Goal: Task Accomplishment & Management: Use online tool/utility

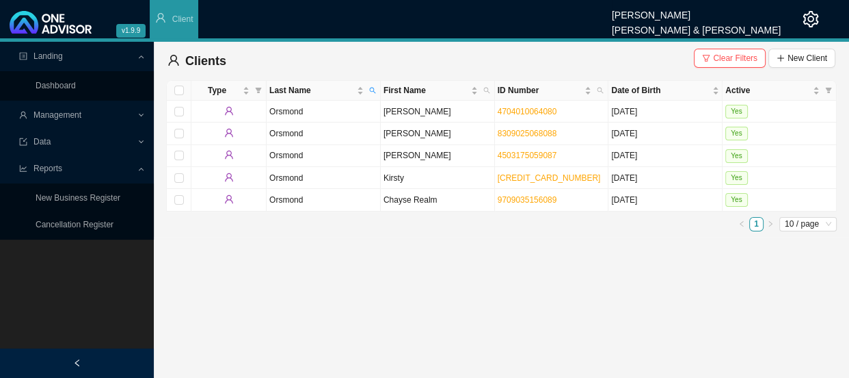
click at [140, 116] on icon at bounding box center [143, 116] width 6 height 0
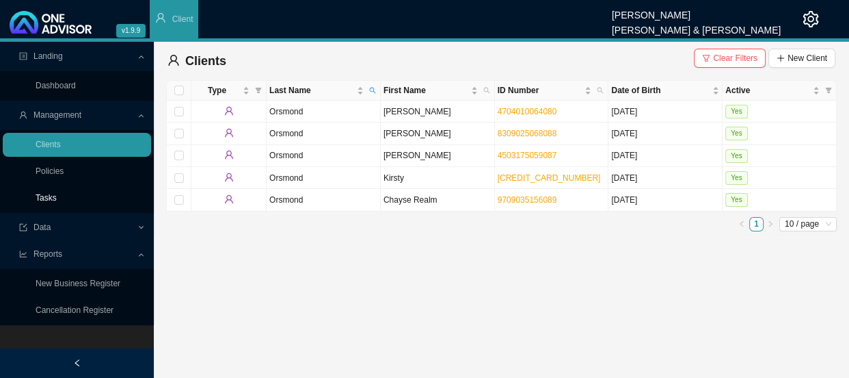
click at [40, 193] on link "Tasks" at bounding box center [46, 198] width 21 height 10
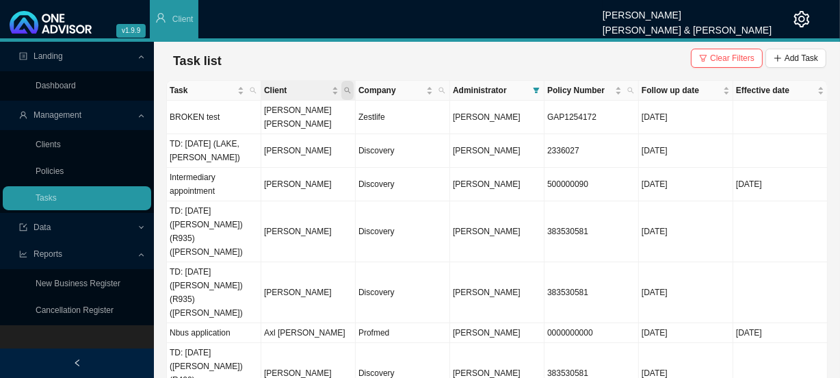
click at [352, 90] on span "Client" at bounding box center [347, 90] width 12 height 19
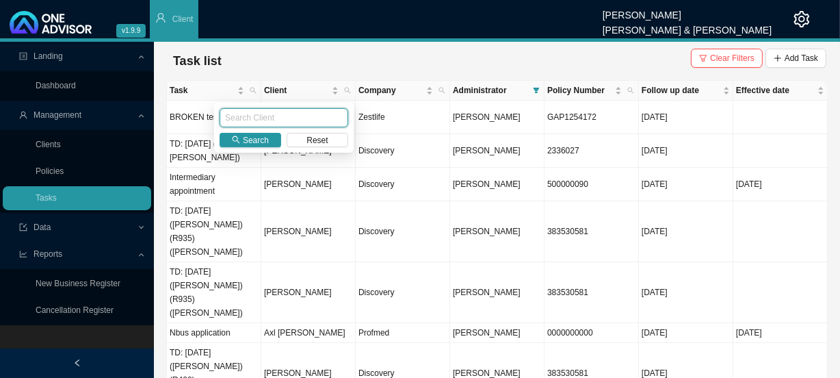
click at [309, 118] on input "text" at bounding box center [284, 117] width 129 height 19
type input "[PERSON_NAME]"
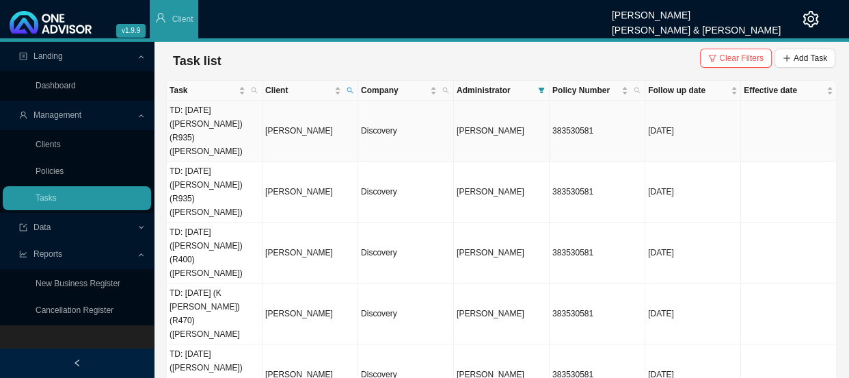
click at [315, 117] on td "[PERSON_NAME]" at bounding box center [311, 131] width 96 height 61
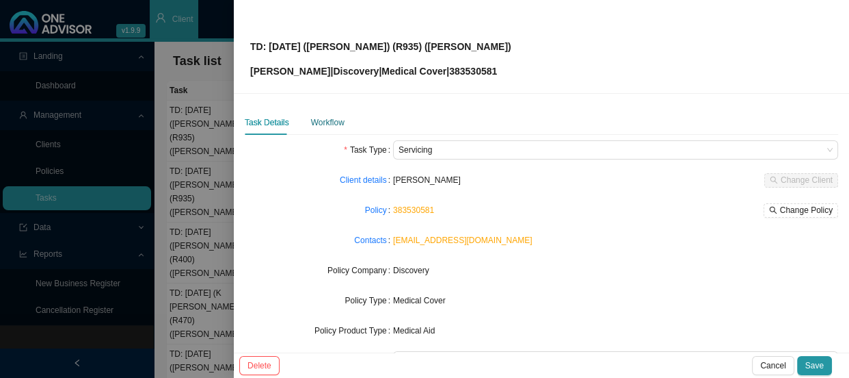
click at [327, 118] on div "Workflow" at bounding box center [328, 123] width 34 height 14
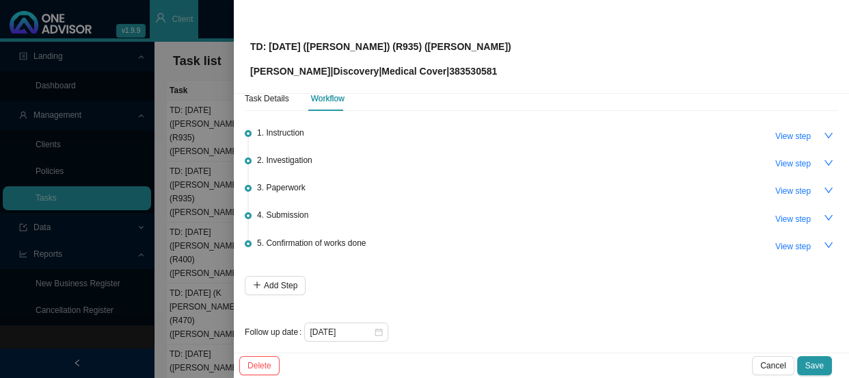
scroll to position [33, 0]
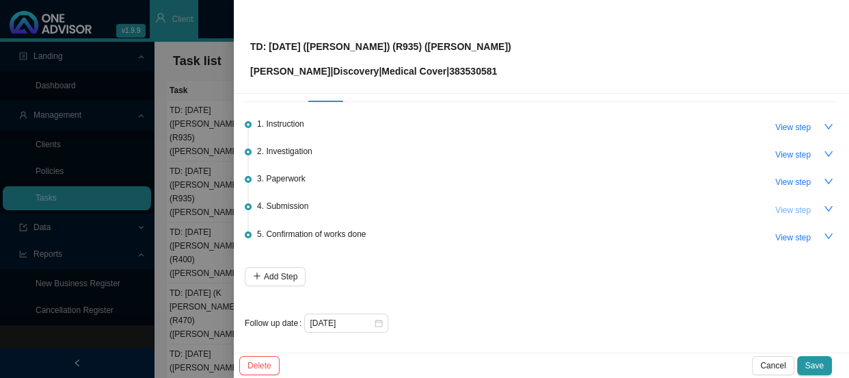
click at [786, 212] on span "View step" at bounding box center [794, 210] width 36 height 14
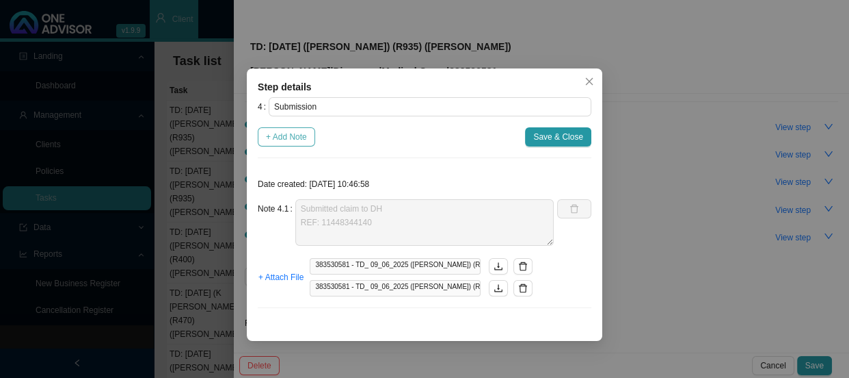
click at [280, 135] on span "+ Add Note" at bounding box center [286, 137] width 41 height 14
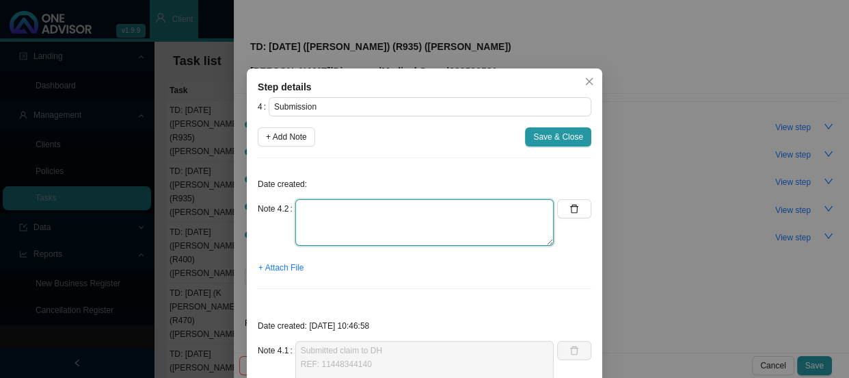
click at [326, 208] on textarea at bounding box center [424, 222] width 259 height 47
type textarea "p"
click at [306, 205] on textarea at bounding box center [424, 222] width 259 height 47
click at [343, 218] on textarea "Checked the CTH - claim has been rejected as the ICD10 code used was not" at bounding box center [424, 222] width 259 height 47
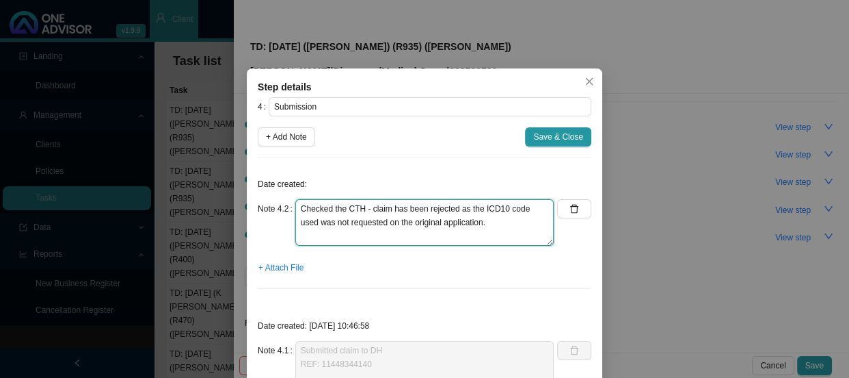
scroll to position [10, 0]
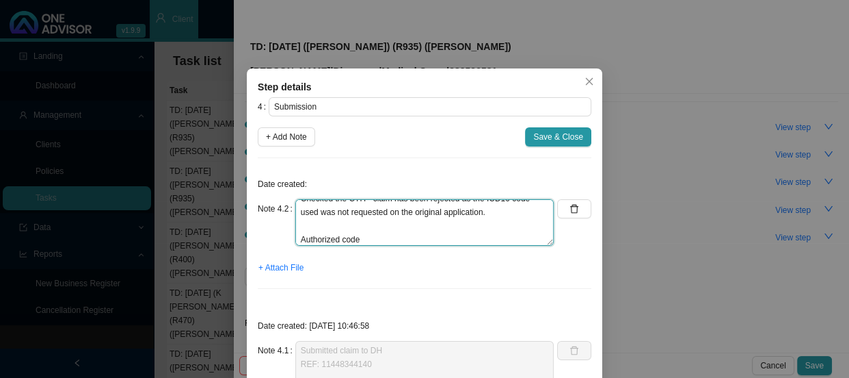
click at [388, 241] on textarea "Checked the CTH - claim has been rejected as the ICD10 code used was not reques…" at bounding box center [424, 222] width 259 height 47
click at [339, 237] on textarea "Checked the CTH - claim has been rejected as the ICD10 code used was not reques…" at bounding box center [424, 222] width 259 height 47
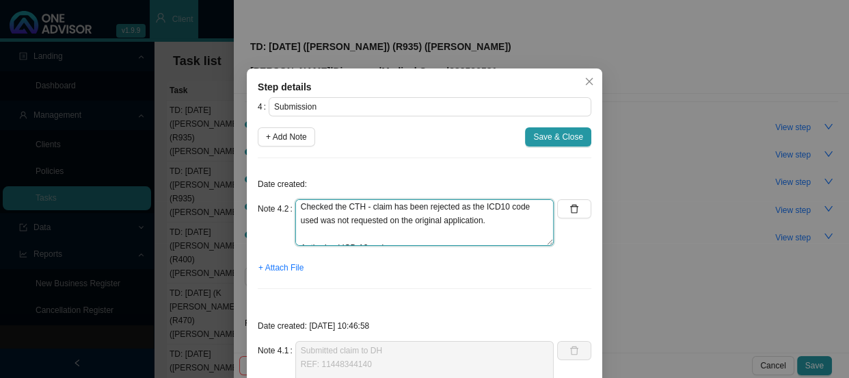
scroll to position [0, 0]
click at [495, 222] on textarea "Checked the CTH - claim has been rejected as the ICD10 code used was not reques…" at bounding box center [424, 222] width 259 height 47
drag, startPoint x: 516, startPoint y: 225, endPoint x: 345, endPoint y: 217, distance: 171.8
click at [345, 217] on textarea "Checked the CTH - claim has been rejected as the ICD10 code used was not reques…" at bounding box center [424, 222] width 259 height 47
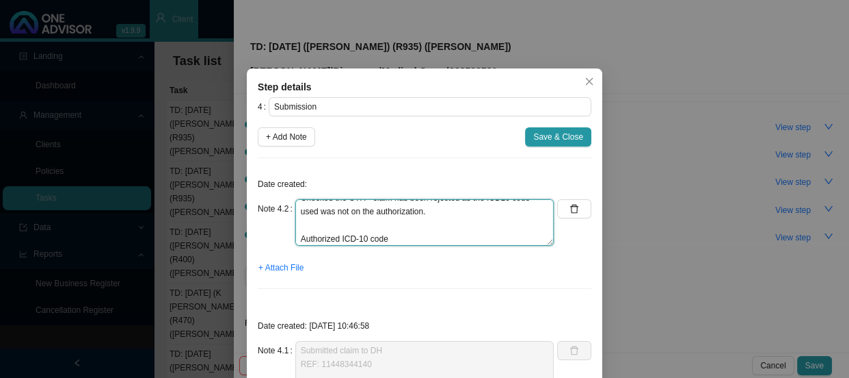
scroll to position [14, 0]
click at [394, 238] on textarea "Checked the CTH - claim has been rejected as the ICD10 code used was not on the…" at bounding box center [424, 222] width 259 height 47
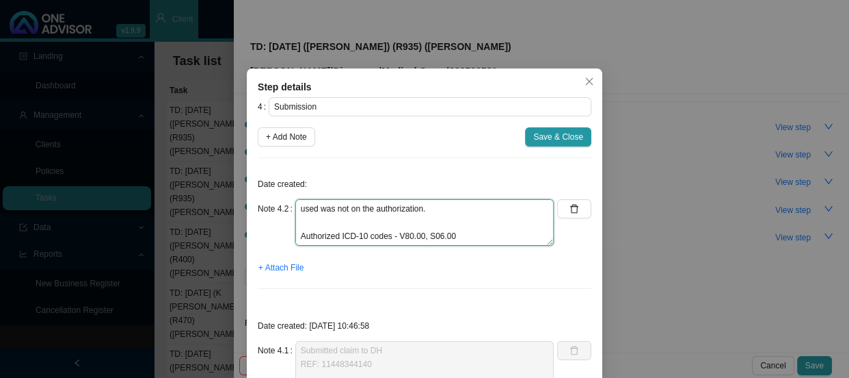
click at [429, 226] on textarea "Checked the CTH - claim has been rejected as the ICD10 code used was not on the…" at bounding box center [424, 222] width 259 height 47
click at [332, 221] on textarea "Checked the CTH - claim has been rejected as the ICD10 code used was not on the…" at bounding box center [424, 222] width 259 height 47
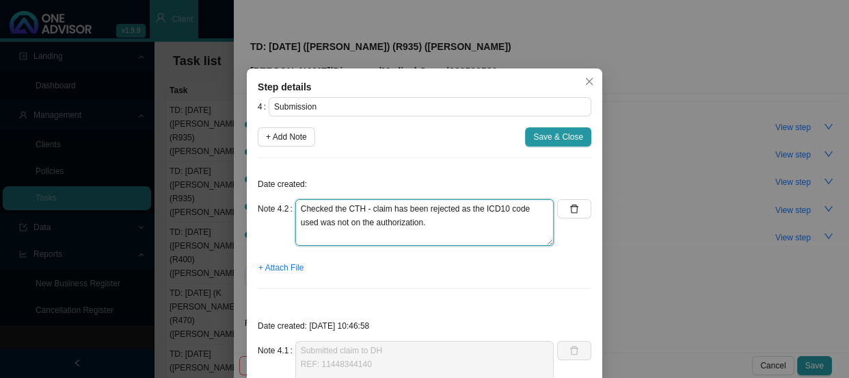
click at [453, 207] on textarea "Checked the CTH - claim has been rejected as the ICD10 code used was not on the…" at bounding box center [424, 222] width 259 height 47
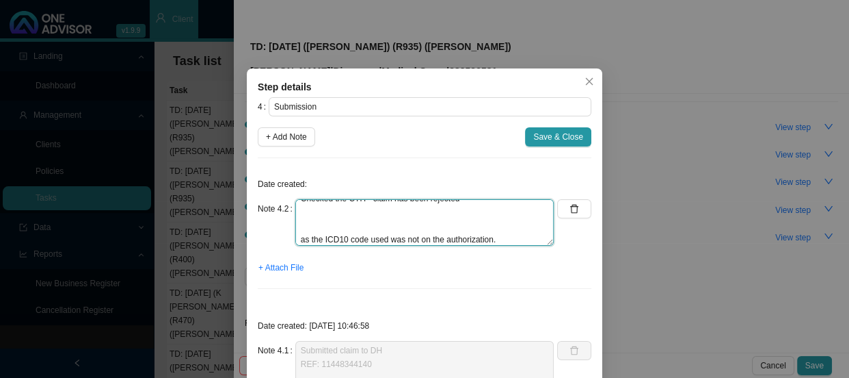
click at [311, 226] on textarea "Checked the CTH - claim has been rejected as the ICD10 code used was not on the…" at bounding box center [424, 222] width 259 height 47
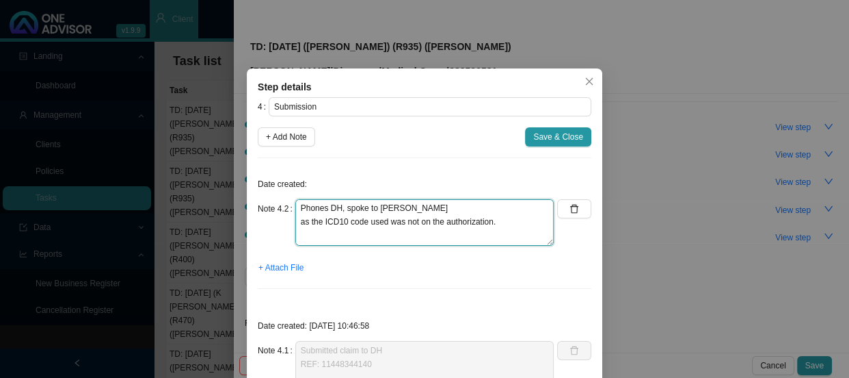
scroll to position [55, 0]
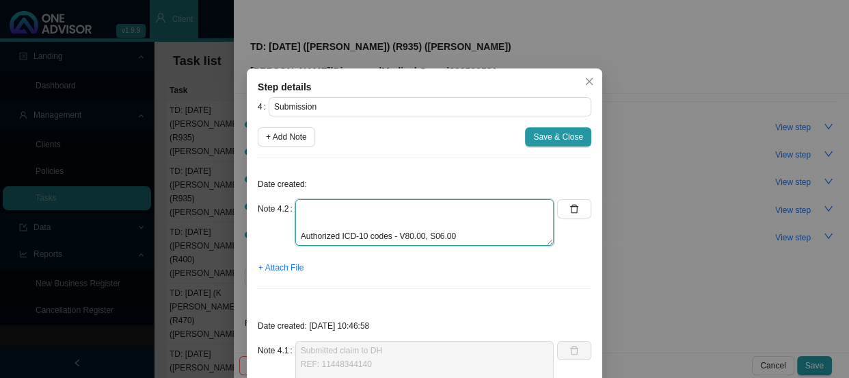
click at [339, 224] on textarea "Checked the CTH - claim has been rejected Phones DH, spoke to [PERSON_NAME] as …" at bounding box center [424, 222] width 259 height 47
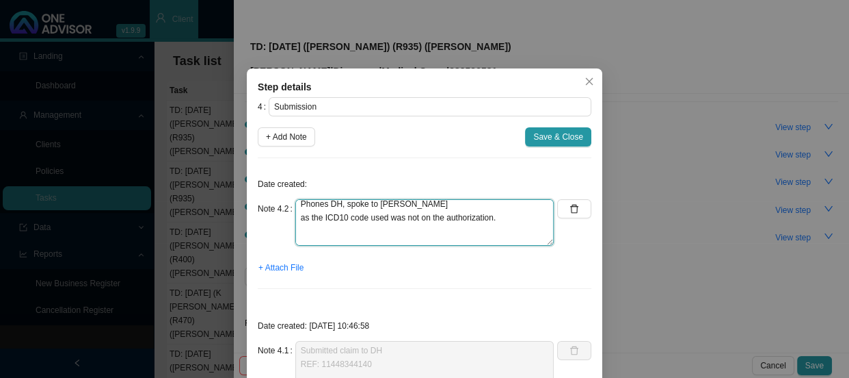
scroll to position [21, 0]
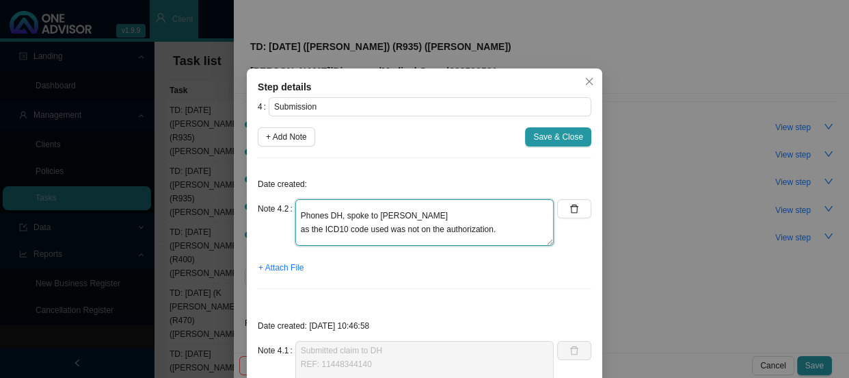
drag, startPoint x: 318, startPoint y: 203, endPoint x: 318, endPoint y: 224, distance: 21.2
click at [318, 224] on textarea "Checked the CTH - claim has been rejected Phones DH, spoke to [PERSON_NAME] as …" at bounding box center [424, 222] width 259 height 47
click at [471, 228] on textarea "Checked the CTH - claim has been rejected Phones DH, spoke to Mbali ICD10 code …" at bounding box center [424, 222] width 259 height 47
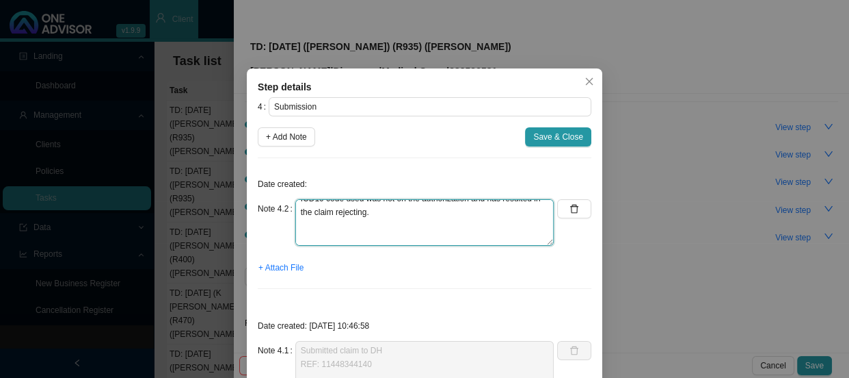
scroll to position [65, 0]
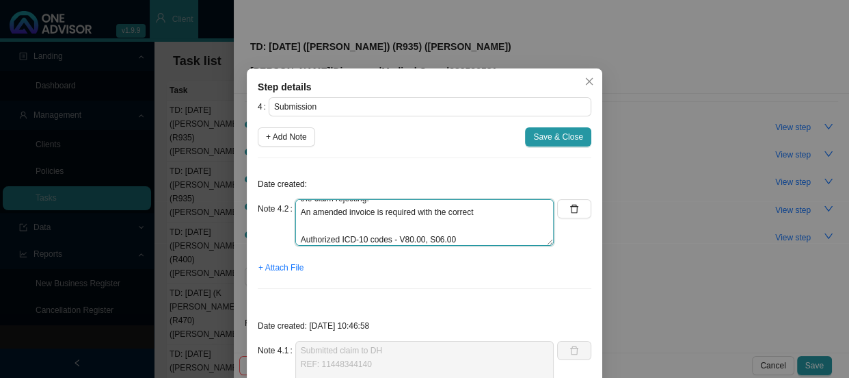
click at [301, 238] on textarea "Checked the CTH - claim has been rejected Phones DH, spoke to Mbali ICD10 code …" at bounding box center [424, 222] width 259 height 47
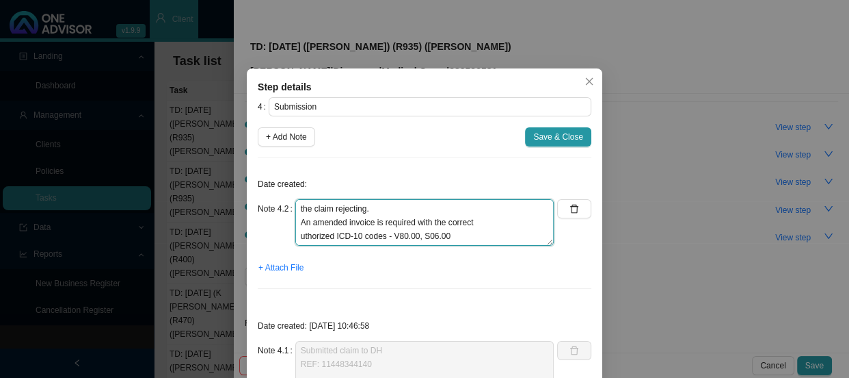
scroll to position [55, 0]
click at [397, 235] on textarea "Checked the CTH - claim has been rejected Phones DH, spoke to Mbali ICD10 code …" at bounding box center [424, 222] width 259 height 47
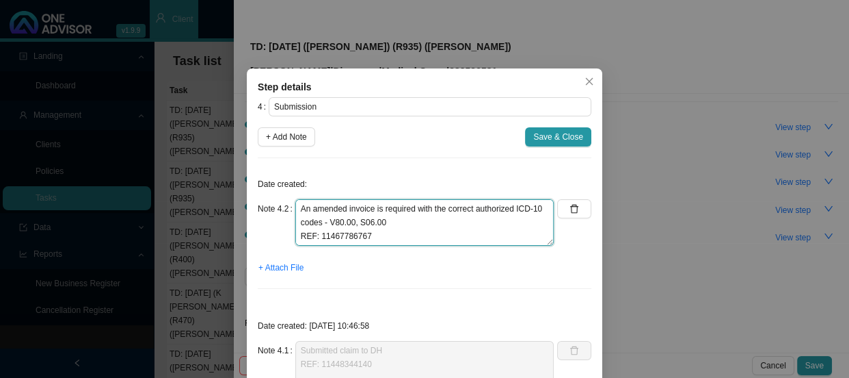
scroll to position [0, 0]
drag, startPoint x: 373, startPoint y: 236, endPoint x: 280, endPoint y: 178, distance: 109.7
click at [280, 178] on div "Date created: Note 4.2 Checked the CTH - claim has been rejected Phones DH, spo…" at bounding box center [425, 234] width 334 height 131
type textarea "Checked the CTH - claim has been rejected Phones DH, spoke to Mbali ICD10 code …"
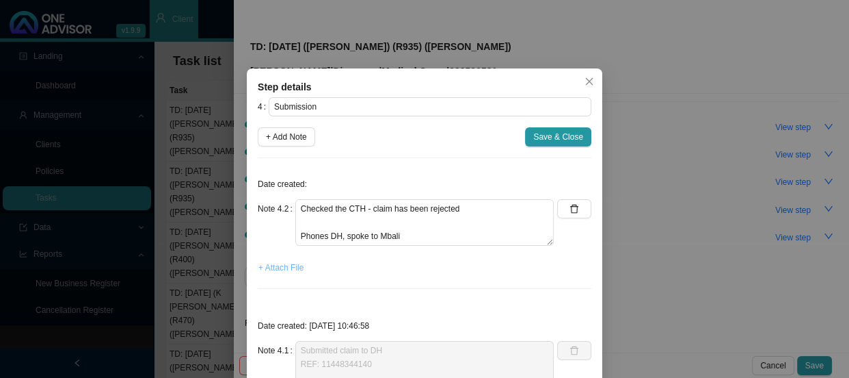
click at [267, 269] on span "+ Attach File" at bounding box center [281, 268] width 45 height 14
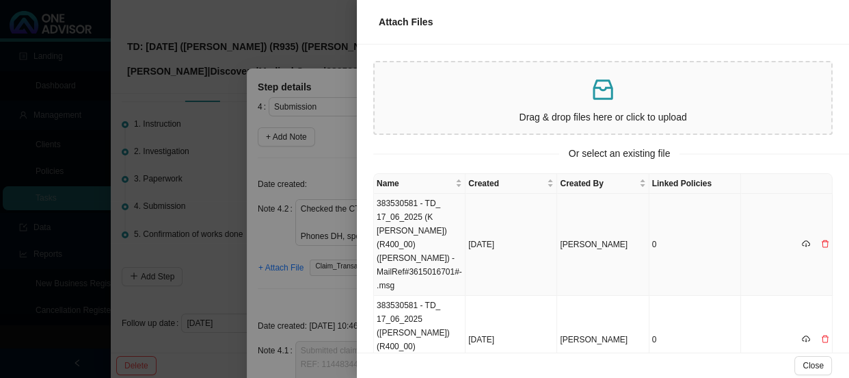
click at [452, 223] on td "383530581 - TD_ 17_06_2025 (K [PERSON_NAME]) (R400_00) ([PERSON_NAME]) -MailRef…" at bounding box center [420, 245] width 92 height 102
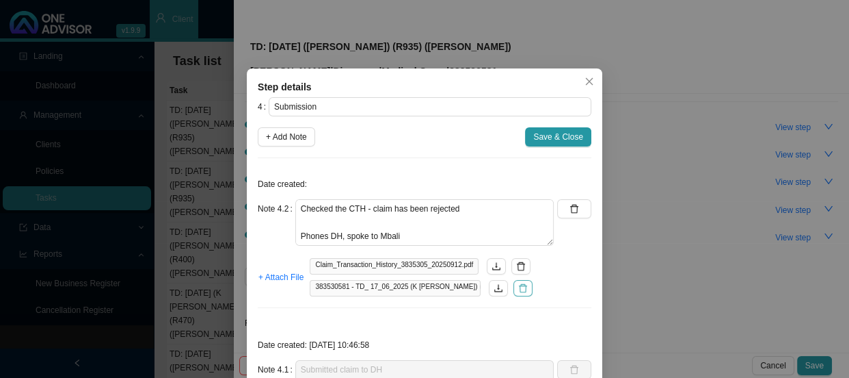
click at [523, 290] on icon "delete" at bounding box center [523, 288] width 10 height 10
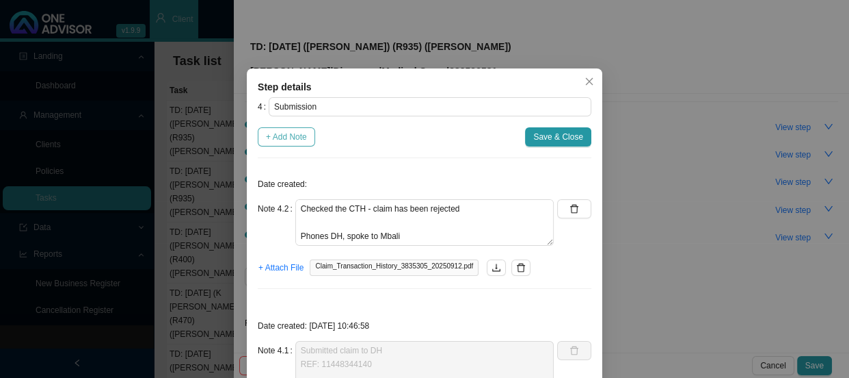
click at [270, 141] on span "+ Add Note" at bounding box center [286, 137] width 41 height 14
type textarea "Checked the CTH - claim has been rejected Phones DH, spoke to Mbali ICD10 code …"
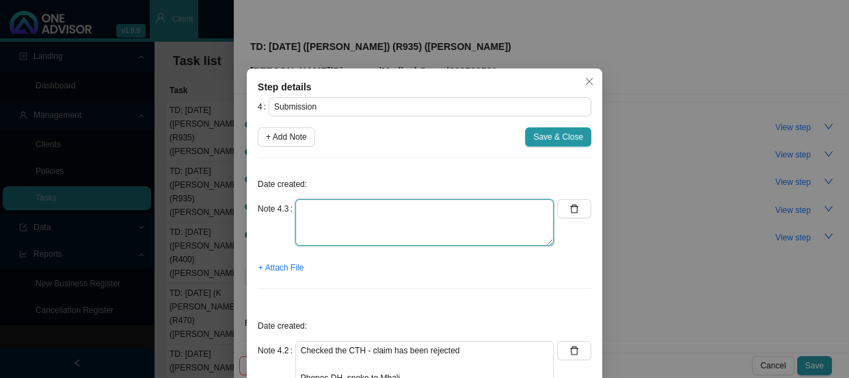
click at [309, 204] on textarea at bounding box center [424, 222] width 259 height 47
type textarea "r"
type textarea "Requested amended invoice"
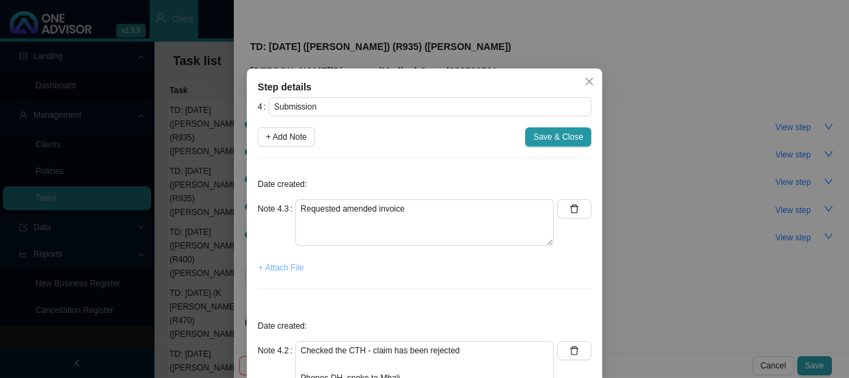
click at [283, 267] on span "+ Attach File" at bounding box center [281, 268] width 45 height 14
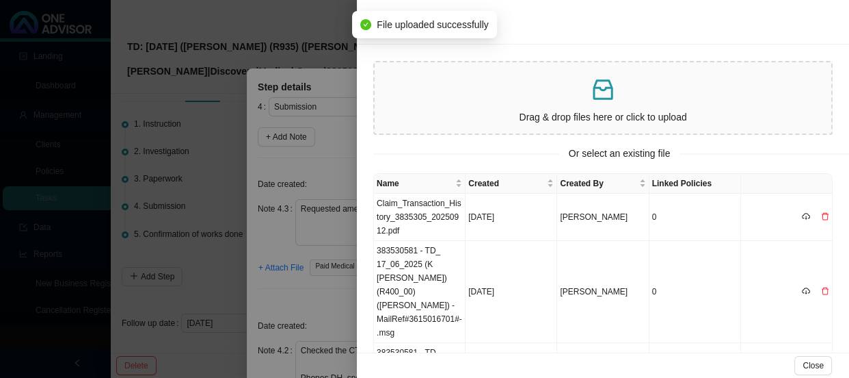
click at [303, 293] on div at bounding box center [424, 189] width 849 height 378
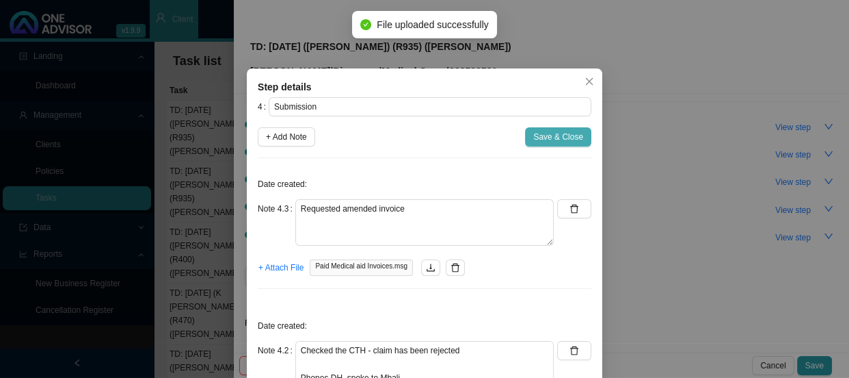
click at [553, 135] on span "Save & Close" at bounding box center [558, 137] width 50 height 14
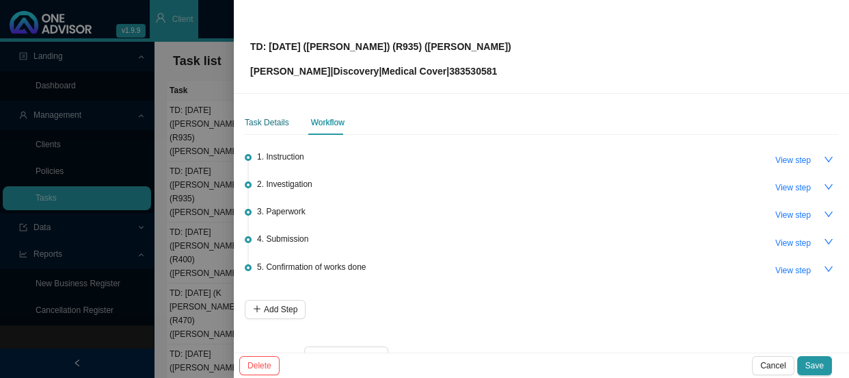
click at [272, 124] on div "Task Details" at bounding box center [267, 123] width 44 height 14
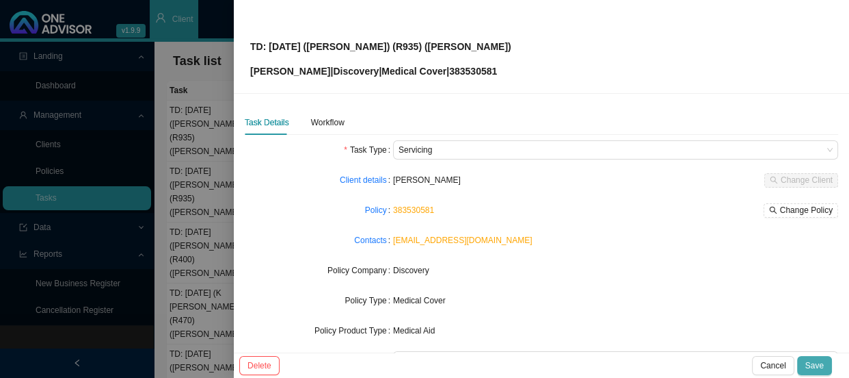
click at [822, 363] on span "Save" at bounding box center [815, 365] width 18 height 14
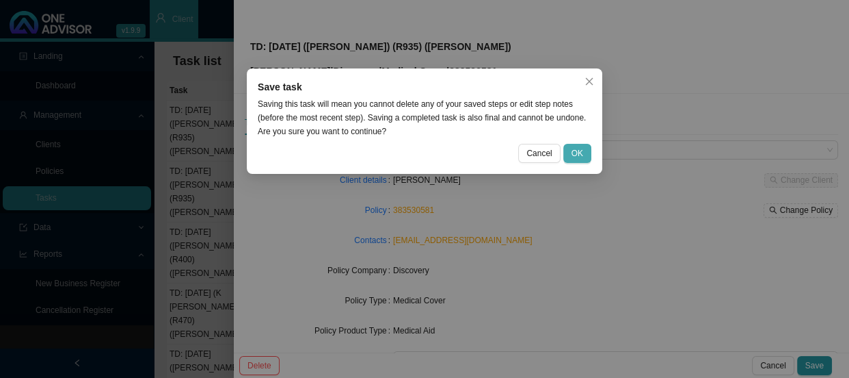
click at [579, 154] on span "OK" at bounding box center [578, 153] width 12 height 14
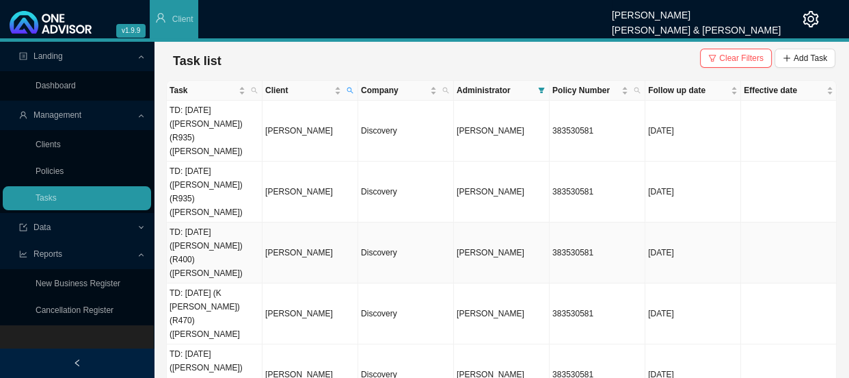
click at [228, 222] on td "TD: [DATE] ([PERSON_NAME]) (R400) ([PERSON_NAME])" at bounding box center [215, 252] width 96 height 61
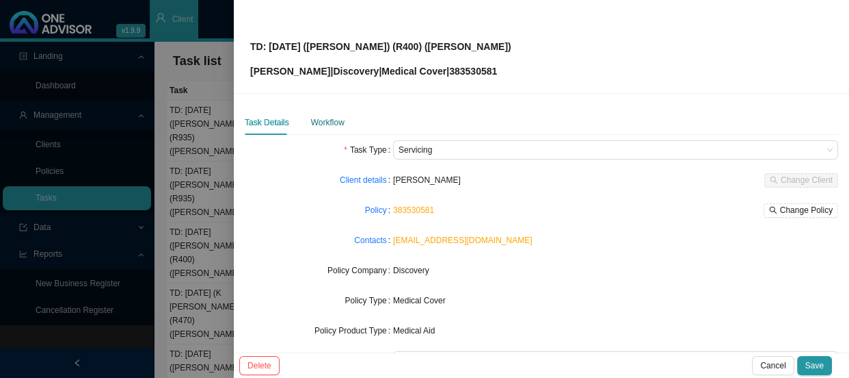
click at [334, 127] on div "Workflow" at bounding box center [328, 123] width 34 height 14
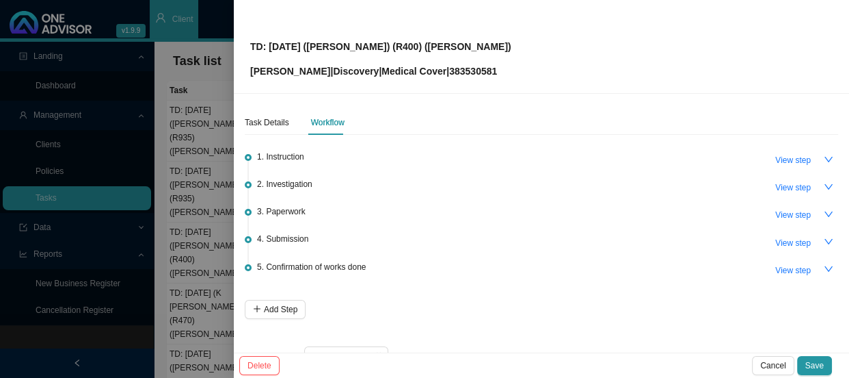
click at [295, 246] on div "4. Submission View step" at bounding box center [547, 241] width 581 height 21
click at [776, 241] on span "View step" at bounding box center [794, 243] width 36 height 14
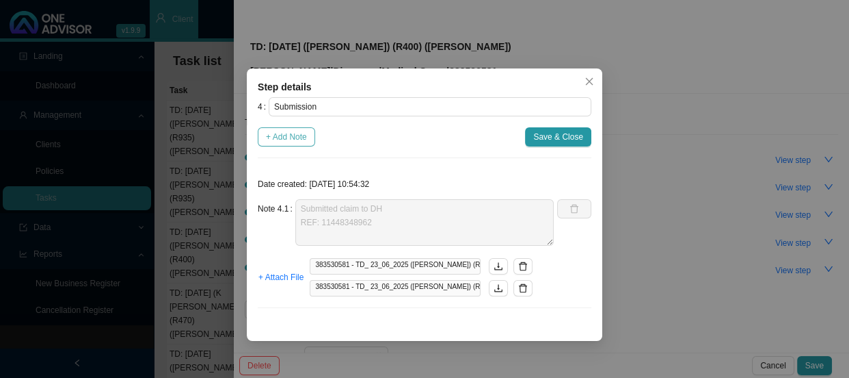
click at [291, 139] on span "+ Add Note" at bounding box center [286, 137] width 41 height 14
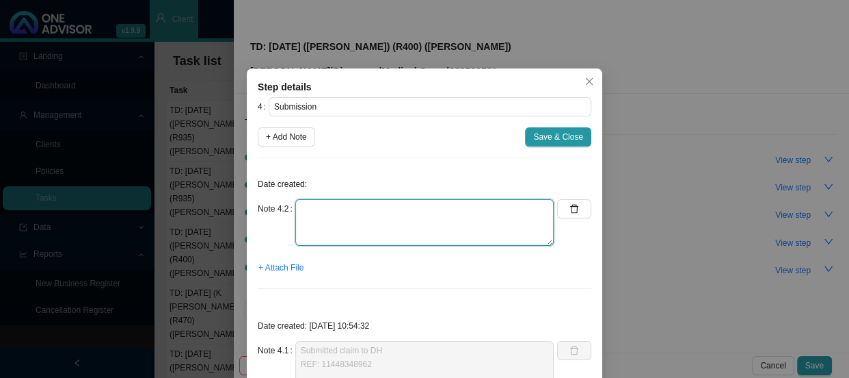
click at [355, 209] on textarea at bounding box center [424, 222] width 259 height 47
paste textarea "Checked the CTH - claim has been rejected Phones DH, spoke to Mbali ICD10 code …"
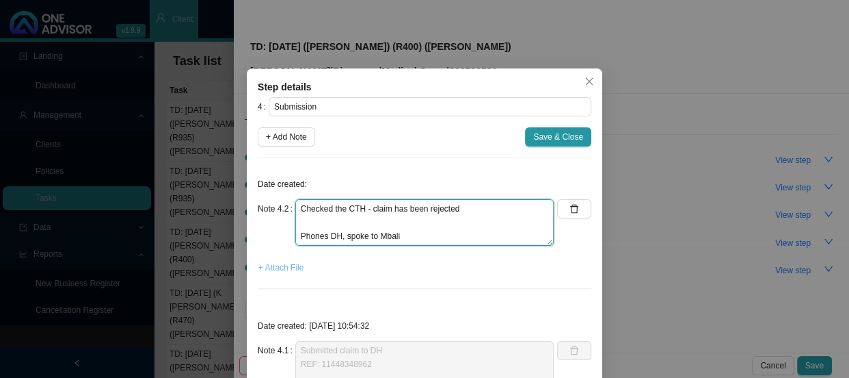
type textarea "Checked the CTH - claim has been rejected Phones DH, spoke to Mbali ICD10 code …"
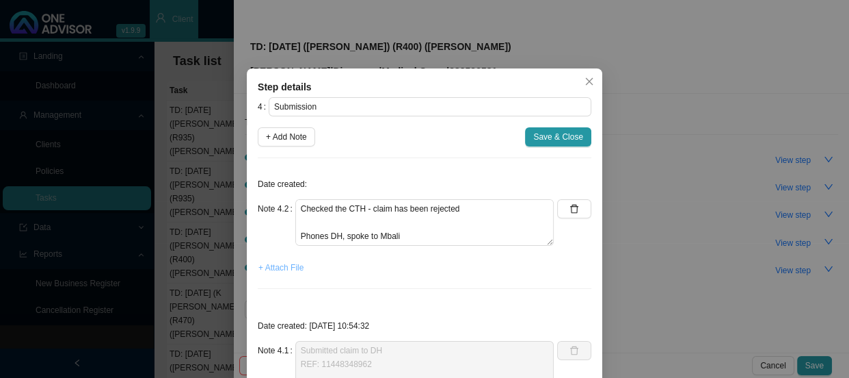
click at [287, 268] on span "+ Attach File" at bounding box center [281, 268] width 45 height 14
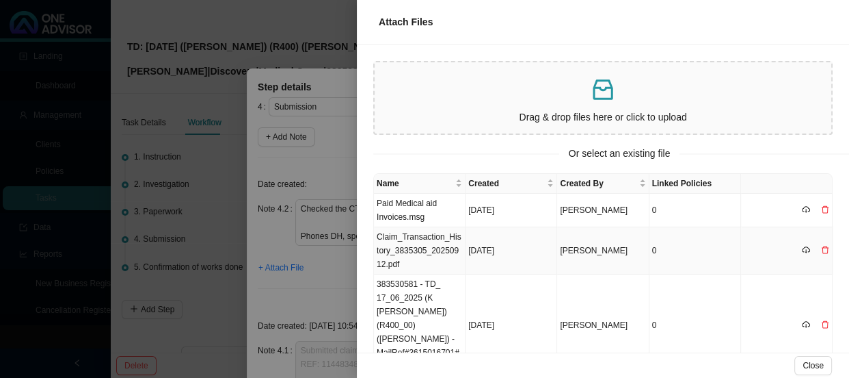
click at [414, 256] on td "Claim_Transaction_History_3835305_20250912.pdf" at bounding box center [420, 250] width 92 height 47
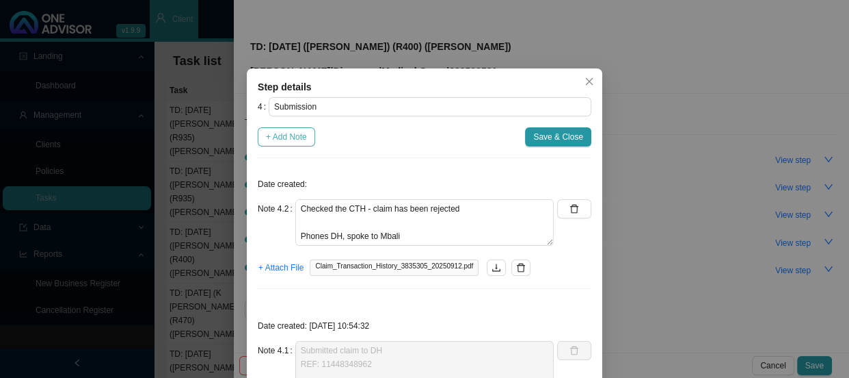
click at [274, 132] on span "+ Add Note" at bounding box center [286, 137] width 41 height 14
type textarea "Checked the CTH - claim has been rejected Phones DH, spoke to Mbali ICD10 code …"
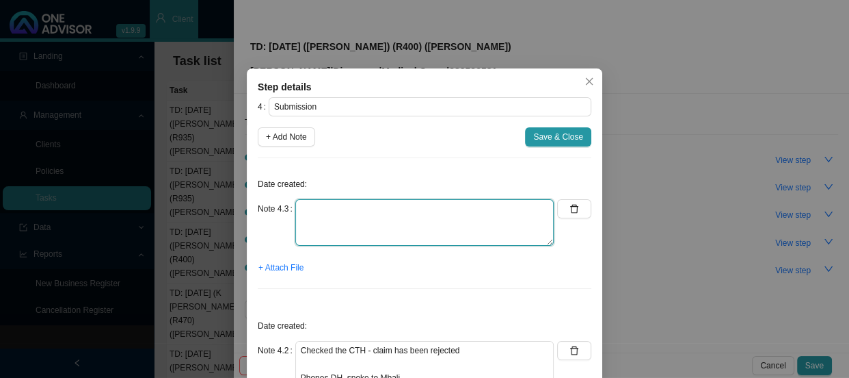
click at [336, 212] on textarea at bounding box center [424, 222] width 259 height 47
type textarea "Requested amended invoice"
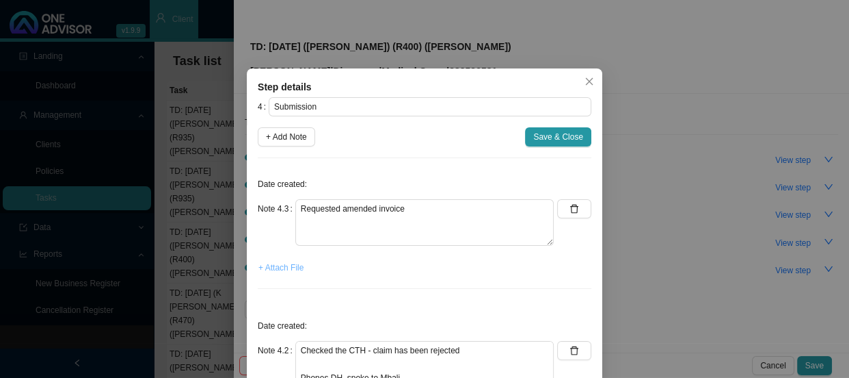
click at [290, 267] on span "+ Attach File" at bounding box center [281, 268] width 45 height 14
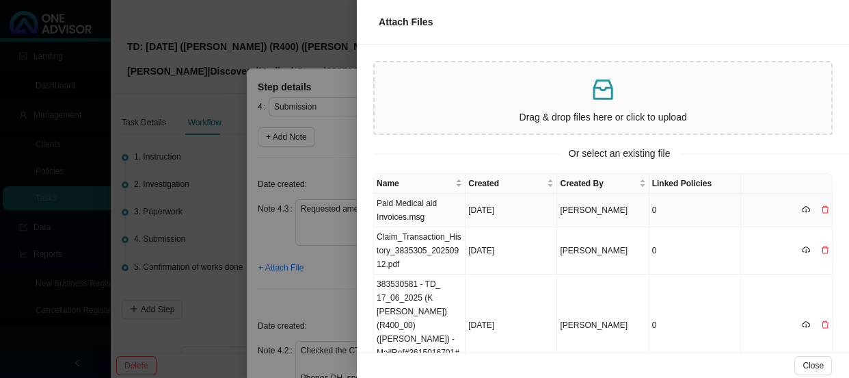
click at [429, 209] on td "Paid Medical aid Invoices.msg" at bounding box center [420, 211] width 92 height 34
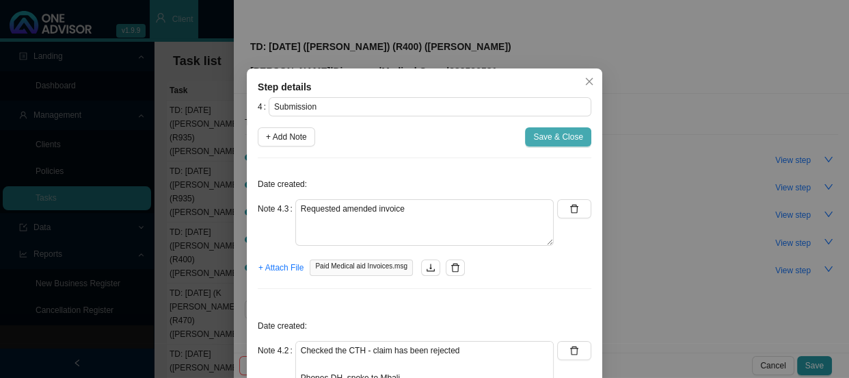
click at [542, 137] on span "Save & Close" at bounding box center [558, 137] width 50 height 14
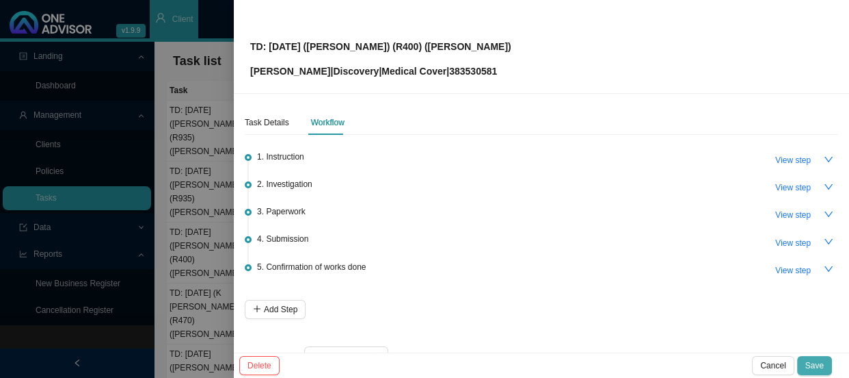
click at [827, 356] on button "Save" at bounding box center [814, 365] width 35 height 19
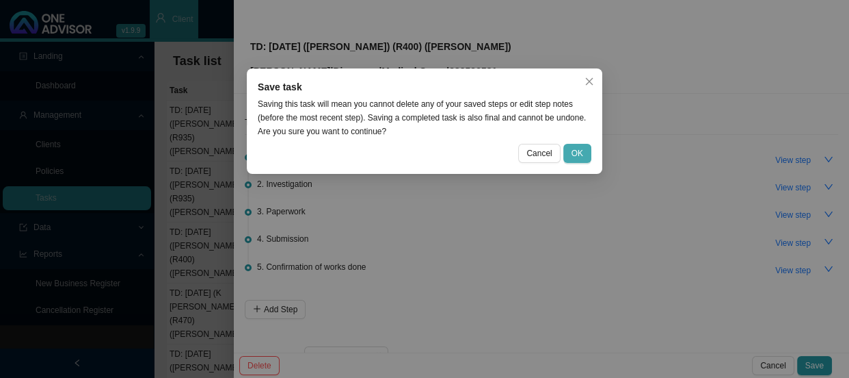
click at [574, 145] on button "OK" at bounding box center [578, 153] width 28 height 19
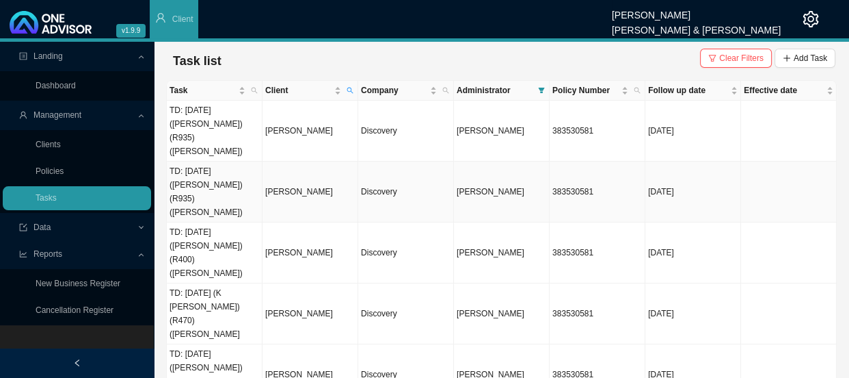
click at [278, 161] on td "[PERSON_NAME]" at bounding box center [311, 191] width 96 height 61
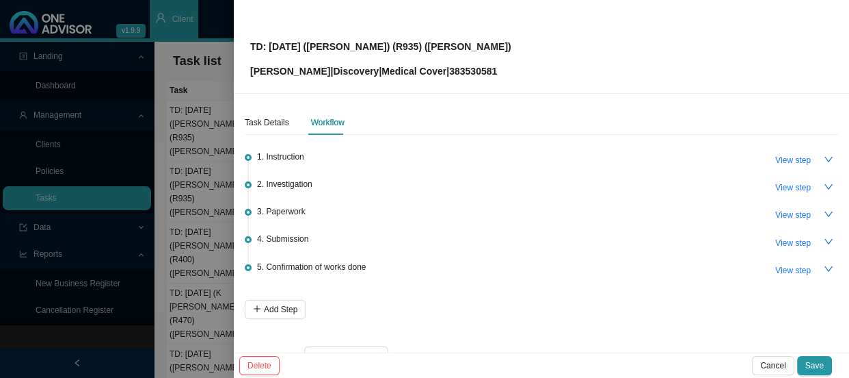
click at [212, 203] on div at bounding box center [424, 189] width 849 height 378
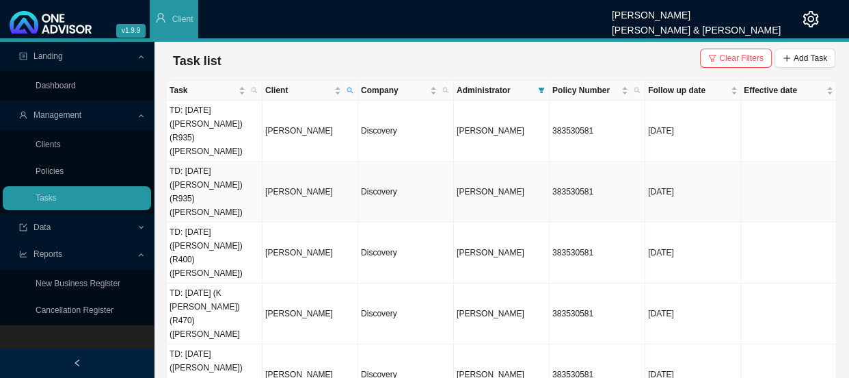
click at [297, 161] on td "[PERSON_NAME]" at bounding box center [311, 191] width 96 height 61
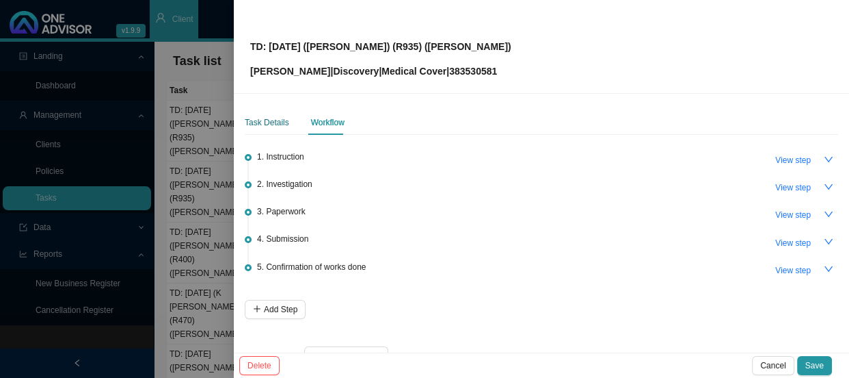
click at [274, 126] on div "Task Details" at bounding box center [267, 123] width 44 height 14
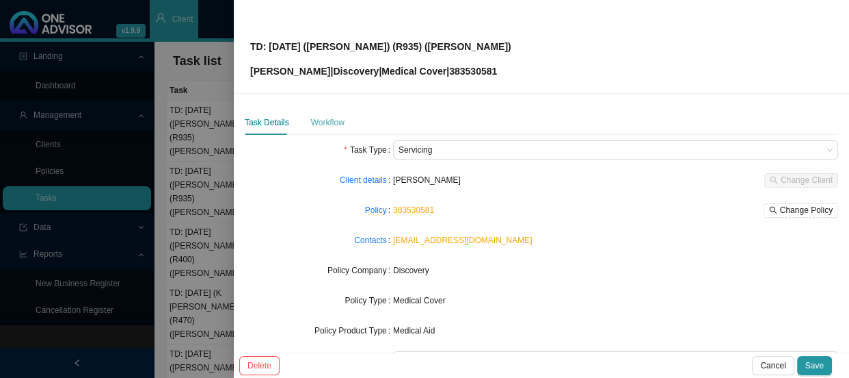
click at [332, 129] on div "Workflow" at bounding box center [328, 122] width 34 height 25
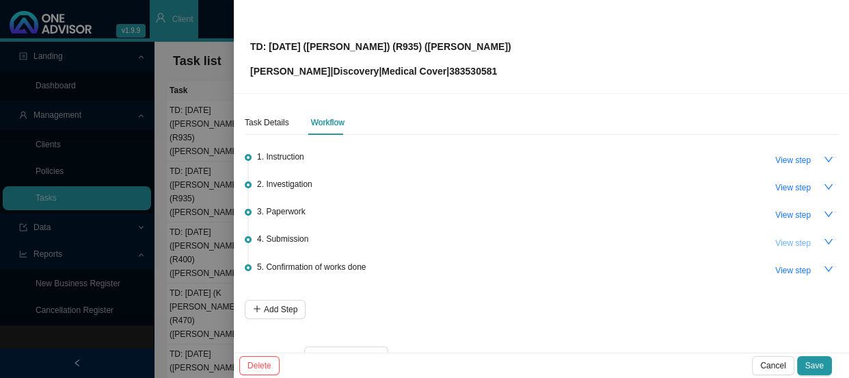
click at [787, 241] on span "View step" at bounding box center [794, 243] width 36 height 14
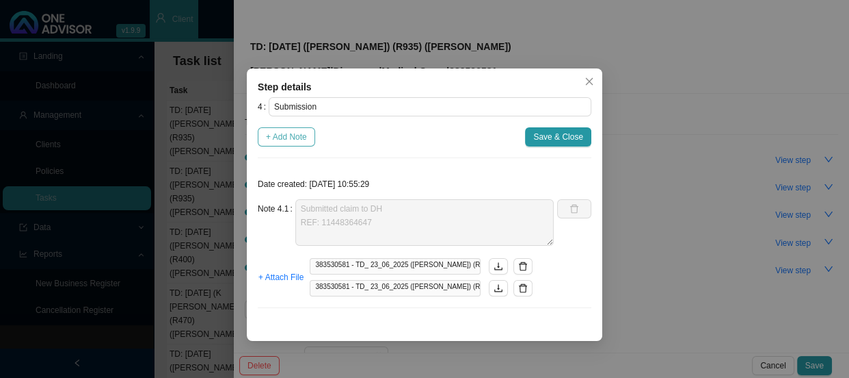
click at [284, 136] on span "+ Add Note" at bounding box center [286, 137] width 41 height 14
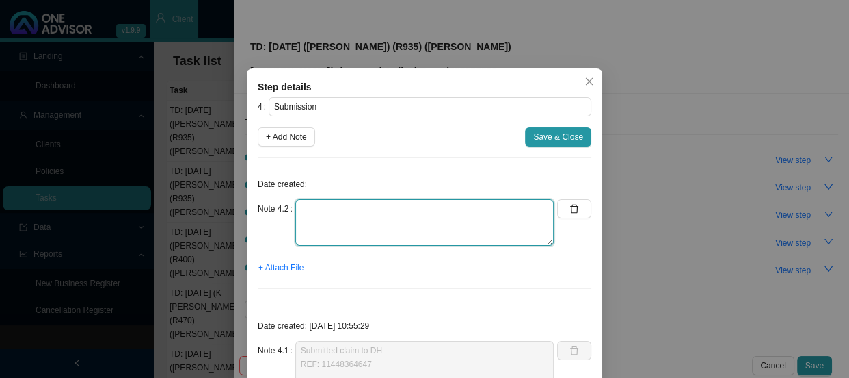
click at [348, 208] on textarea at bounding box center [424, 222] width 259 height 47
paste textarea "Checked the CTH - claim has been rejected Phones DH, spoke to Mbali ICD10 code …"
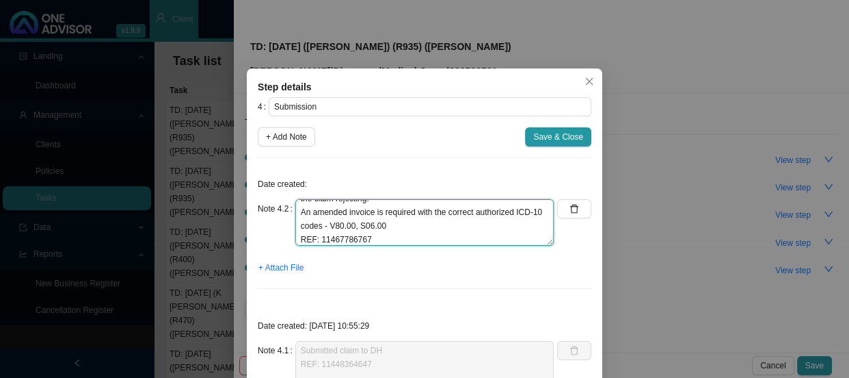
click at [395, 224] on textarea "Checked the CTH - claim has been rejected Phones DH, spoke to Mbali ICD10 code …" at bounding box center [424, 222] width 259 height 47
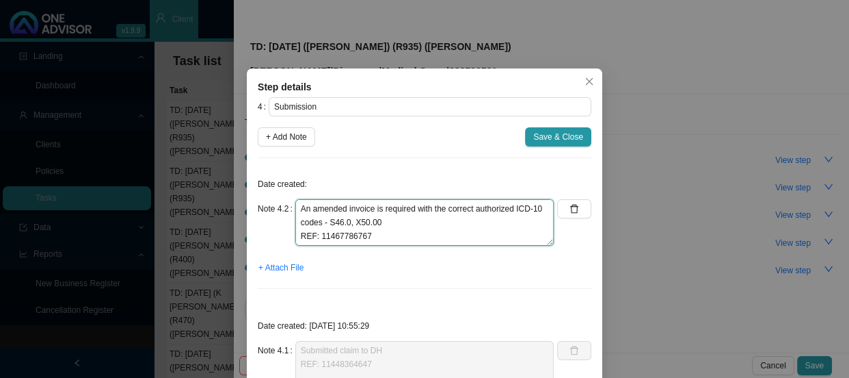
scroll to position [0, 0]
drag, startPoint x: 375, startPoint y: 237, endPoint x: 267, endPoint y: 191, distance: 117.6
click at [267, 191] on div "Date created: Note 4.2 Checked the CTH - claim has been rejected Phones DH, spo…" at bounding box center [425, 234] width 334 height 131
type textarea "Checked the CTH - claim has been rejected Phones DH, spoke to Mbali ICD10 code …"
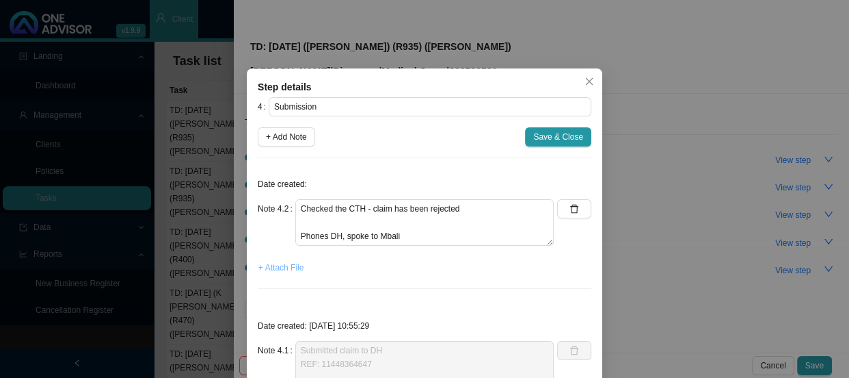
click at [275, 271] on span "+ Attach File" at bounding box center [281, 268] width 45 height 14
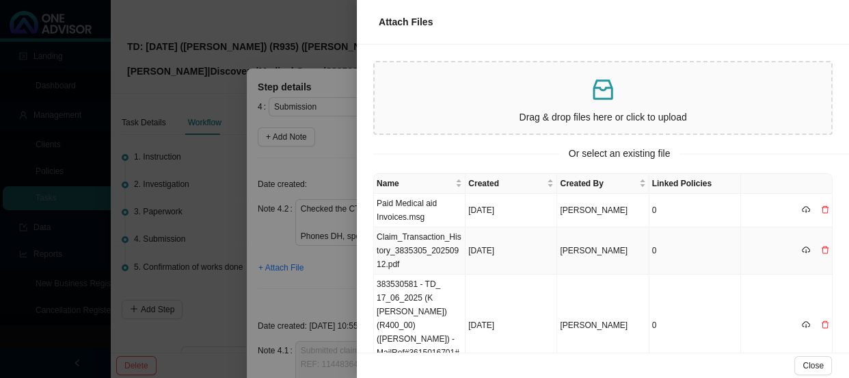
click at [405, 249] on td "Claim_Transaction_History_3835305_20250912.pdf" at bounding box center [420, 250] width 92 height 47
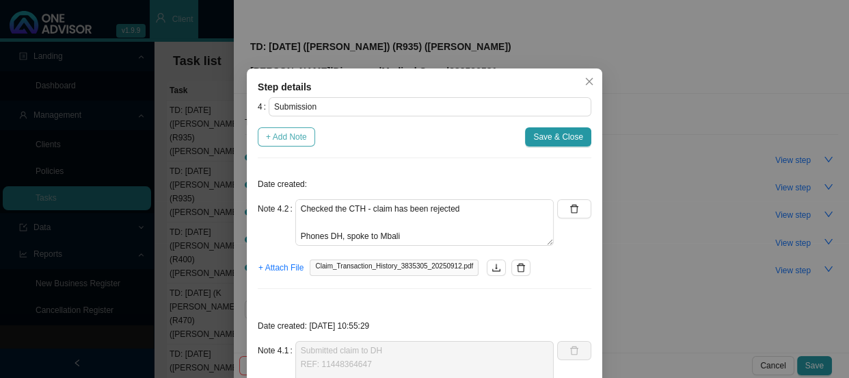
click at [269, 139] on span "+ Add Note" at bounding box center [286, 137] width 41 height 14
type textarea "Checked the CTH - claim has been rejected Phones DH, spoke to Mbali ICD10 code …"
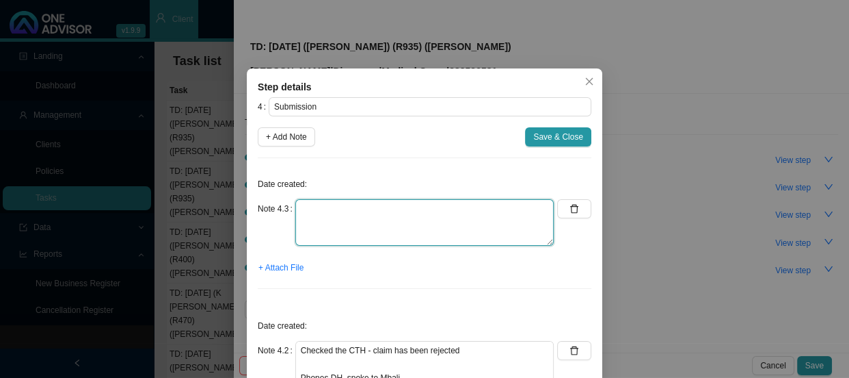
click at [328, 218] on textarea at bounding box center [424, 222] width 259 height 47
type textarea "r"
type textarea "Requested an amended invoice"
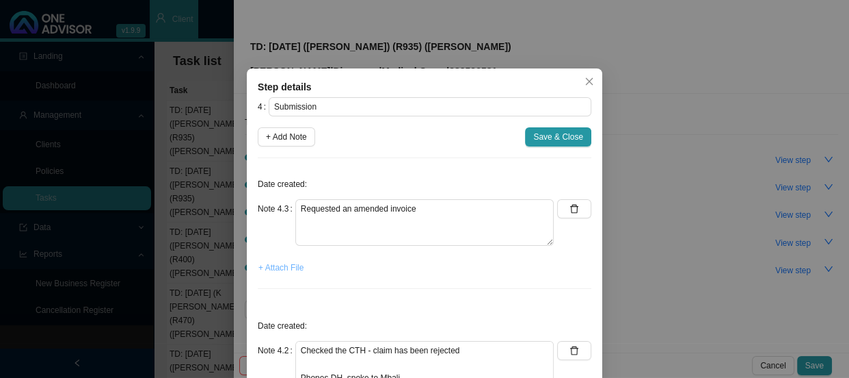
click at [269, 267] on span "+ Attach File" at bounding box center [281, 268] width 45 height 14
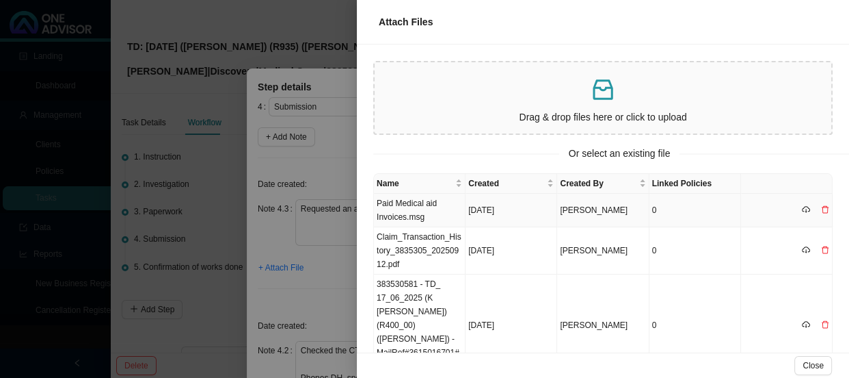
click at [421, 199] on td "Paid Medical aid Invoices.msg" at bounding box center [420, 211] width 92 height 34
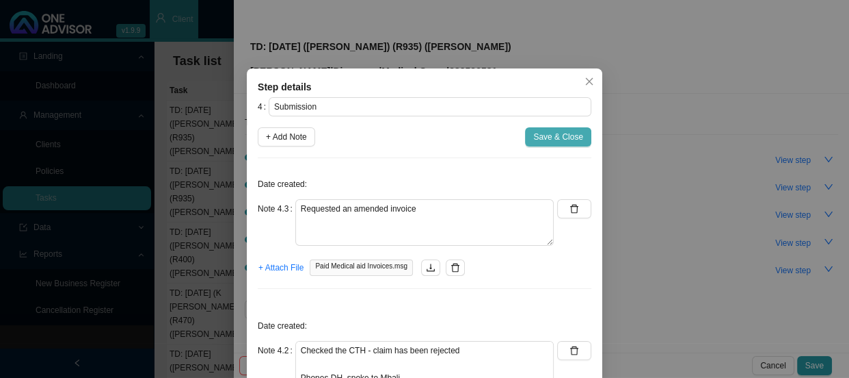
click at [553, 135] on span "Save & Close" at bounding box center [558, 137] width 50 height 14
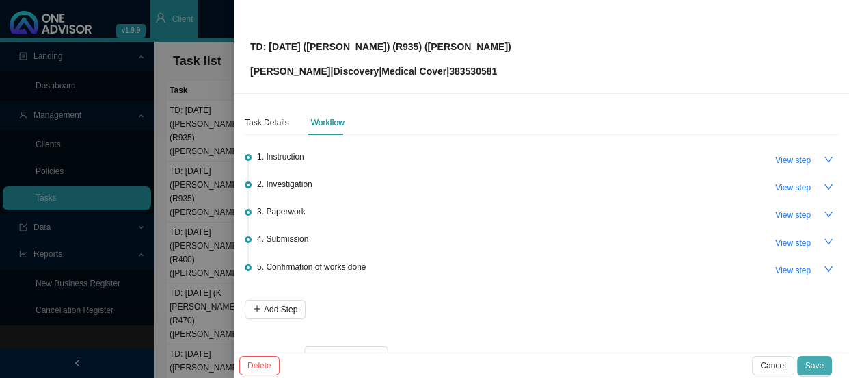
click at [817, 367] on span "Save" at bounding box center [815, 365] width 18 height 14
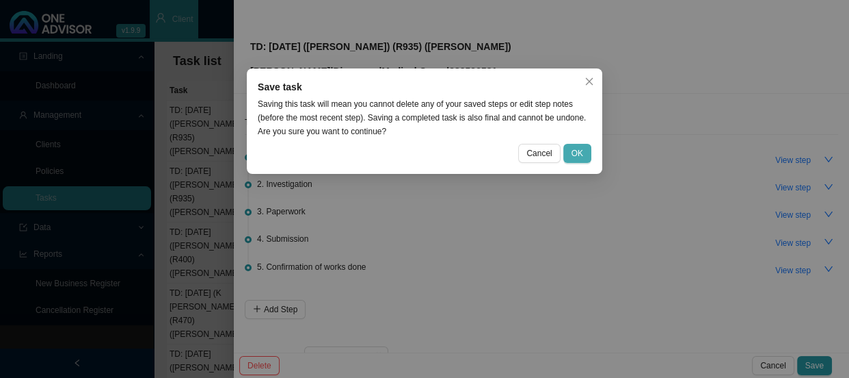
click at [583, 148] on button "OK" at bounding box center [578, 153] width 28 height 19
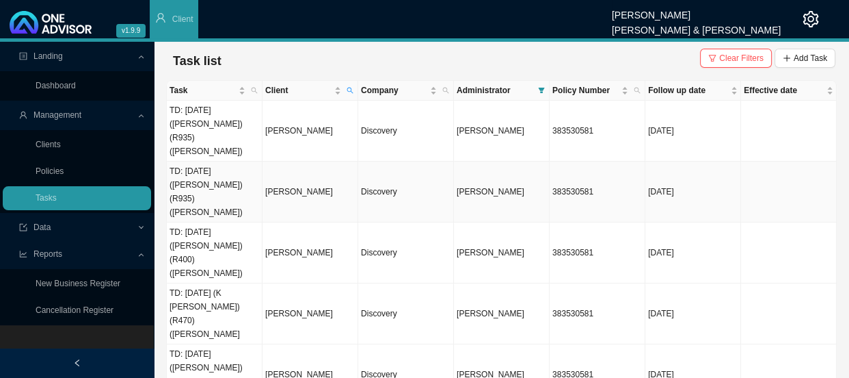
click at [213, 161] on td "TD: [DATE] ([PERSON_NAME]) (R935) ([PERSON_NAME])" at bounding box center [215, 191] width 96 height 61
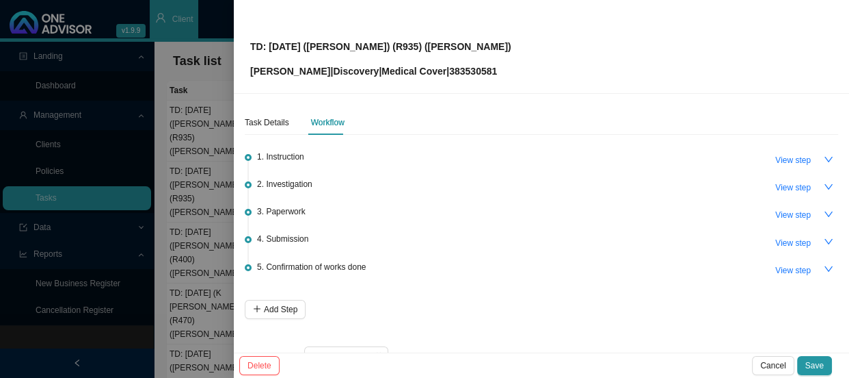
click at [290, 238] on span "4. Submission" at bounding box center [282, 239] width 51 height 14
click at [797, 245] on span "View step" at bounding box center [794, 243] width 36 height 14
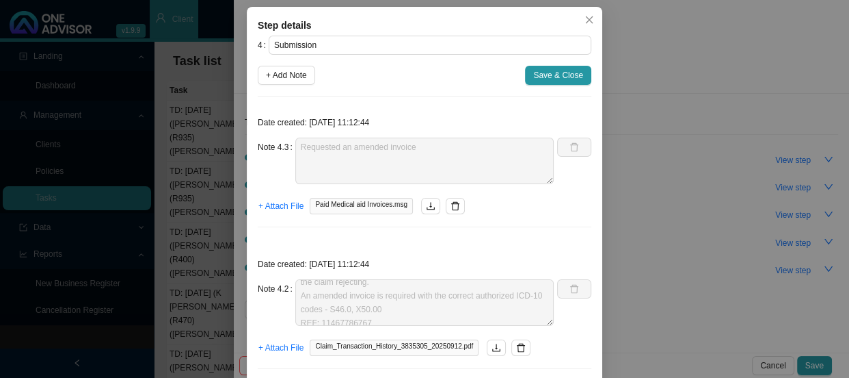
scroll to position [68, 0]
click at [812, 360] on div "Step details 4 Submission + Add Note Save & Close Date created: [DATE] 11:12:44…" at bounding box center [424, 189] width 849 height 378
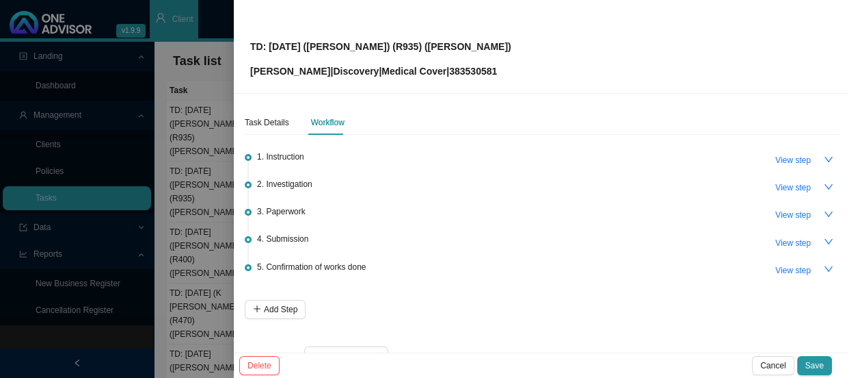
click at [212, 141] on div at bounding box center [424, 189] width 849 height 378
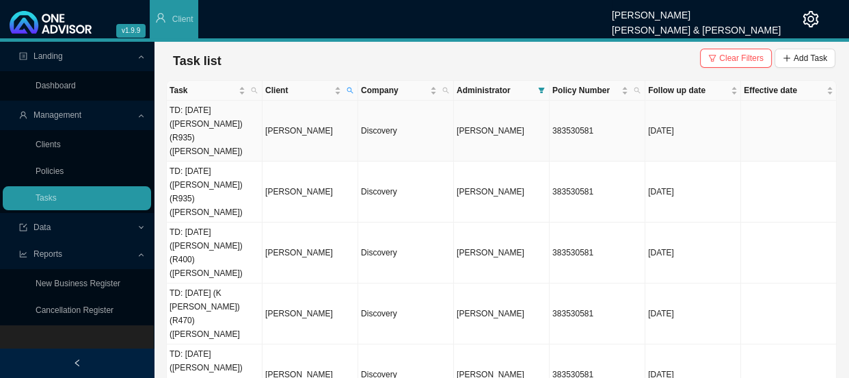
click at [237, 116] on td "TD: [DATE] ([PERSON_NAME]) (R935) ([PERSON_NAME])" at bounding box center [215, 131] width 96 height 61
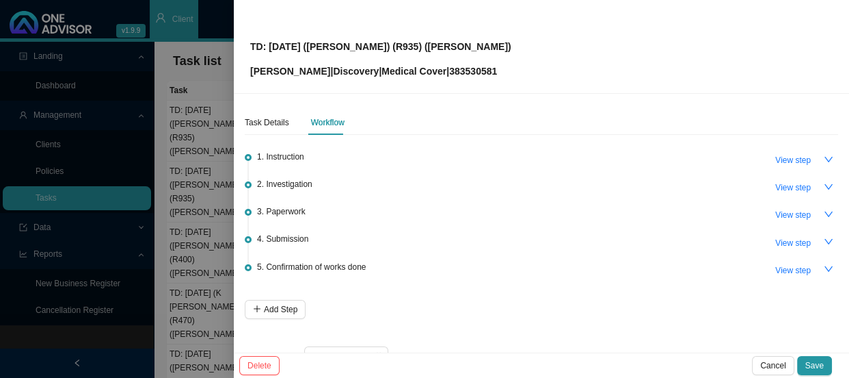
click at [285, 236] on span "4. Submission" at bounding box center [282, 239] width 51 height 14
click at [776, 242] on span "View step" at bounding box center [794, 243] width 36 height 14
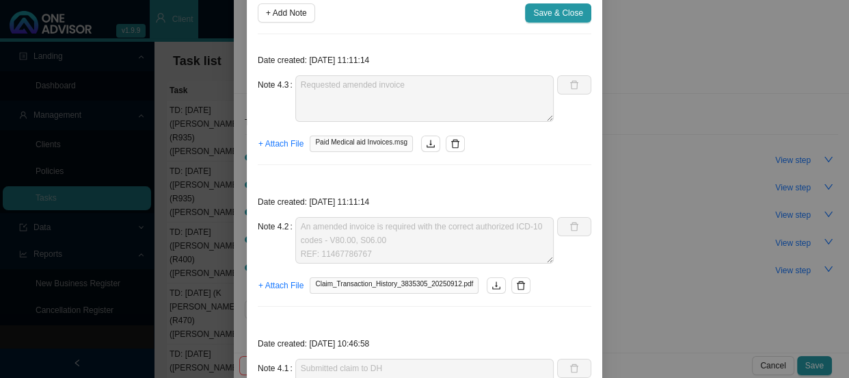
click at [816, 365] on div "Step details 4 Submission + Add Note Save & Close Date created: [DATE] 11:11:14…" at bounding box center [424, 189] width 849 height 378
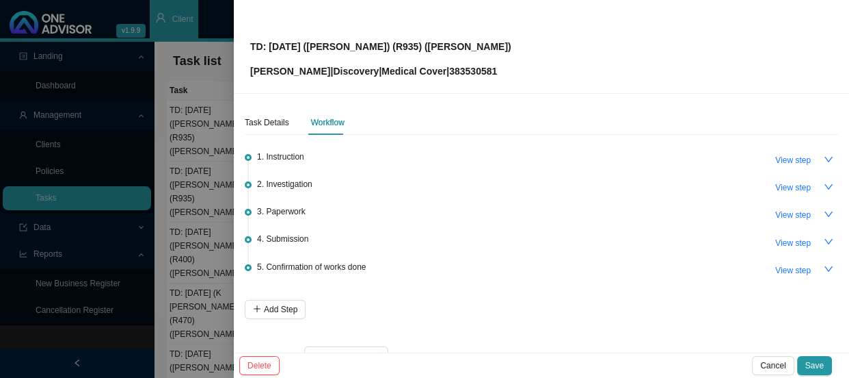
click at [226, 210] on div at bounding box center [424, 189] width 849 height 378
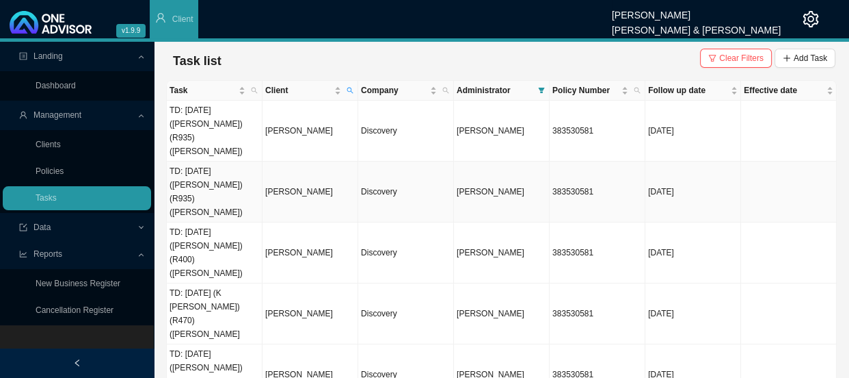
click at [217, 161] on td "TD: [DATE] ([PERSON_NAME]) (R935) ([PERSON_NAME])" at bounding box center [215, 191] width 96 height 61
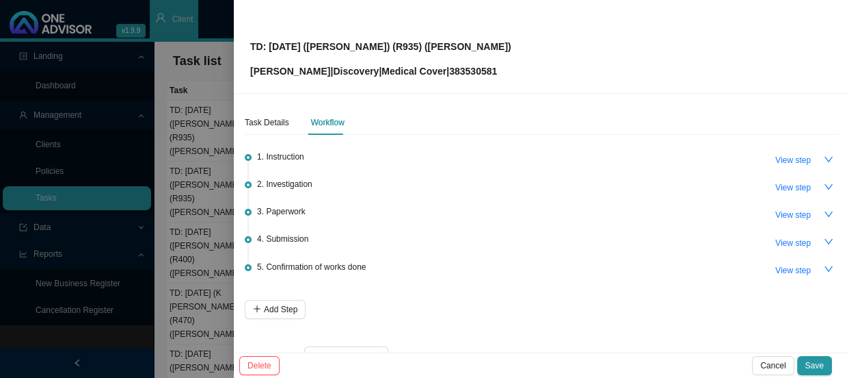
click at [282, 243] on span "4. Submission" at bounding box center [282, 239] width 51 height 14
click at [776, 246] on span "View step" at bounding box center [794, 243] width 36 height 14
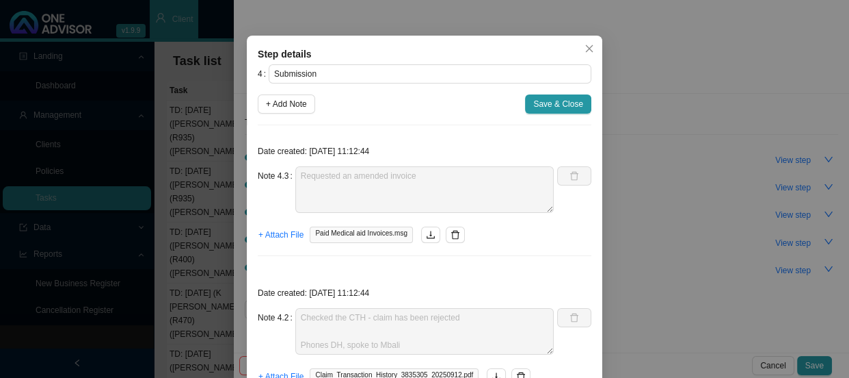
scroll to position [62, 0]
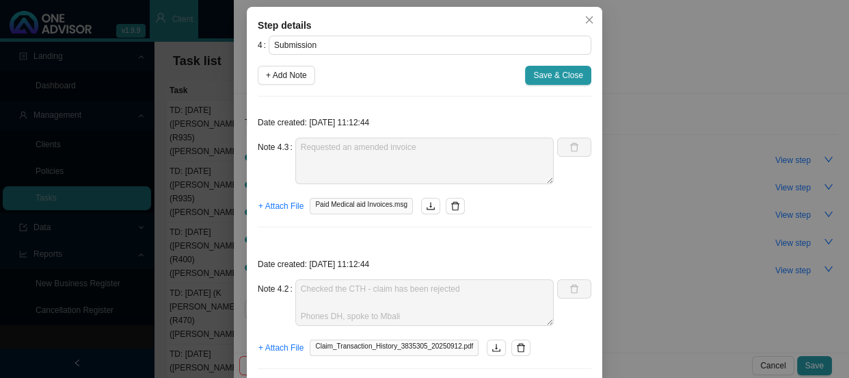
click at [615, 260] on div "Step details 4 Submission + Add Note Save & Close Date created: [DATE] 11:12:44…" at bounding box center [424, 189] width 849 height 378
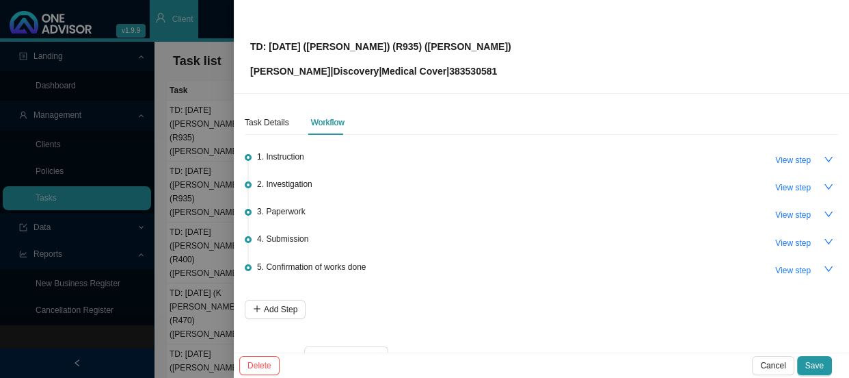
click at [219, 213] on div at bounding box center [424, 189] width 849 height 378
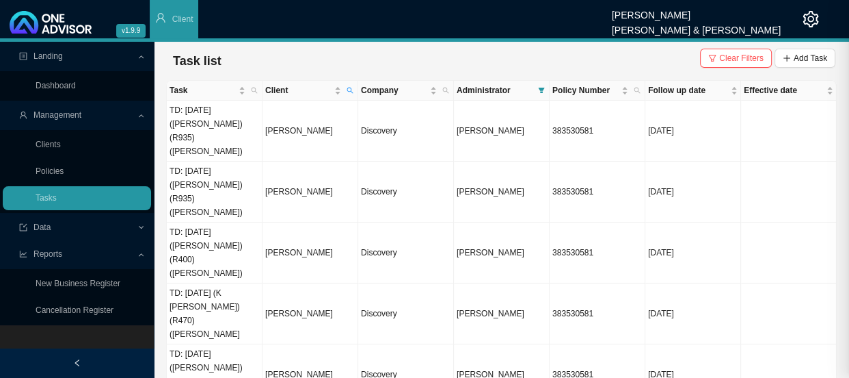
click at [213, 222] on td "TD: [DATE] ([PERSON_NAME]) (R400) ([PERSON_NAME])" at bounding box center [215, 252] width 96 height 61
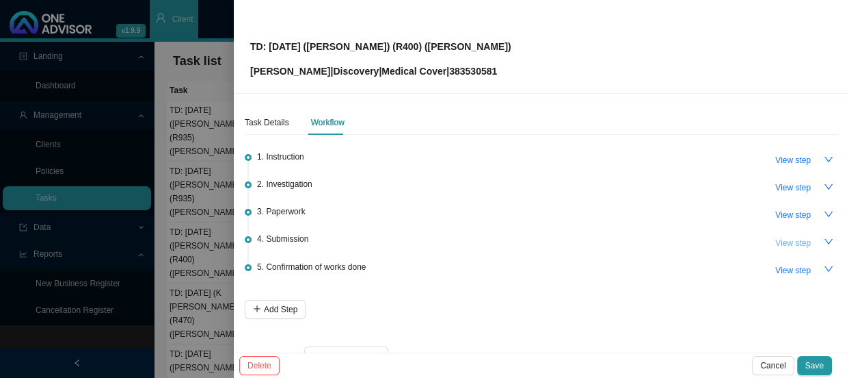
click at [789, 241] on span "View step" at bounding box center [794, 243] width 36 height 14
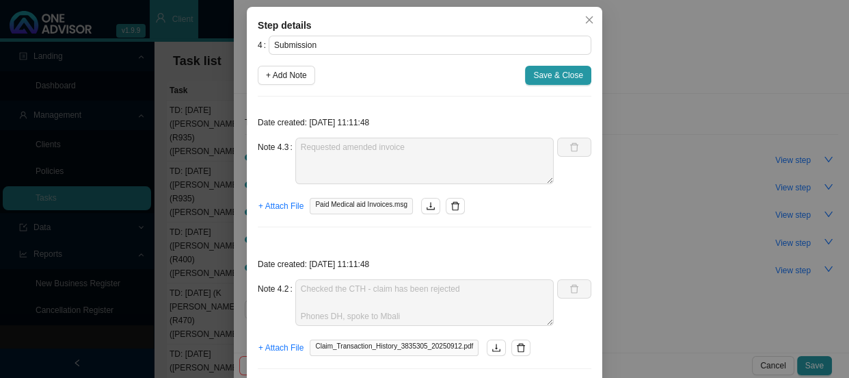
click at [197, 186] on div "Step details 4 Submission + Add Note Save & Close Date created: [DATE] 11:11:48…" at bounding box center [424, 189] width 849 height 378
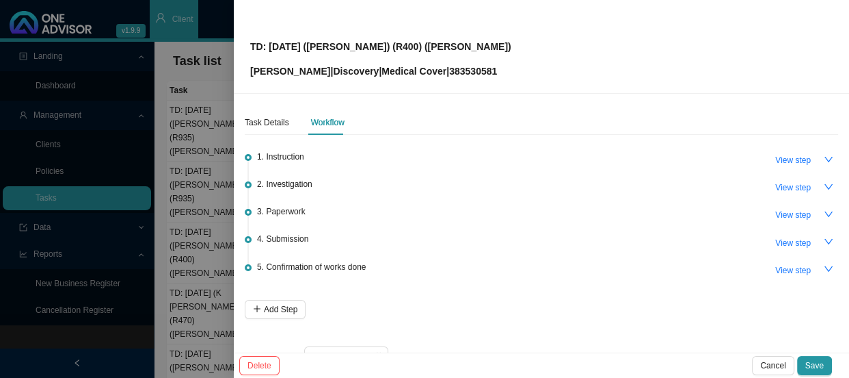
click at [213, 200] on div at bounding box center [424, 189] width 849 height 378
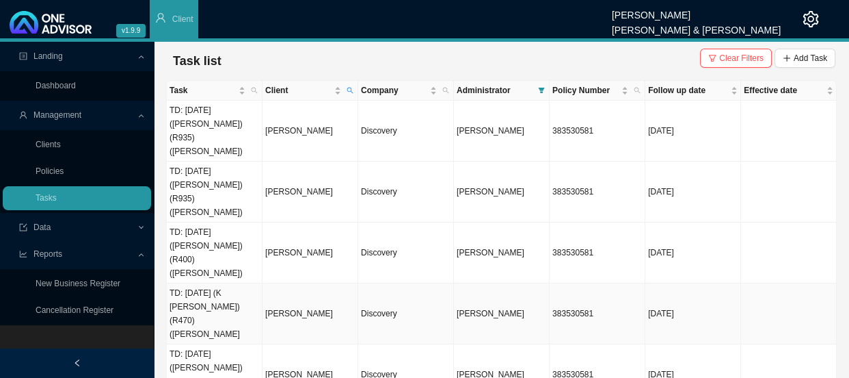
click at [208, 283] on td "TD: [DATE] (K [PERSON_NAME]) (R470) ([PERSON_NAME]" at bounding box center [215, 313] width 96 height 61
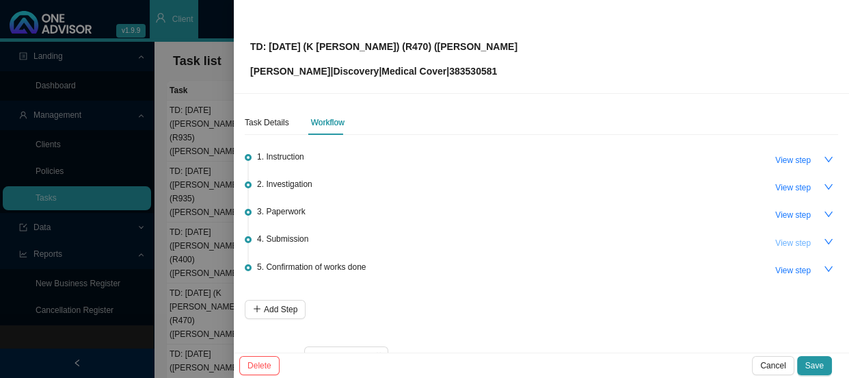
click at [787, 237] on span "View step" at bounding box center [794, 243] width 36 height 14
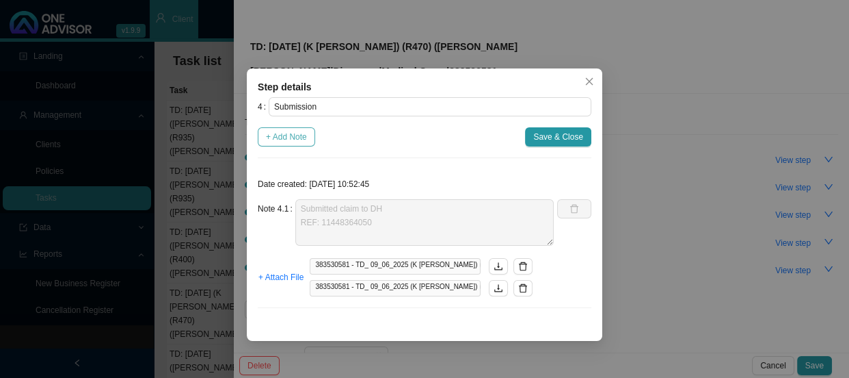
click at [289, 141] on span "+ Add Note" at bounding box center [286, 137] width 41 height 14
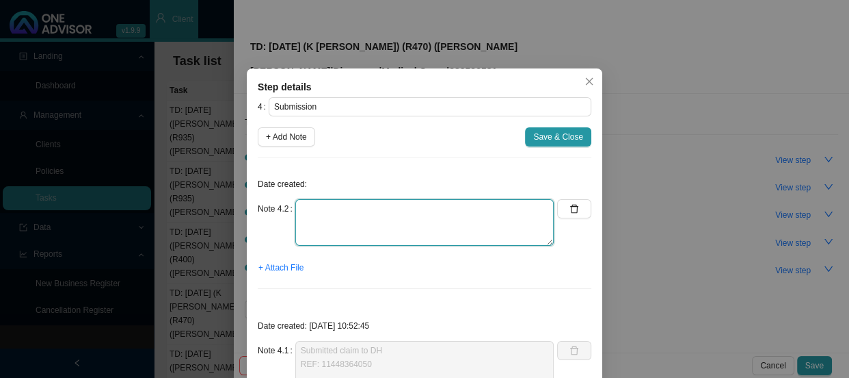
click at [353, 210] on textarea at bounding box center [424, 222] width 259 height 47
paste textarea "Checked the CTH - claim has been rejected Phones DH, spoke to Mbali ICD10 code …"
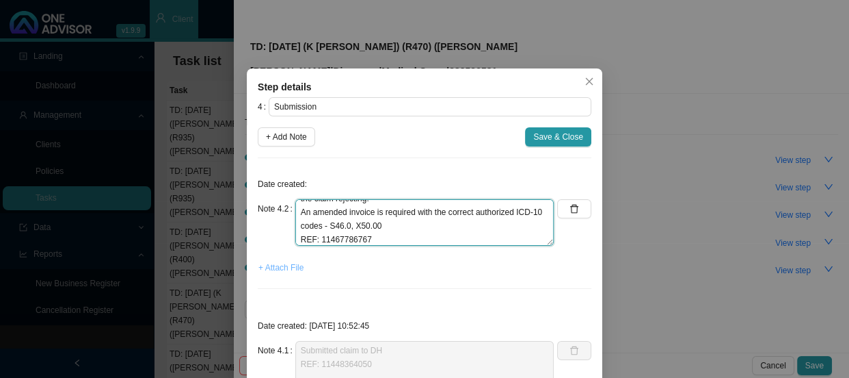
type textarea "Checked the CTH - claim has been rejected Phones DH, spoke to Mbali ICD10 code …"
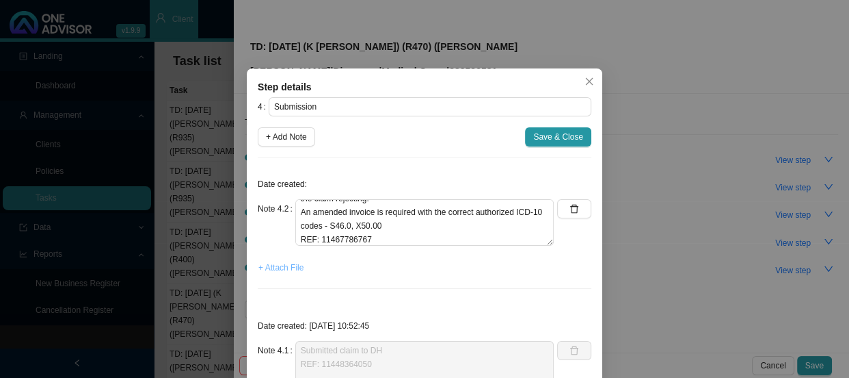
click at [286, 272] on span "+ Attach File" at bounding box center [281, 268] width 45 height 14
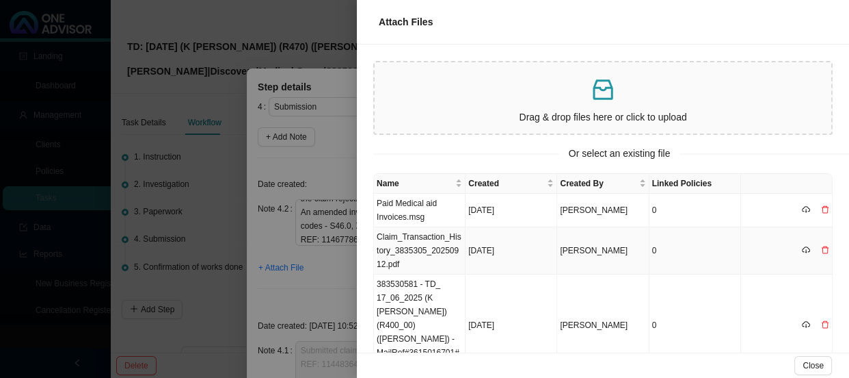
click at [409, 243] on td "Claim_Transaction_History_3835305_20250912.pdf" at bounding box center [420, 250] width 92 height 47
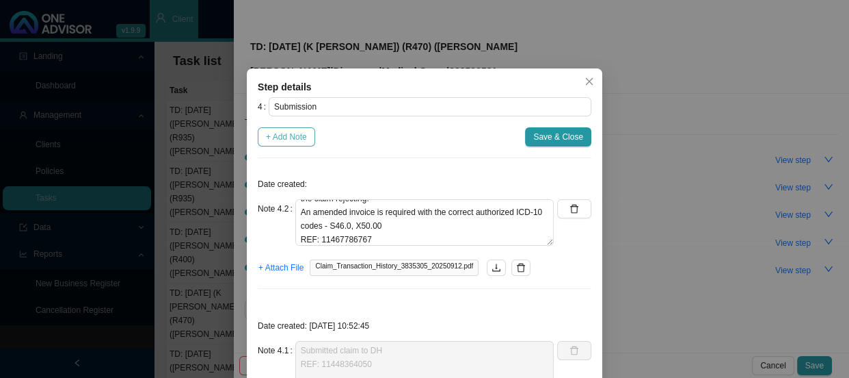
click at [276, 137] on span "+ Add Note" at bounding box center [286, 137] width 41 height 14
type textarea "Checked the CTH - claim has been rejected Phones DH, spoke to Mbali ICD10 code …"
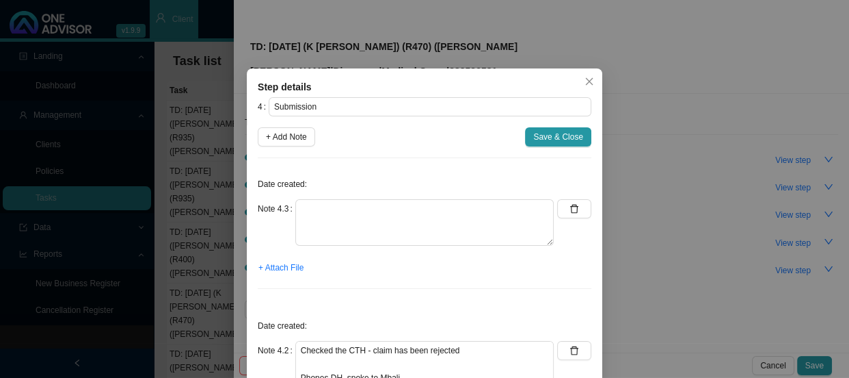
scroll to position [0, 0]
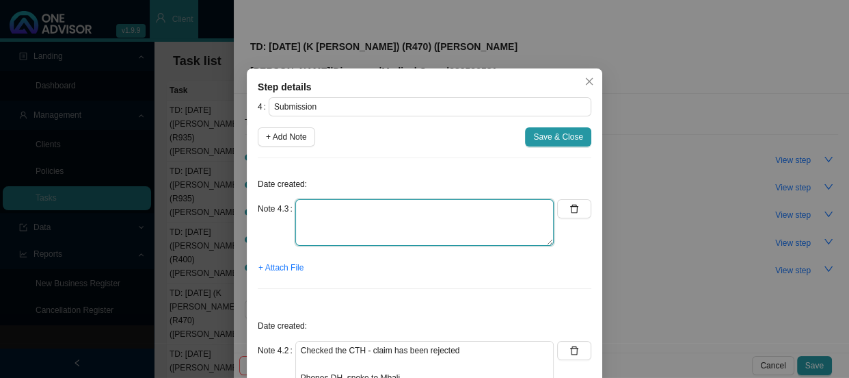
click at [331, 212] on textarea at bounding box center [424, 222] width 259 height 47
type textarea "Requested amended invoice"
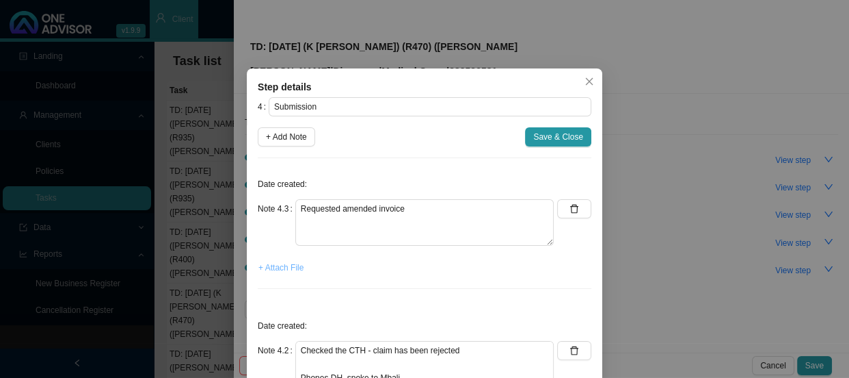
click at [291, 263] on span "+ Attach File" at bounding box center [281, 268] width 45 height 14
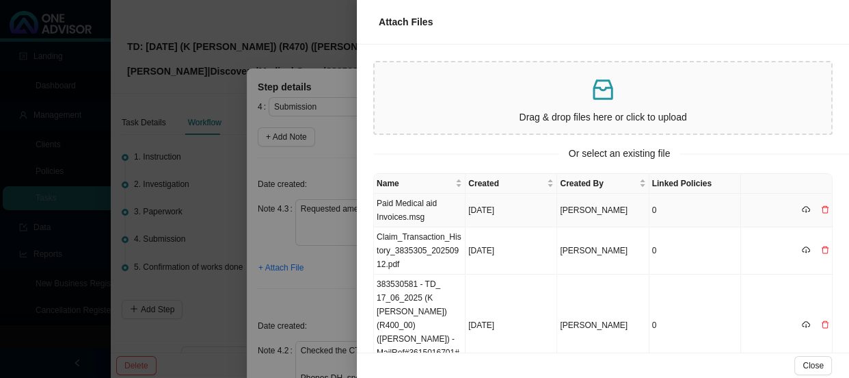
click at [418, 208] on td "Paid Medical aid Invoices.msg" at bounding box center [420, 211] width 92 height 34
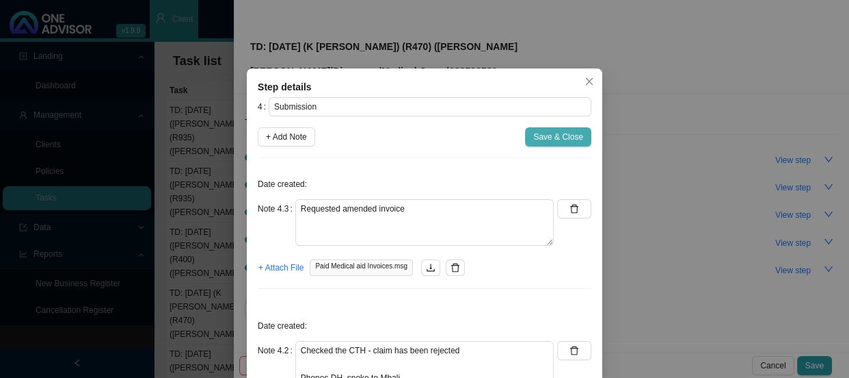
click at [546, 133] on span "Save & Close" at bounding box center [558, 137] width 50 height 14
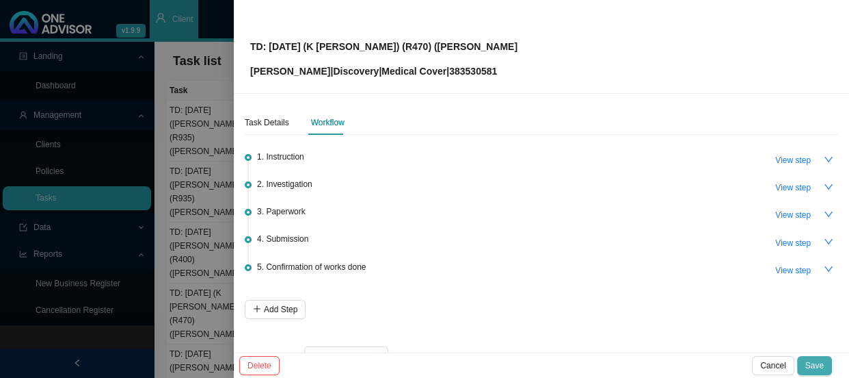
click at [818, 362] on span "Save" at bounding box center [815, 365] width 18 height 14
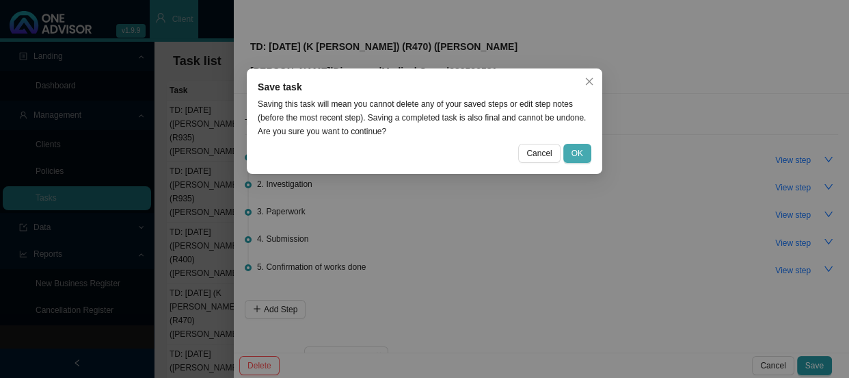
click at [570, 153] on button "OK" at bounding box center [578, 153] width 28 height 19
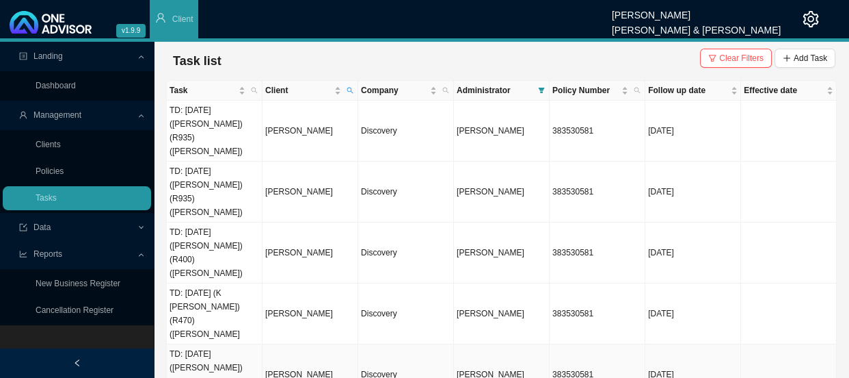
click at [216, 344] on td "TD: [DATE] ([PERSON_NAME]) (R400) ([PERSON_NAME])" at bounding box center [215, 374] width 96 height 61
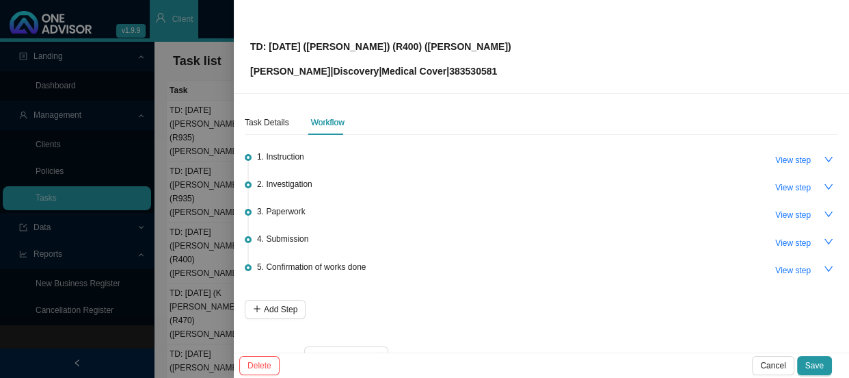
click at [283, 247] on div "4. Submission View step" at bounding box center [547, 241] width 581 height 21
click at [293, 238] on span "4. Submission" at bounding box center [282, 239] width 51 height 14
click at [776, 243] on span "View step" at bounding box center [794, 243] width 36 height 14
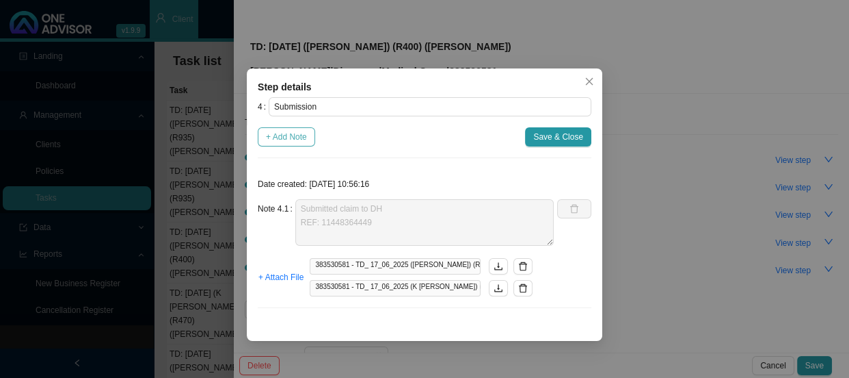
click at [292, 137] on span "+ Add Note" at bounding box center [286, 137] width 41 height 14
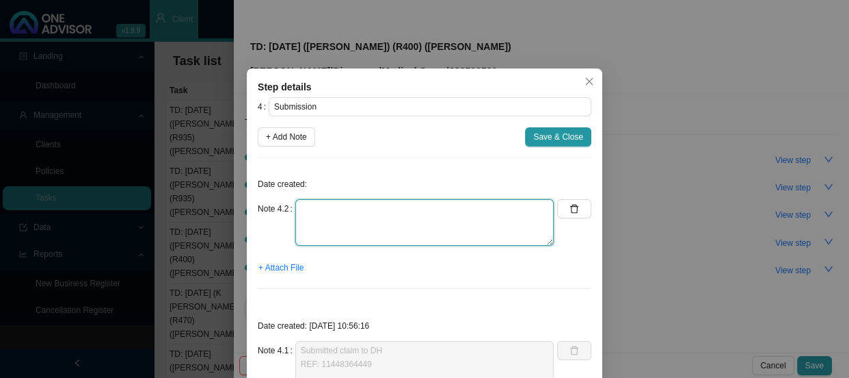
click at [322, 211] on textarea at bounding box center [424, 222] width 259 height 47
paste textarea "Checked the CTH - claim has been rejected Phones DH, spoke to Mbali ICD10 code …"
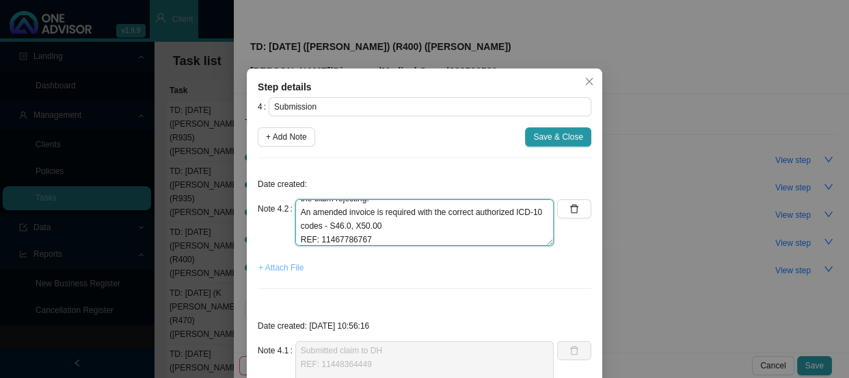
type textarea "Checked the CTH - claim has been rejected Phones DH, spoke to Mbali ICD10 code …"
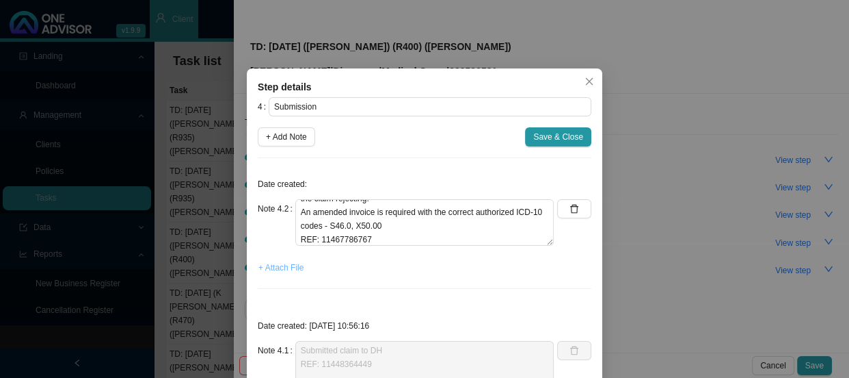
click at [276, 267] on span "+ Attach File" at bounding box center [281, 268] width 45 height 14
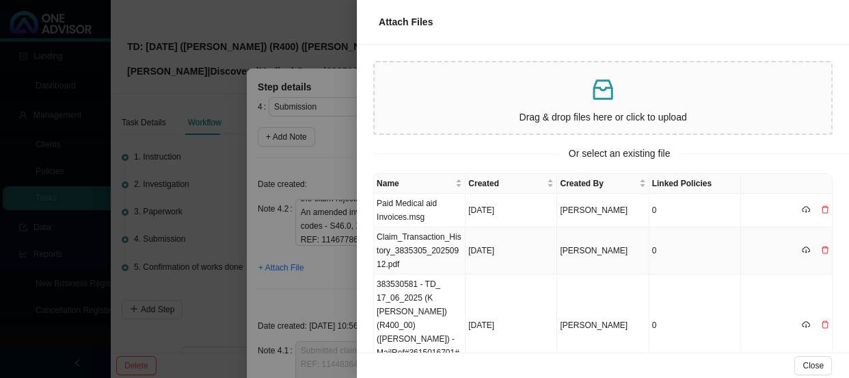
click at [431, 246] on td "Claim_Transaction_History_3835305_20250912.pdf" at bounding box center [420, 250] width 92 height 47
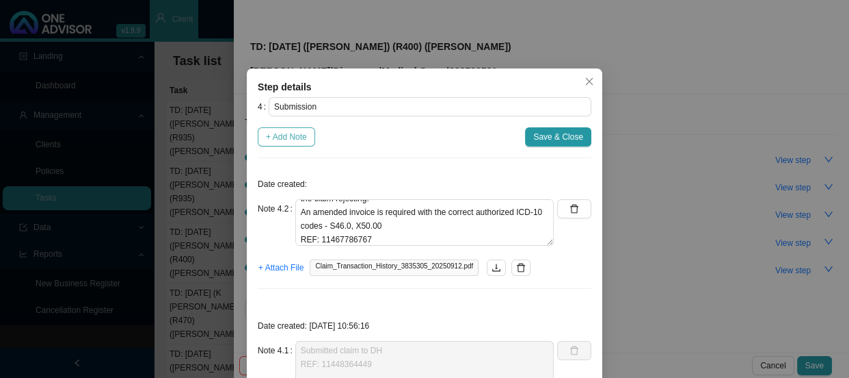
click at [283, 135] on span "+ Add Note" at bounding box center [286, 137] width 41 height 14
type textarea "Checked the CTH - claim has been rejected Phones DH, spoke to Mbali ICD10 code …"
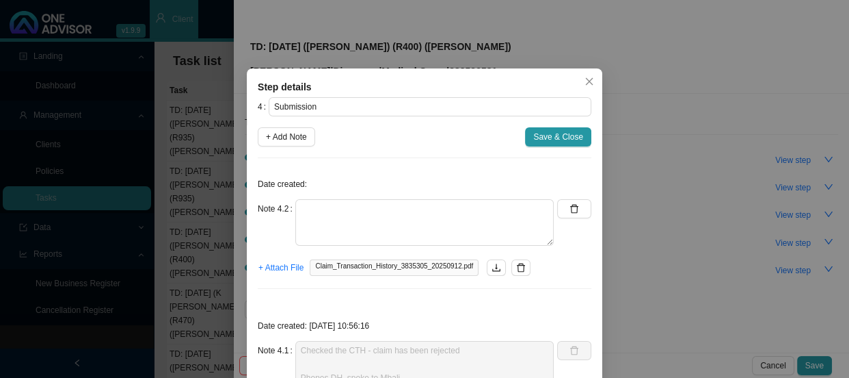
scroll to position [0, 0]
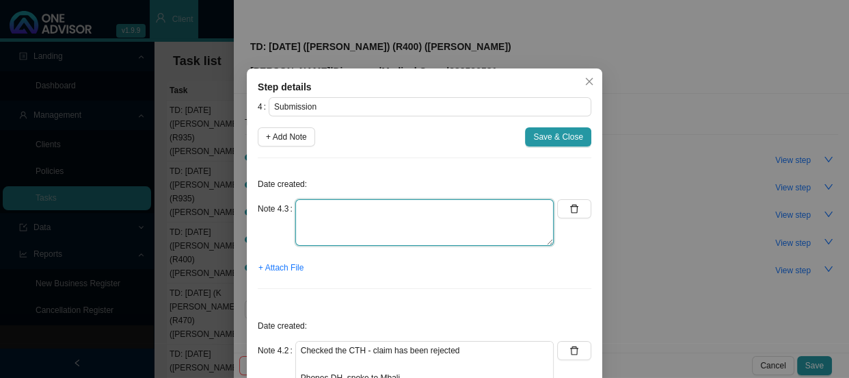
click at [313, 208] on textarea at bounding box center [424, 222] width 259 height 47
type textarea "Requested amended invoice"
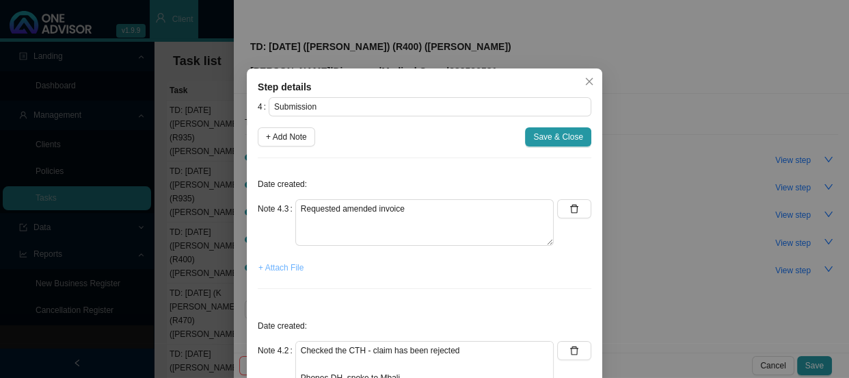
click at [285, 269] on span "+ Attach File" at bounding box center [281, 268] width 45 height 14
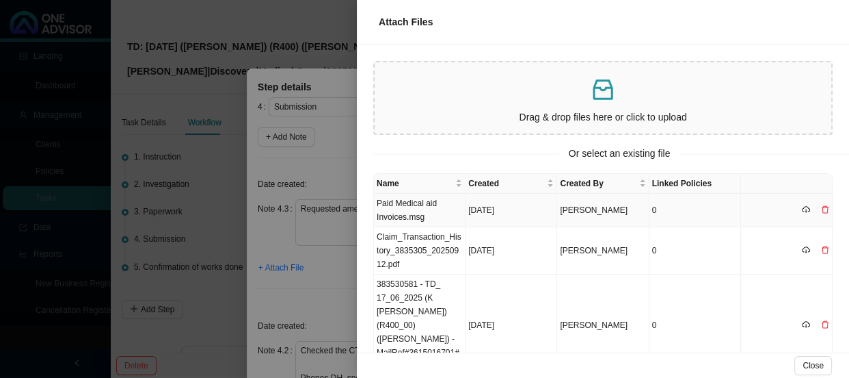
click at [404, 211] on td "Paid Medical aid Invoices.msg" at bounding box center [420, 211] width 92 height 34
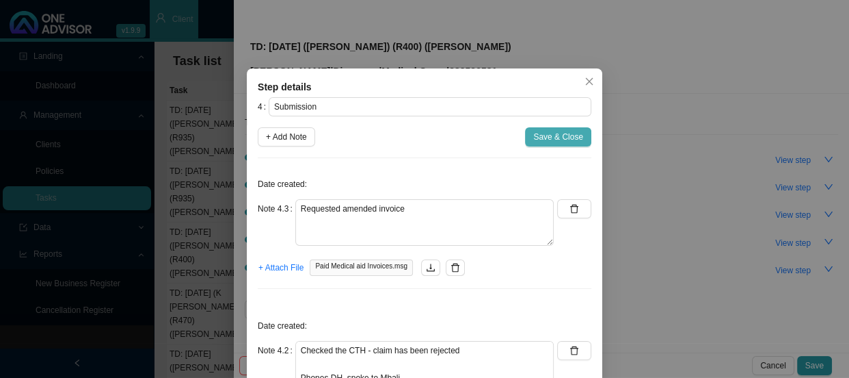
click at [552, 136] on span "Save & Close" at bounding box center [558, 137] width 50 height 14
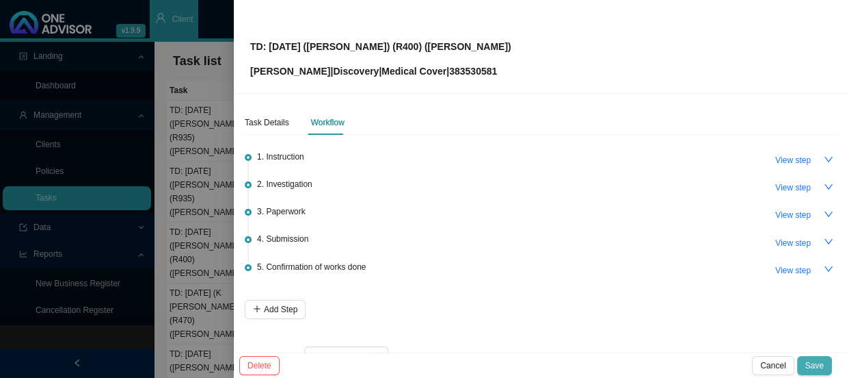
click at [817, 366] on span "Save" at bounding box center [815, 365] width 18 height 14
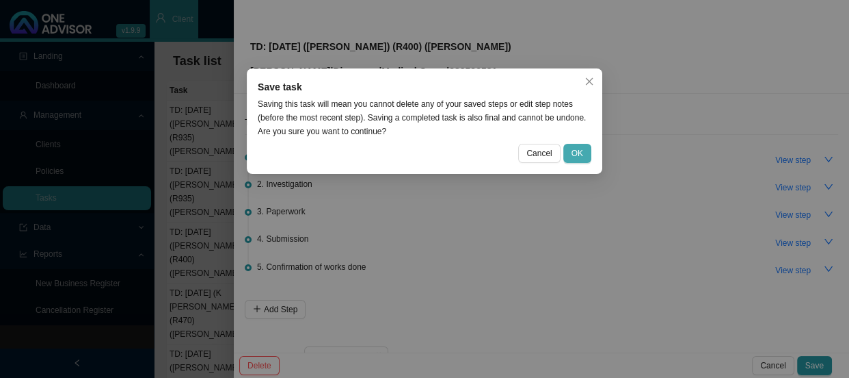
click at [576, 146] on span "OK" at bounding box center [578, 153] width 12 height 14
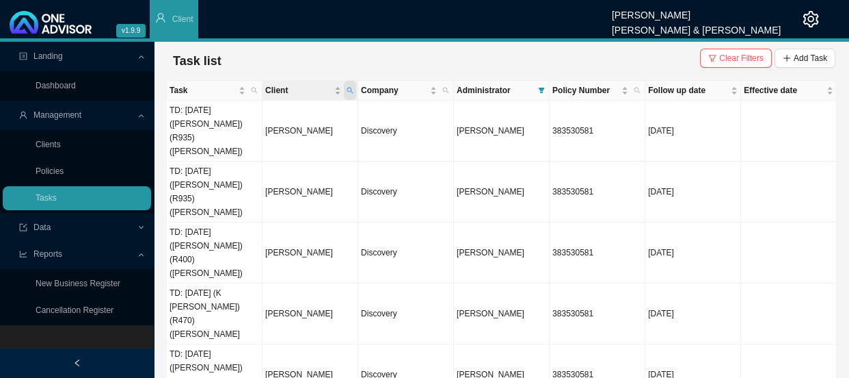
click at [347, 88] on icon "search" at bounding box center [350, 90] width 7 height 7
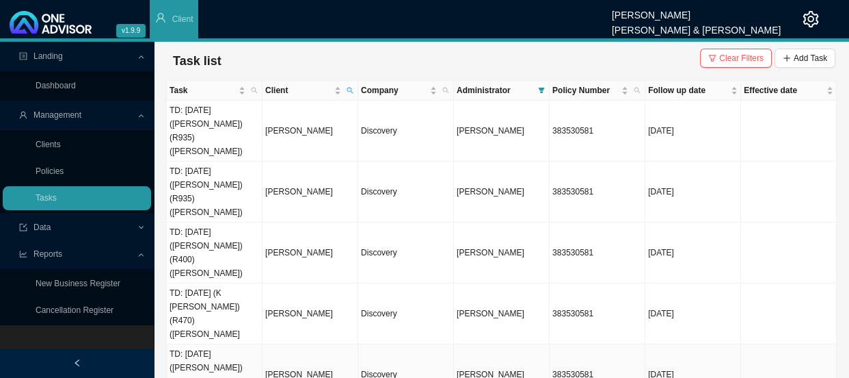
click at [387, 344] on td "Discovery" at bounding box center [406, 374] width 96 height 61
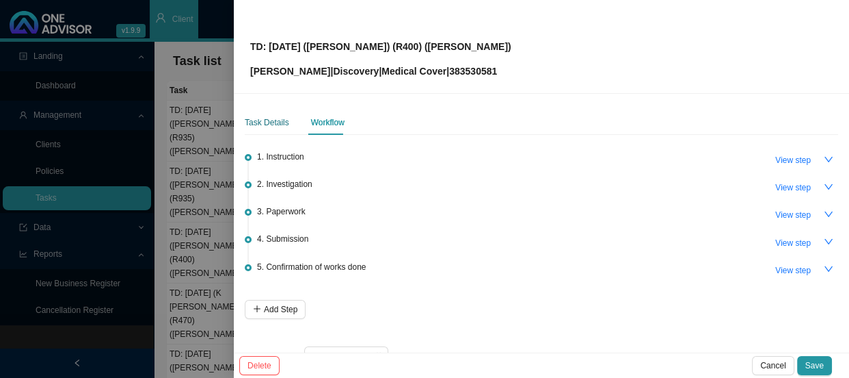
click at [269, 127] on div "Task Details" at bounding box center [267, 123] width 44 height 14
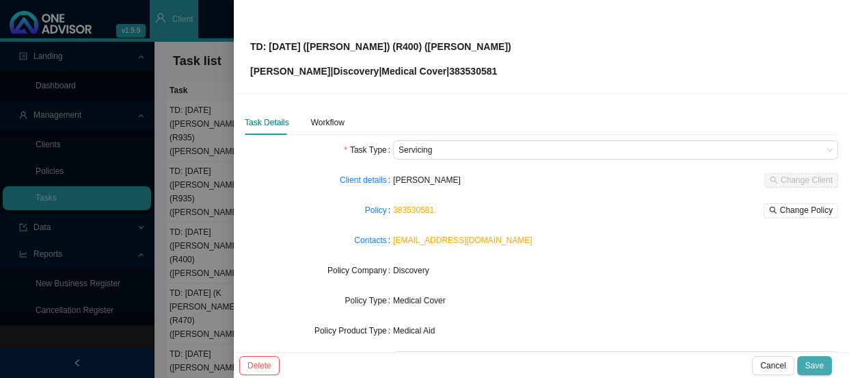
click at [820, 367] on span "Save" at bounding box center [815, 365] width 18 height 14
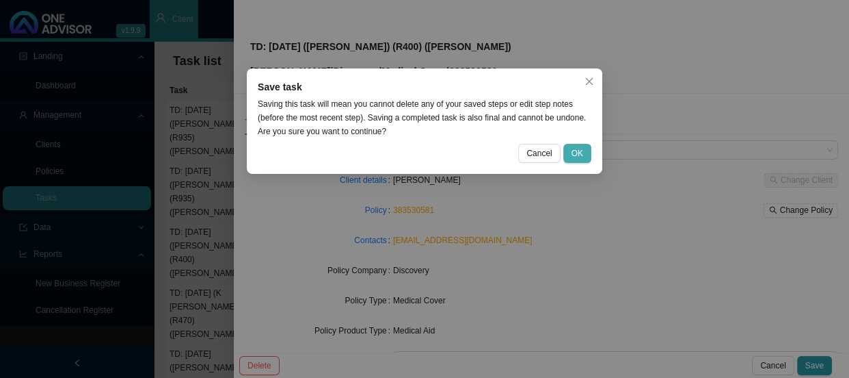
click at [581, 148] on span "OK" at bounding box center [578, 153] width 12 height 14
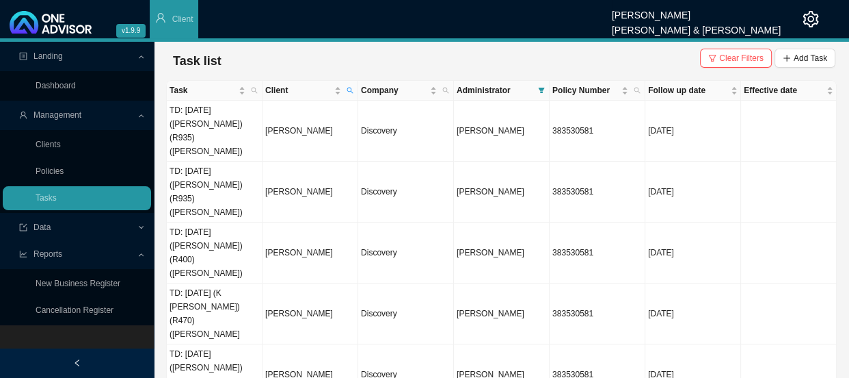
click at [350, 85] on span "Client" at bounding box center [350, 90] width 12 height 19
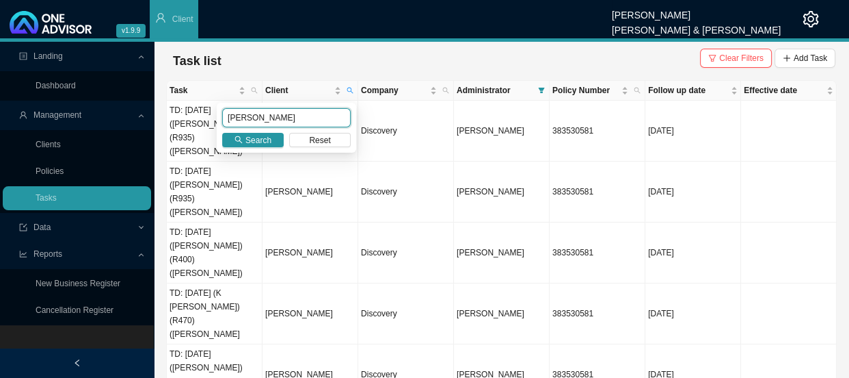
drag, startPoint x: 298, startPoint y: 118, endPoint x: 202, endPoint y: 118, distance: 95.7
click at [202, 118] on body "v1.9.9 [PERSON_NAME] [PERSON_NAME] & [PERSON_NAME] Client Landing Dashboard Man…" at bounding box center [424, 189] width 849 height 378
type input "[PERSON_NAME]"
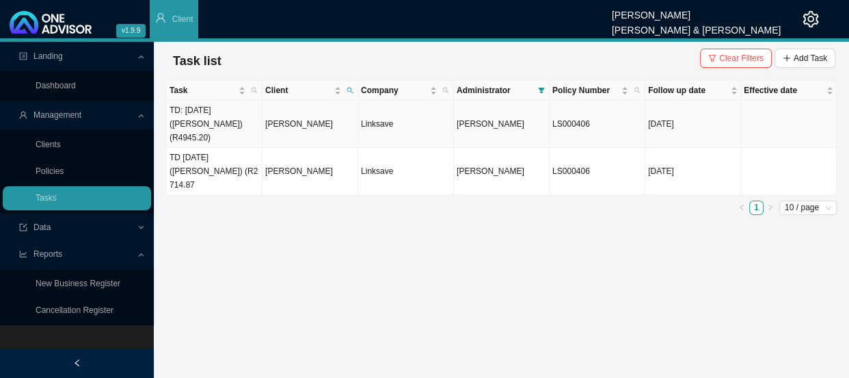
click at [297, 114] on td "[PERSON_NAME]" at bounding box center [311, 124] width 96 height 47
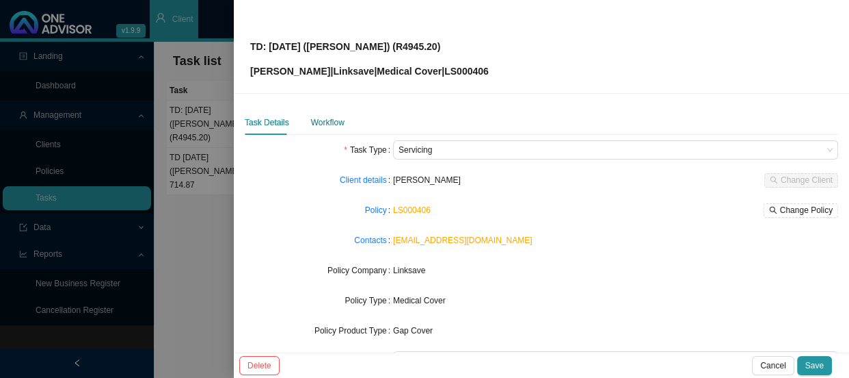
click at [330, 127] on div "Workflow" at bounding box center [328, 123] width 34 height 14
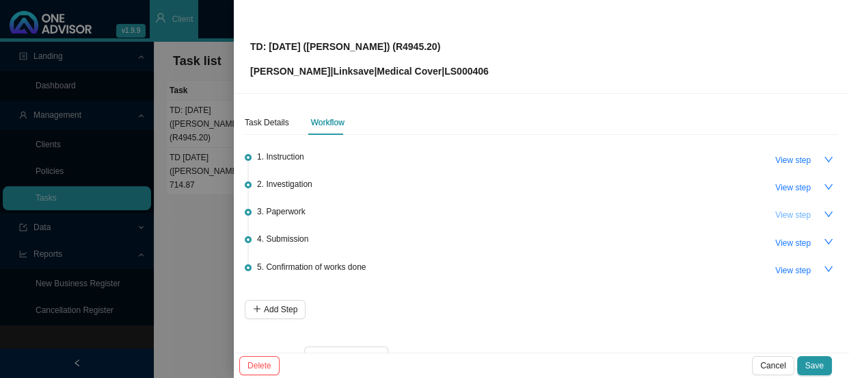
click at [777, 212] on span "View step" at bounding box center [794, 215] width 36 height 14
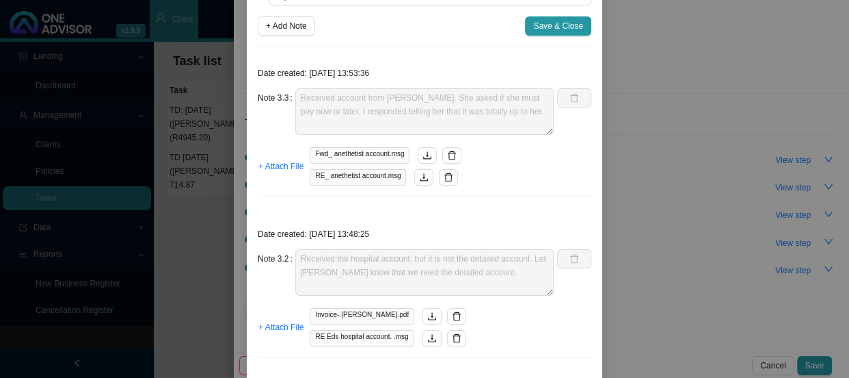
scroll to position [89, 0]
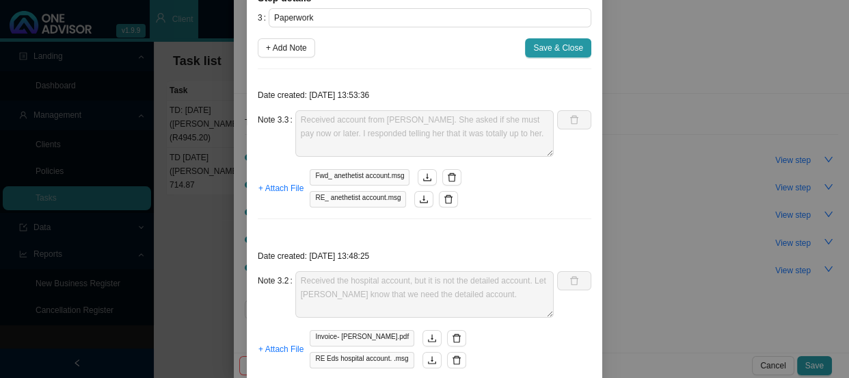
click at [212, 175] on div "Step details 3 Paperwork + Add Note Save & Close Date created: [DATE] 13:53:36 …" at bounding box center [424, 189] width 849 height 378
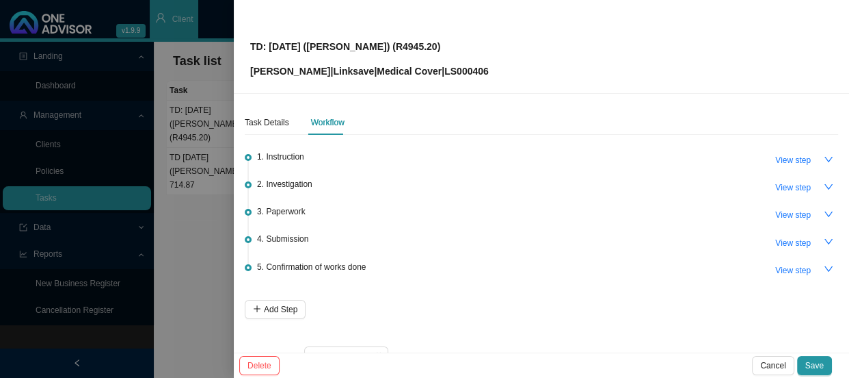
click at [212, 175] on div at bounding box center [424, 189] width 849 height 378
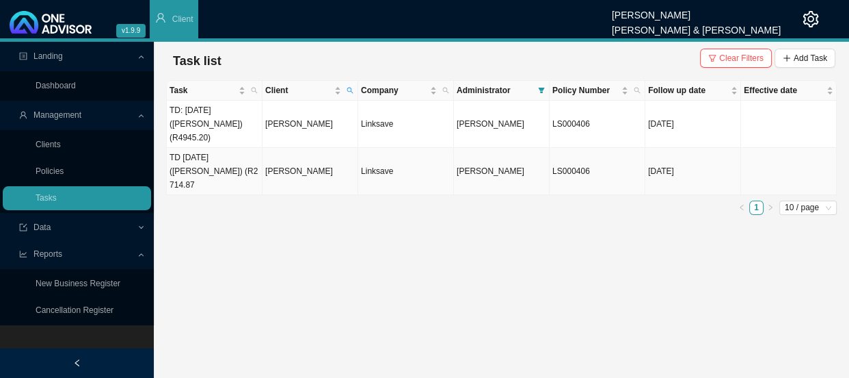
click at [263, 148] on td "[PERSON_NAME]" at bounding box center [311, 171] width 96 height 47
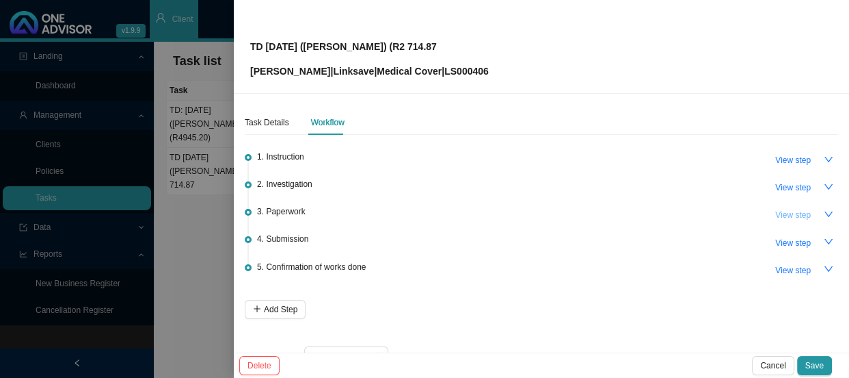
click at [793, 217] on span "View step" at bounding box center [794, 215] width 36 height 14
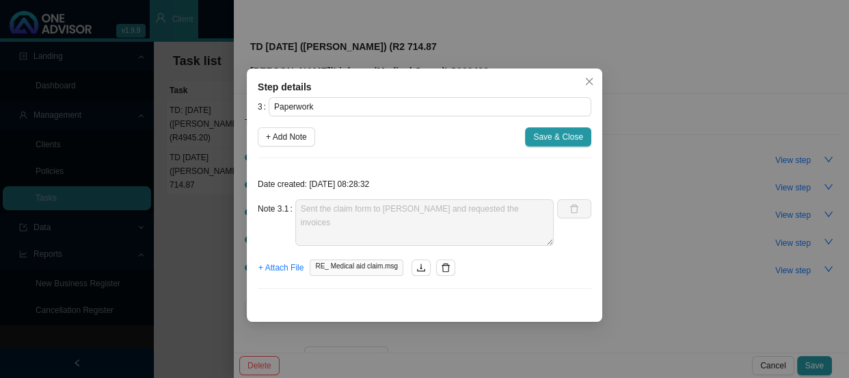
click at [670, 191] on div "Step details 3 Paperwork + Add Note Save & Close Date created: [DATE] 08:28:32 …" at bounding box center [424, 189] width 849 height 378
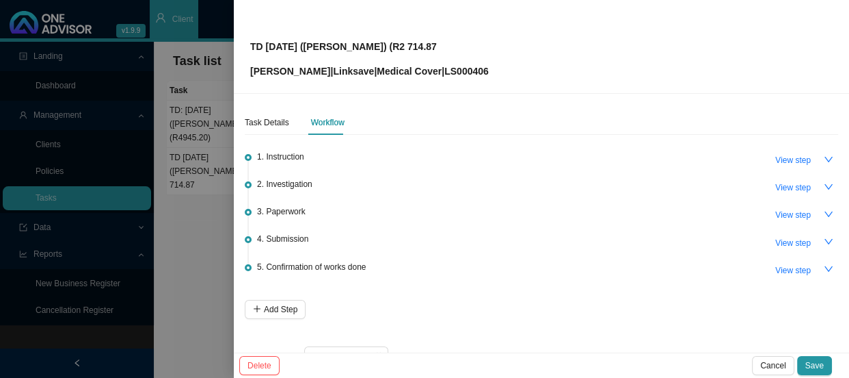
click at [211, 243] on div at bounding box center [424, 189] width 849 height 378
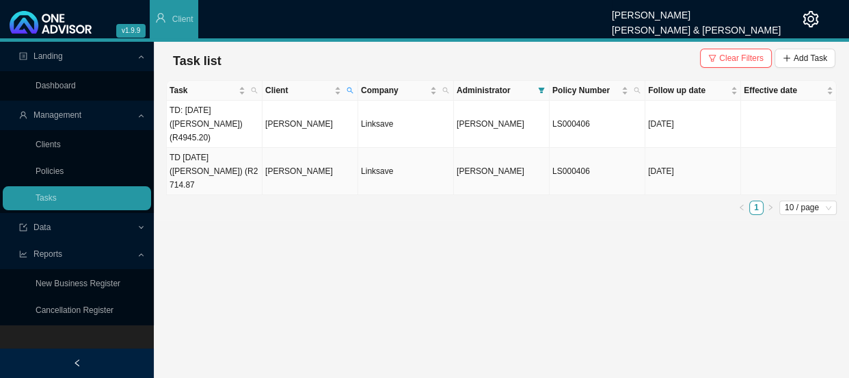
click at [247, 159] on td "TD [DATE] ([PERSON_NAME]) (R2 714.87" at bounding box center [215, 171] width 96 height 47
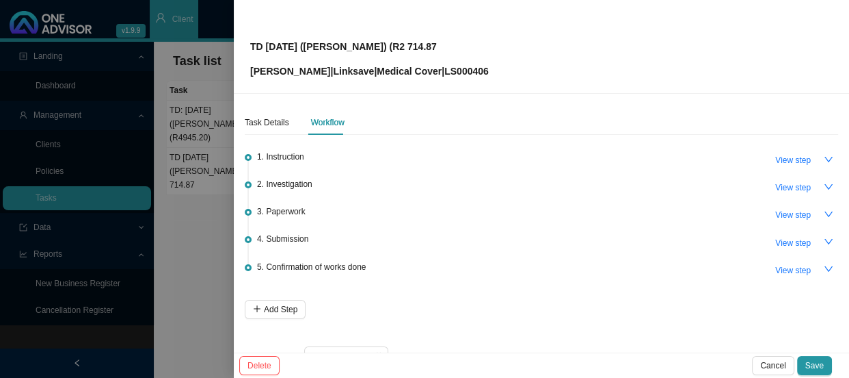
click at [281, 212] on span "3. Paperwork" at bounding box center [281, 211] width 49 height 14
click at [789, 213] on span "View step" at bounding box center [794, 215] width 36 height 14
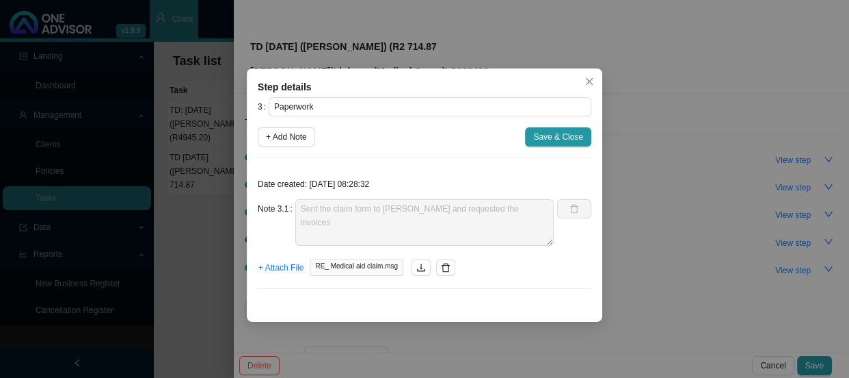
click at [693, 213] on div "Step details 3 Paperwork + Add Note Save & Close Date created: [DATE] 08:28:32 …" at bounding box center [424, 189] width 849 height 378
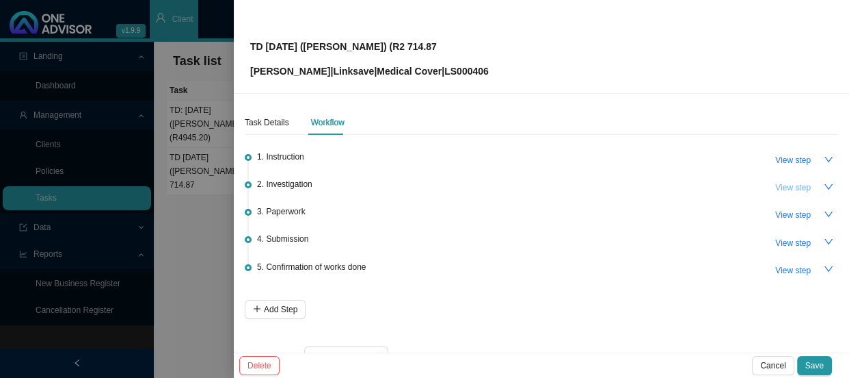
click at [786, 190] on span "View step" at bounding box center [794, 188] width 36 height 14
type input "Investigation"
type textarea "CTH"
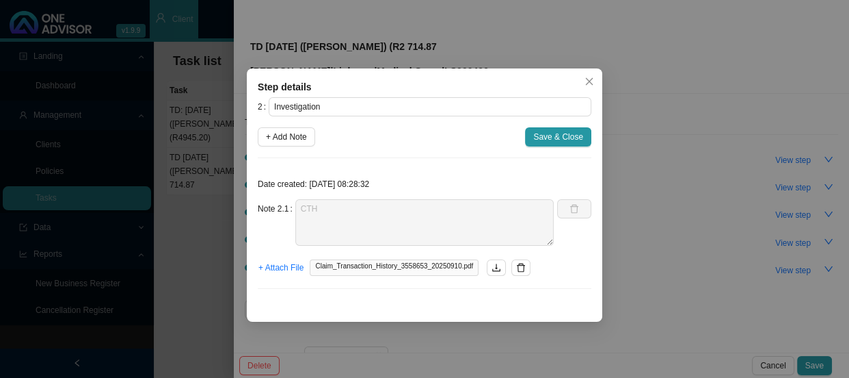
click at [641, 233] on div "Step details 2 Investigation + Add Note Save & Close Date created: [DATE] 08:28…" at bounding box center [424, 189] width 849 height 378
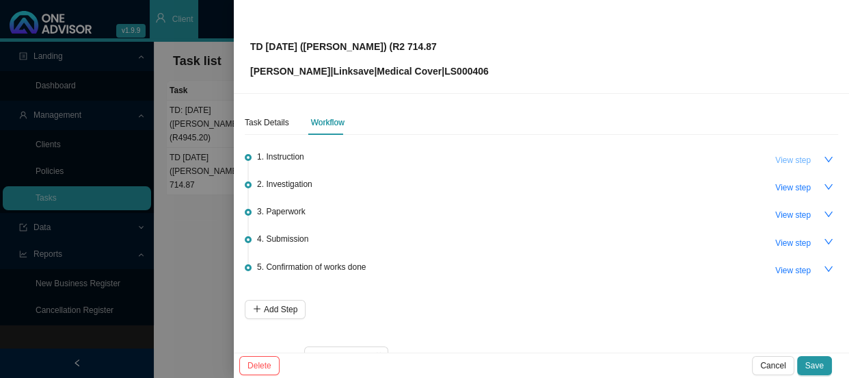
click at [776, 160] on span "View step" at bounding box center [794, 160] width 36 height 14
type input "Instruction"
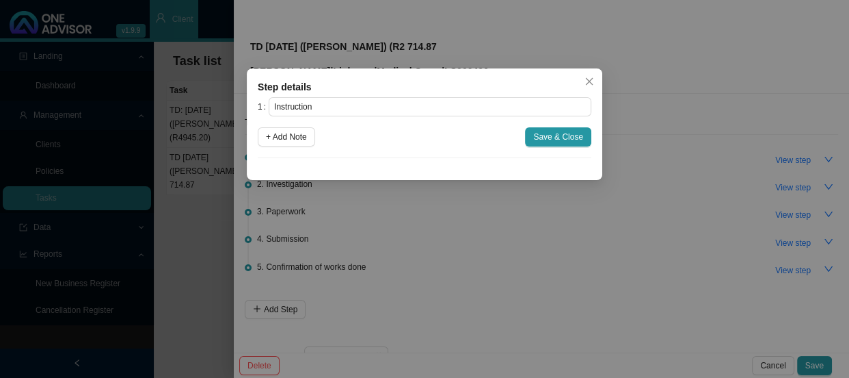
click at [598, 234] on div "Step details 1 Instruction + Add Note Save & Close Cancel OK" at bounding box center [424, 189] width 849 height 378
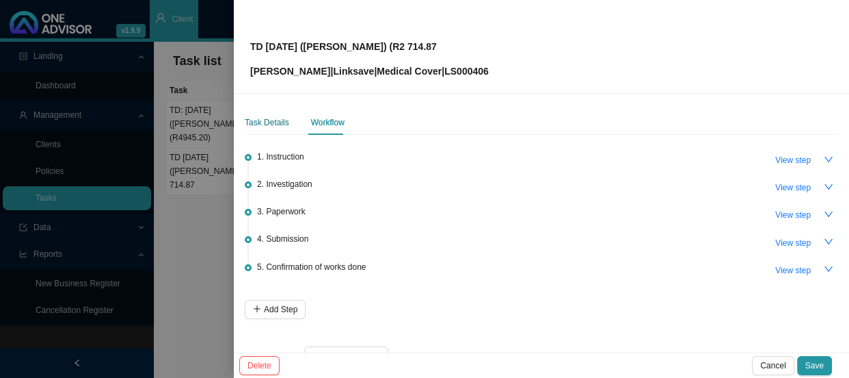
click at [245, 120] on div "Task Details" at bounding box center [267, 123] width 44 height 14
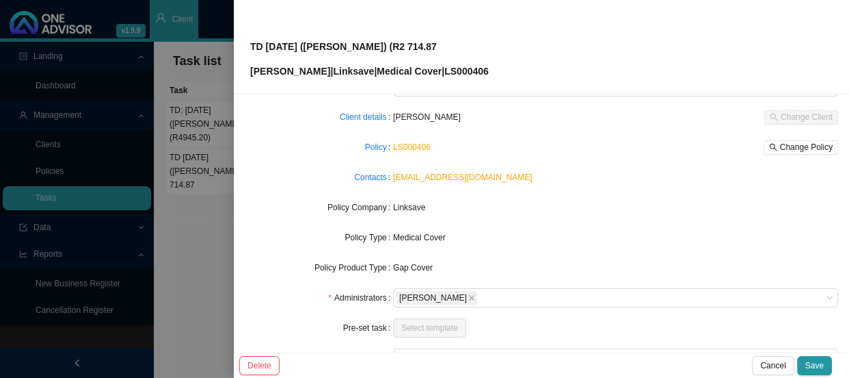
scroll to position [159, 0]
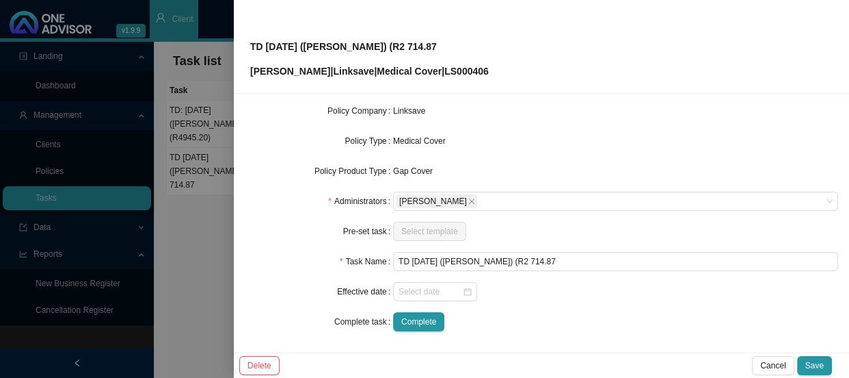
click at [211, 256] on div at bounding box center [424, 189] width 849 height 378
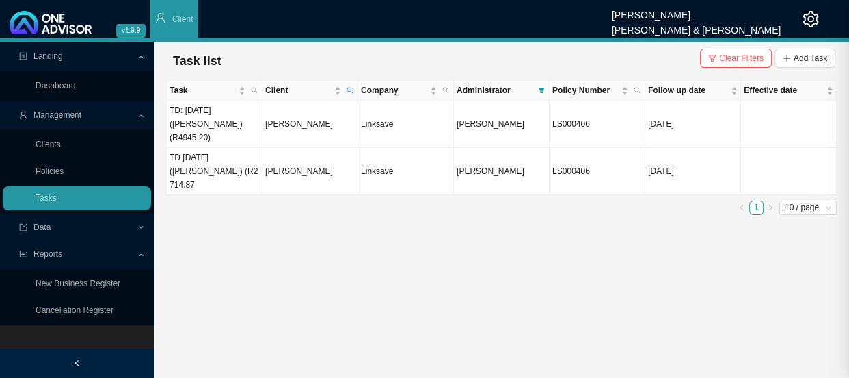
scroll to position [144, 0]
click at [323, 119] on td "[PERSON_NAME]" at bounding box center [311, 124] width 96 height 47
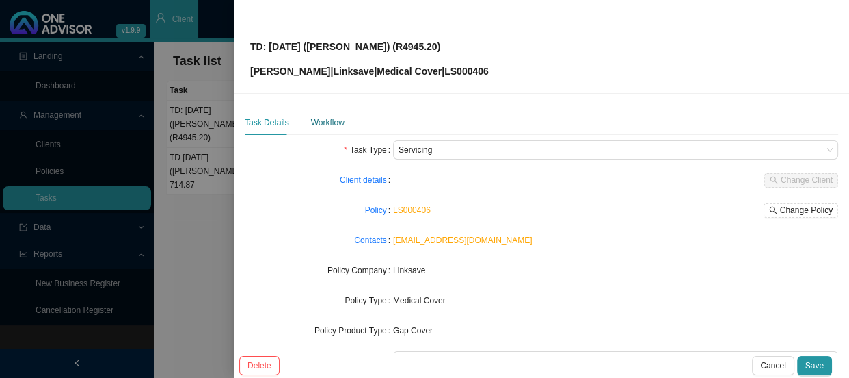
click at [330, 125] on div "Workflow" at bounding box center [328, 123] width 34 height 14
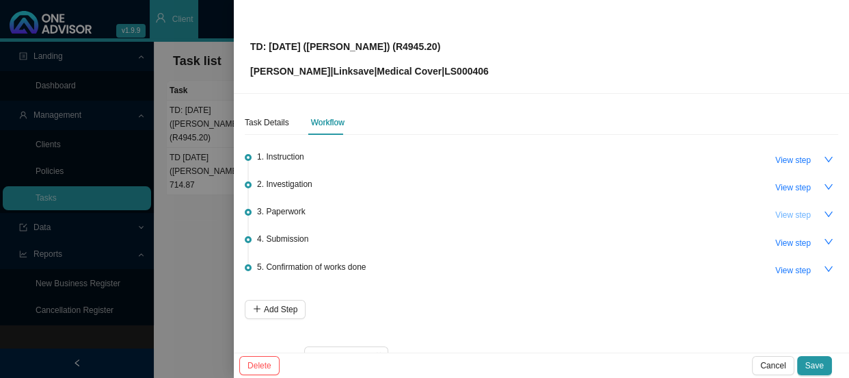
click at [784, 213] on span "View step" at bounding box center [794, 215] width 36 height 14
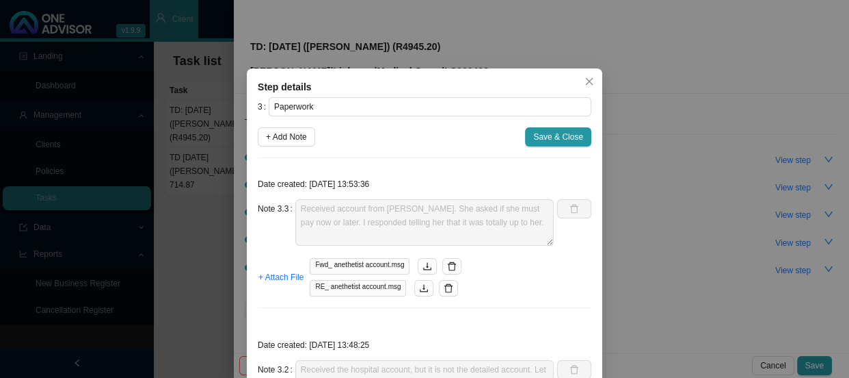
scroll to position [124, 0]
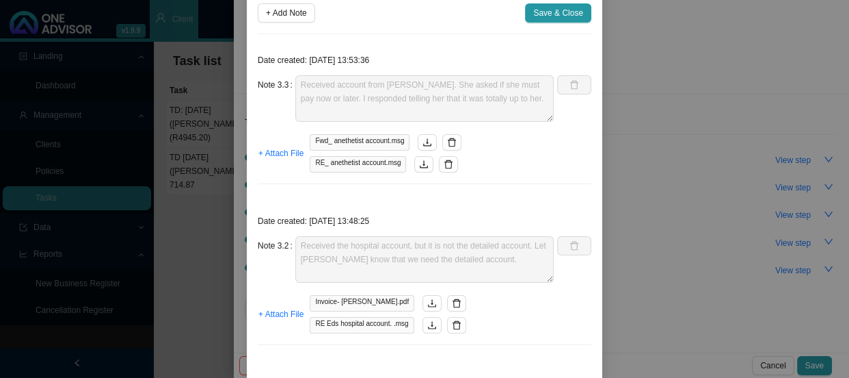
click at [168, 66] on div "Step details 3 Paperwork + Add Note Save & Close Date created: [DATE] 13:53:36 …" at bounding box center [424, 189] width 849 height 378
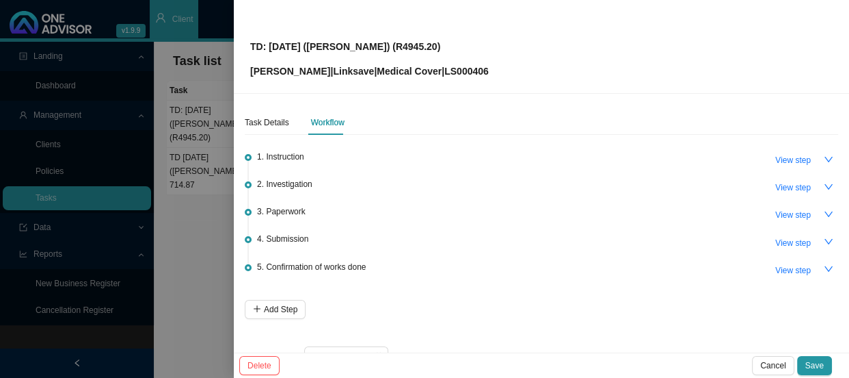
click at [106, 32] on div at bounding box center [424, 189] width 849 height 378
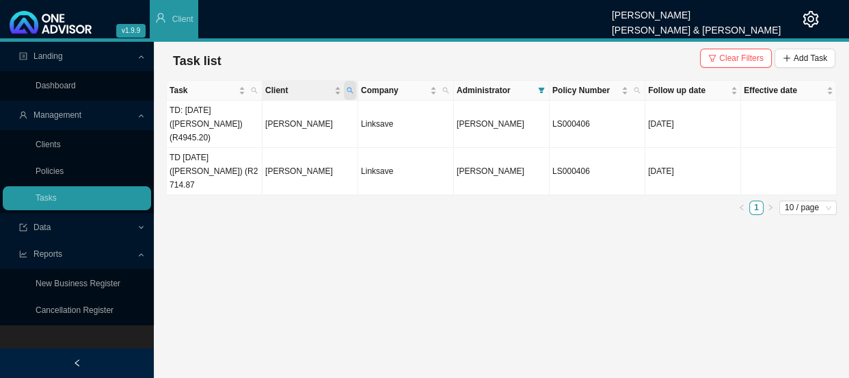
click at [350, 88] on icon "search" at bounding box center [350, 90] width 7 height 7
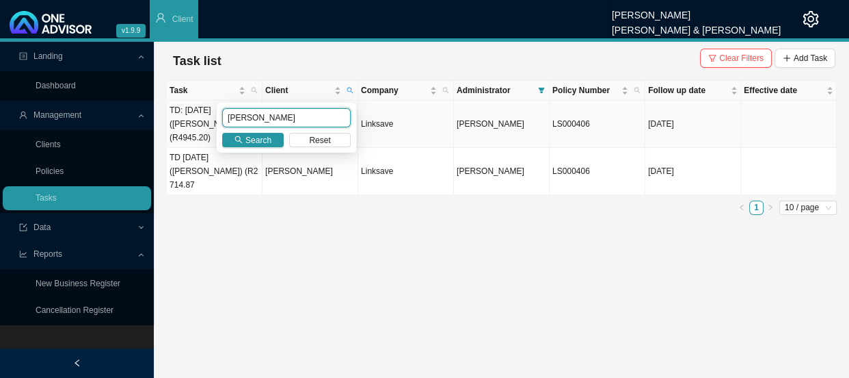
drag, startPoint x: 283, startPoint y: 118, endPoint x: 186, endPoint y: 121, distance: 97.2
click at [186, 121] on body "v1.9.9 [PERSON_NAME] [PERSON_NAME] & [PERSON_NAME] Client Landing Dashboard Man…" at bounding box center [424, 189] width 849 height 378
type input "[PERSON_NAME]"
click at [261, 144] on span "Search" at bounding box center [259, 140] width 26 height 14
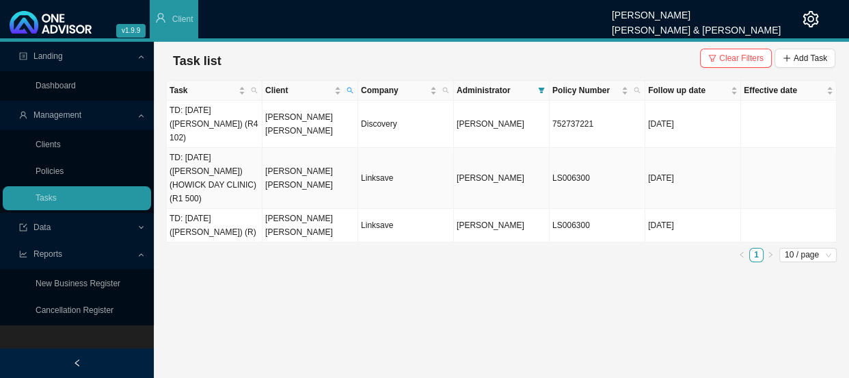
click at [298, 150] on td "[PERSON_NAME] [PERSON_NAME]" at bounding box center [311, 178] width 96 height 61
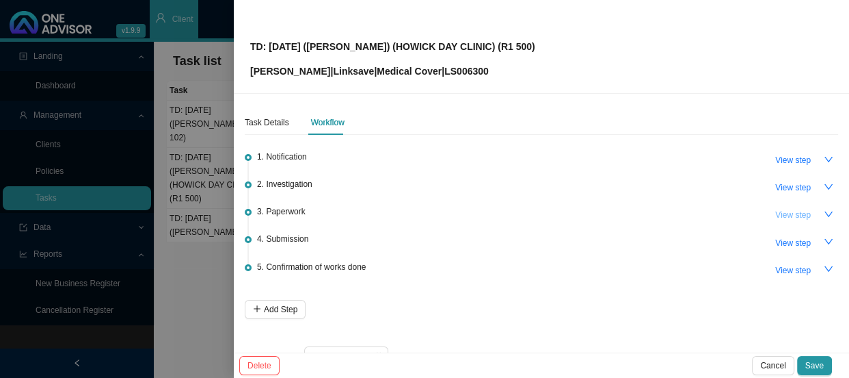
click at [786, 215] on span "View step" at bounding box center [794, 215] width 36 height 14
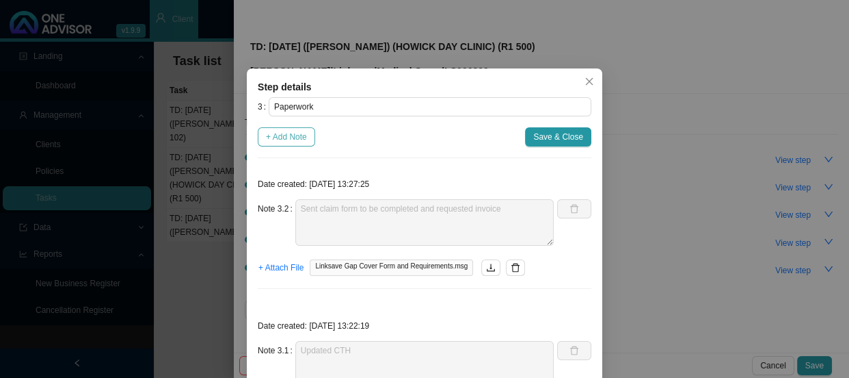
click at [271, 137] on span "+ Add Note" at bounding box center [286, 137] width 41 height 14
type textarea "Sent claim form to be completed and requested invoice"
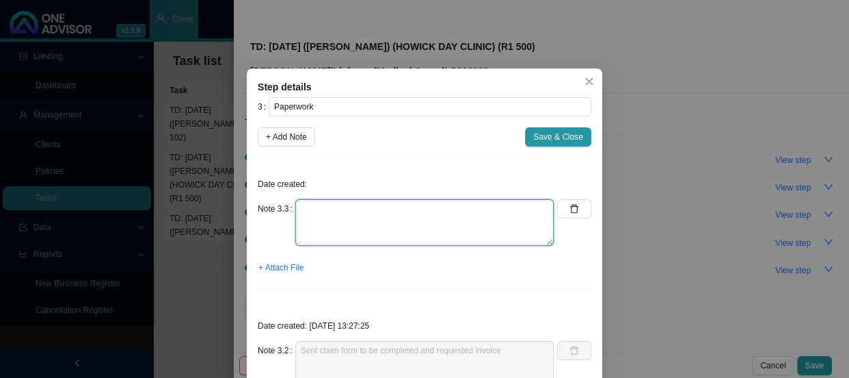
click at [305, 209] on textarea at bounding box center [424, 222] width 259 height 47
type textarea "Received signed claim form"
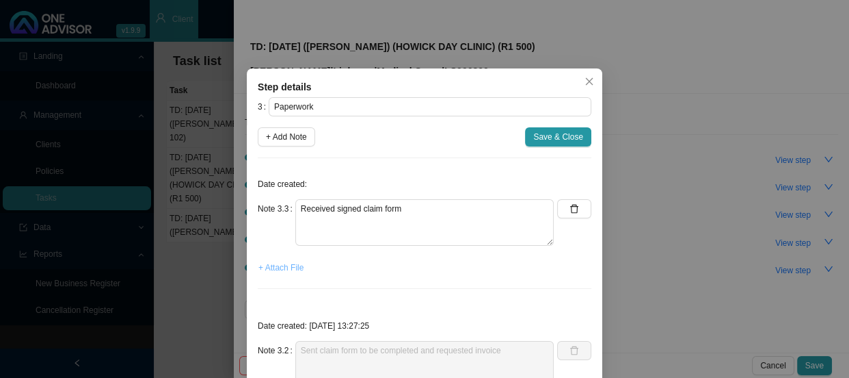
click at [287, 267] on span "+ Attach File" at bounding box center [281, 268] width 45 height 14
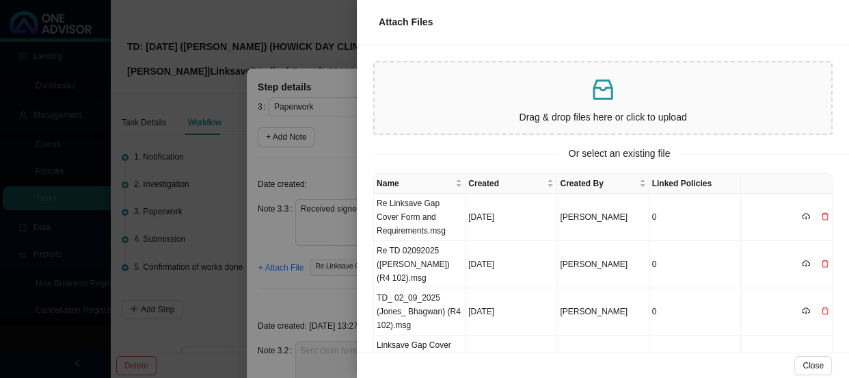
click at [336, 227] on div at bounding box center [424, 189] width 849 height 378
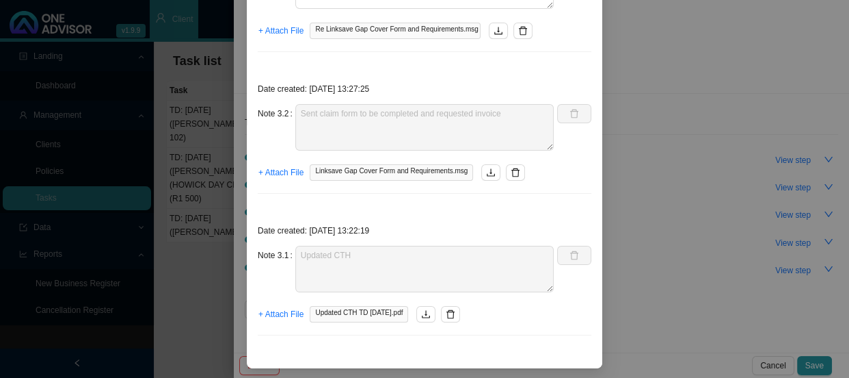
scroll to position [0, 0]
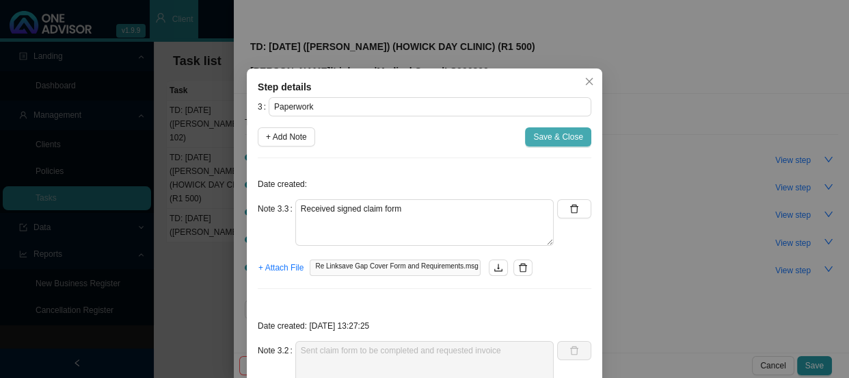
click at [545, 136] on span "Save & Close" at bounding box center [558, 137] width 50 height 14
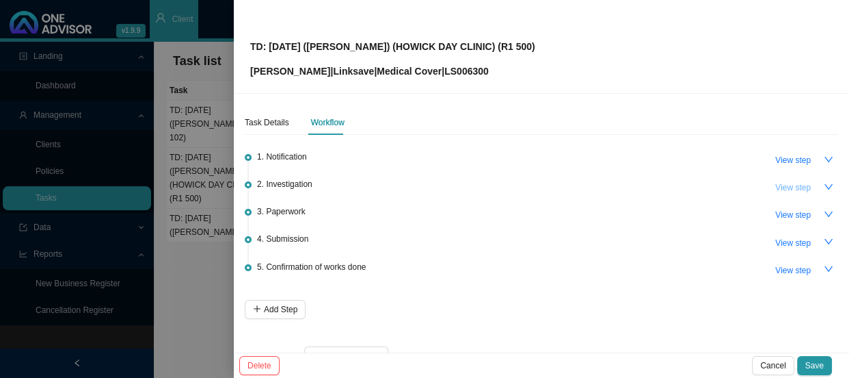
click at [776, 183] on span "View step" at bounding box center [794, 188] width 36 height 14
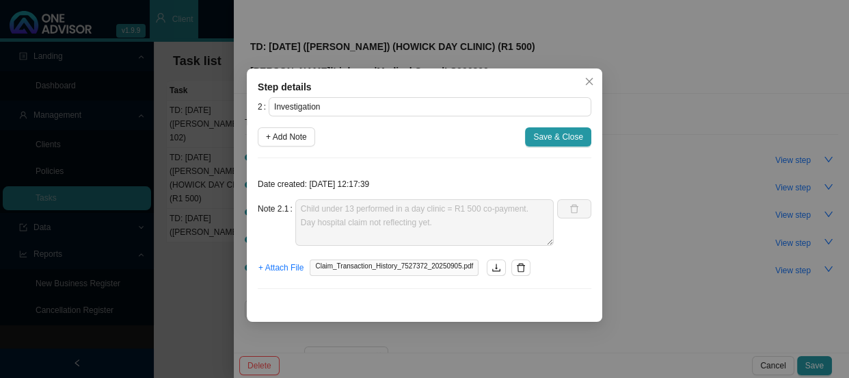
click at [629, 252] on div "Step details 2 Investigation + Add Note Save & Close Date created: [DATE] 12:17…" at bounding box center [424, 189] width 849 height 378
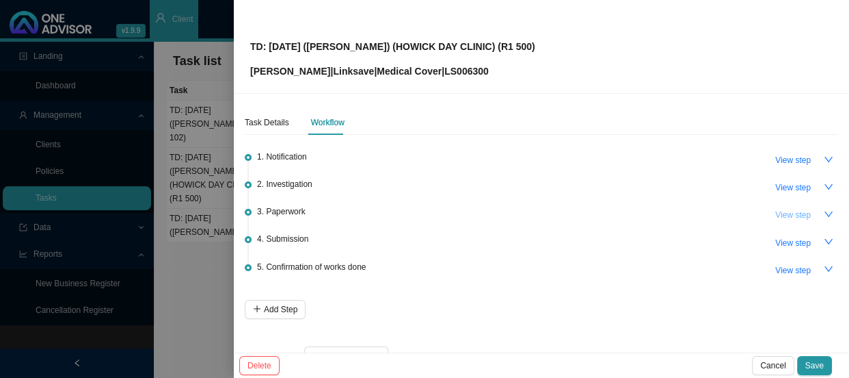
click at [805, 210] on button "View step" at bounding box center [793, 214] width 52 height 19
type input "Paperwork"
type textarea "Received signed claim form"
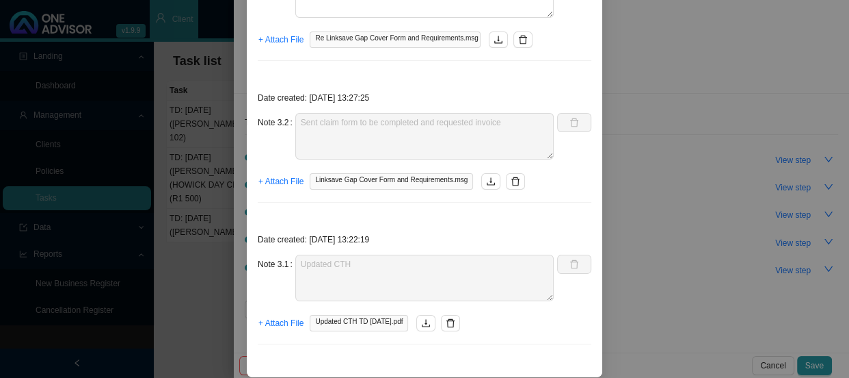
scroll to position [237, 0]
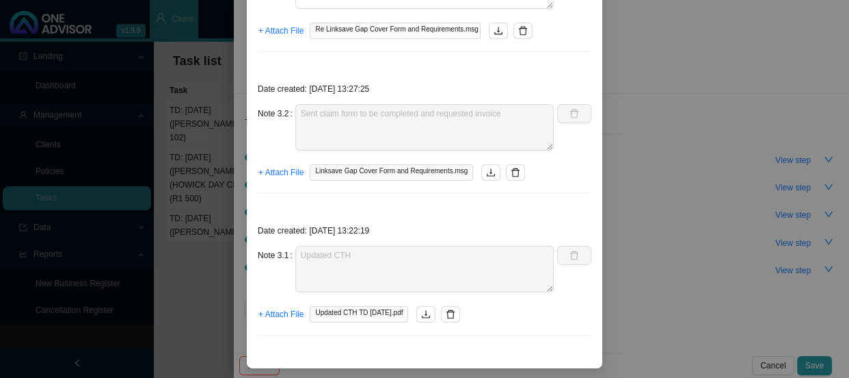
click at [656, 166] on div "Step details 3 Paperwork + Add Note Save & Close Date created: Note 3.3 Receive…" at bounding box center [424, 189] width 849 height 378
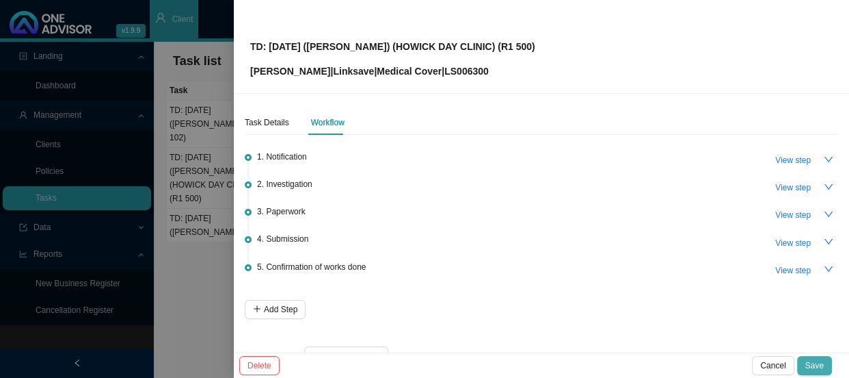
click at [813, 363] on span "Save" at bounding box center [815, 365] width 18 height 14
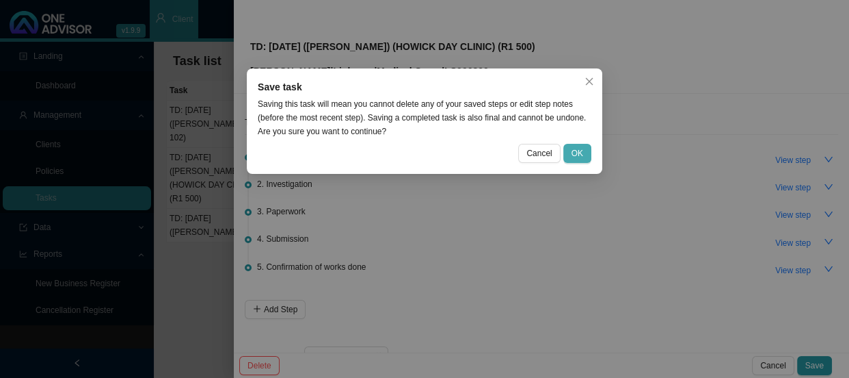
click at [570, 151] on button "OK" at bounding box center [578, 153] width 28 height 19
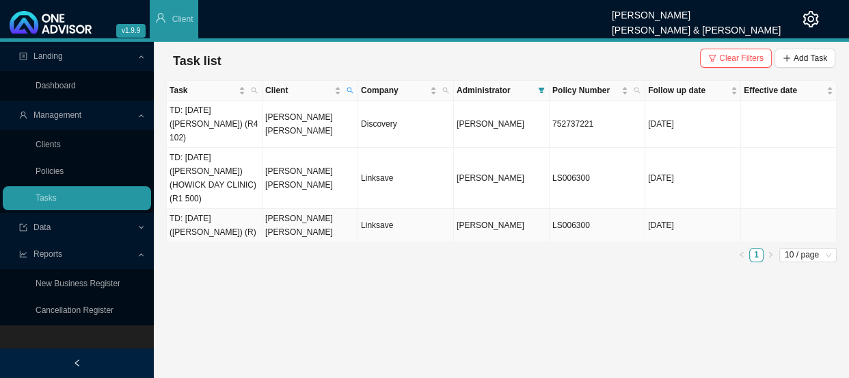
click at [265, 209] on td "[PERSON_NAME] [PERSON_NAME]" at bounding box center [311, 226] width 96 height 34
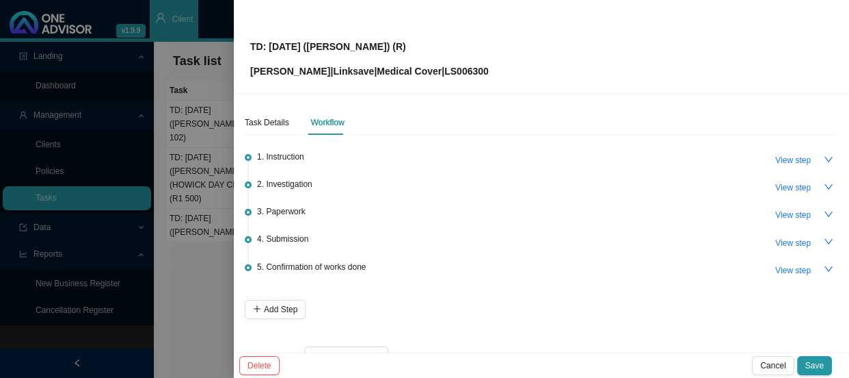
click at [285, 239] on span "4. Submission" at bounding box center [282, 239] width 51 height 14
click at [293, 216] on span "3. Paperwork" at bounding box center [281, 211] width 49 height 14
click at [780, 213] on span "View step" at bounding box center [794, 215] width 36 height 14
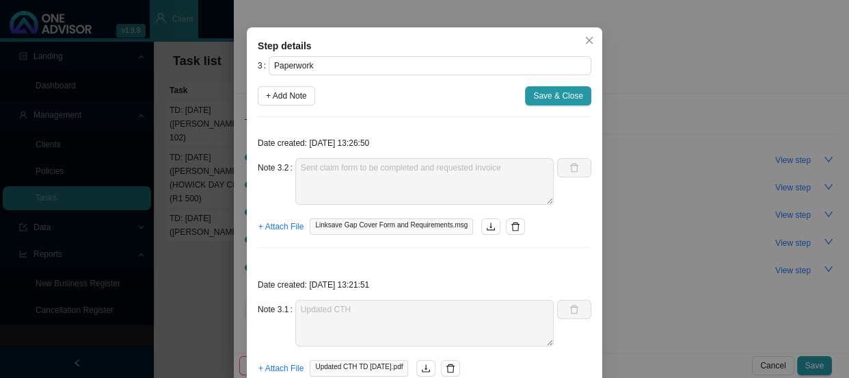
scroll to position [62, 0]
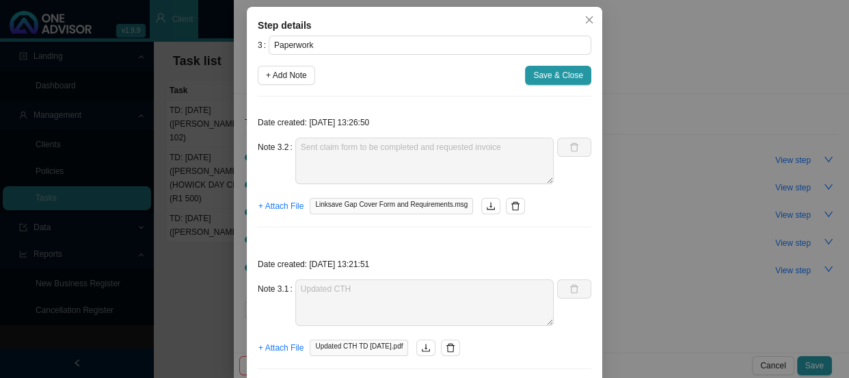
click at [652, 79] on div "Step details 3 Paperwork + Add Note Save & Close Date created: [DATE] 13:26:50 …" at bounding box center [424, 189] width 849 height 378
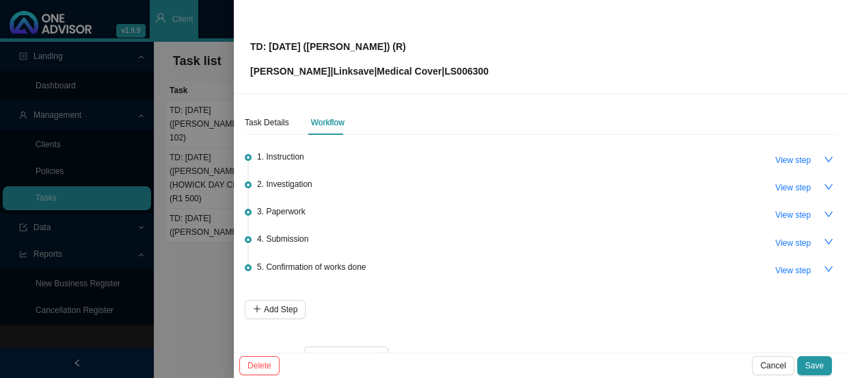
scroll to position [27, 0]
click at [178, 170] on div at bounding box center [424, 189] width 849 height 378
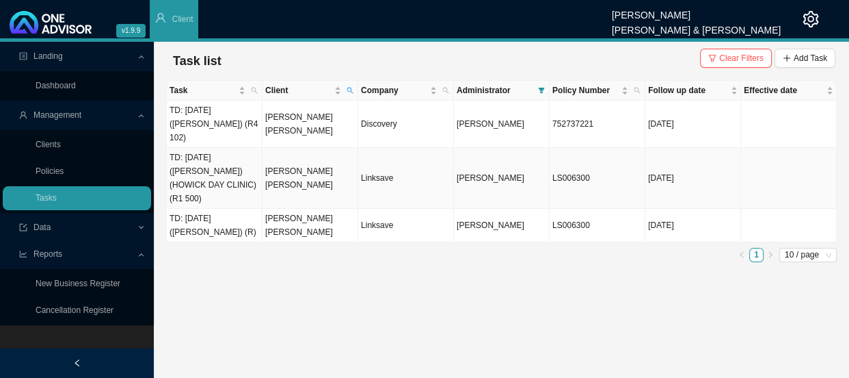
click at [342, 163] on td "[PERSON_NAME] [PERSON_NAME]" at bounding box center [311, 178] width 96 height 61
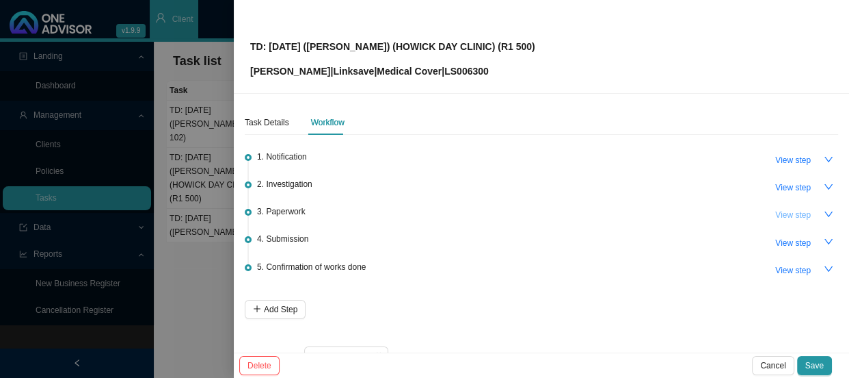
click at [793, 213] on span "View step" at bounding box center [794, 215] width 36 height 14
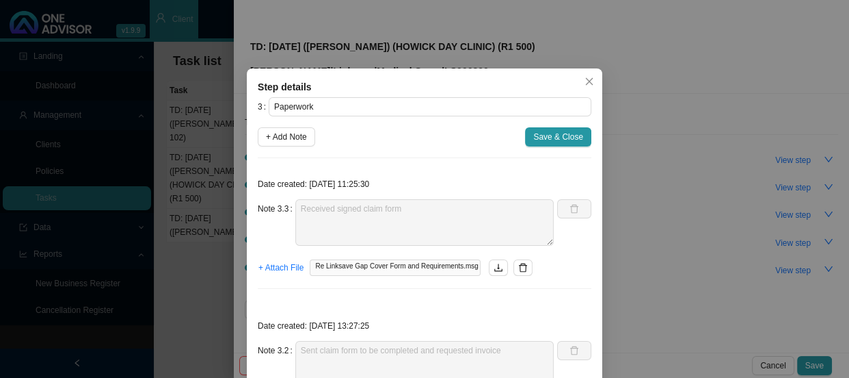
click at [278, 209] on div "Note 3.3 Received signed claim form" at bounding box center [406, 222] width 296 height 47
click at [186, 207] on div "Step details 3 Paperwork + Add Note Save & Close Date created: [DATE] 11:25:30 …" at bounding box center [424, 189] width 849 height 378
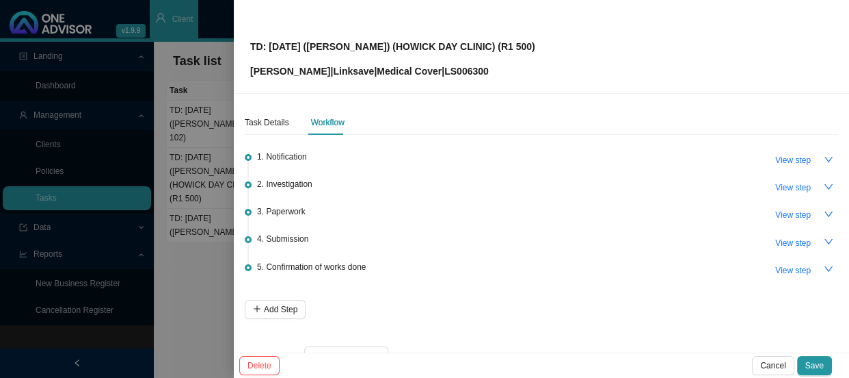
click at [187, 207] on div at bounding box center [424, 189] width 849 height 378
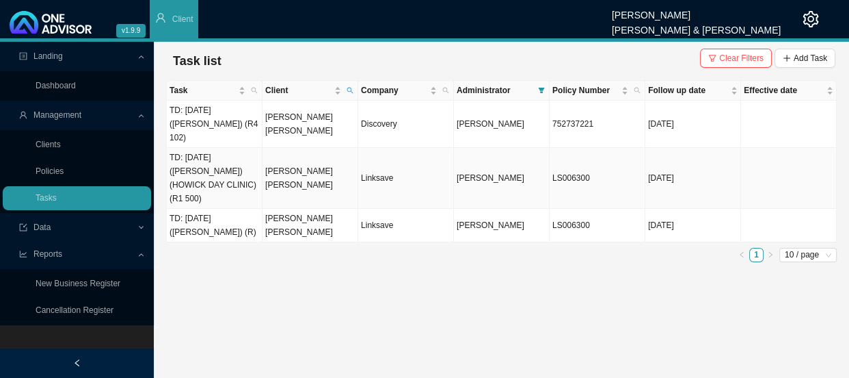
click at [272, 156] on td "[PERSON_NAME] [PERSON_NAME]" at bounding box center [311, 178] width 96 height 61
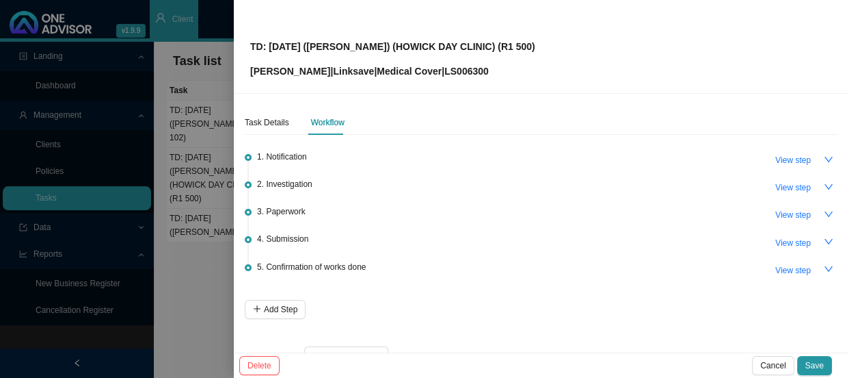
click at [189, 174] on div at bounding box center [424, 189] width 849 height 378
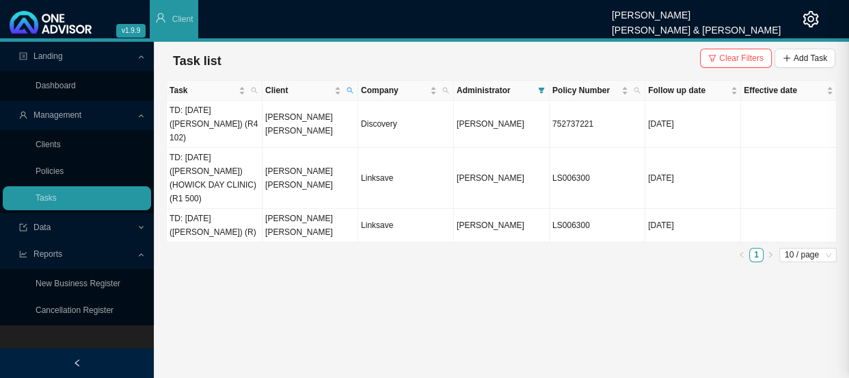
click at [289, 209] on td "[PERSON_NAME] [PERSON_NAME]" at bounding box center [311, 226] width 96 height 34
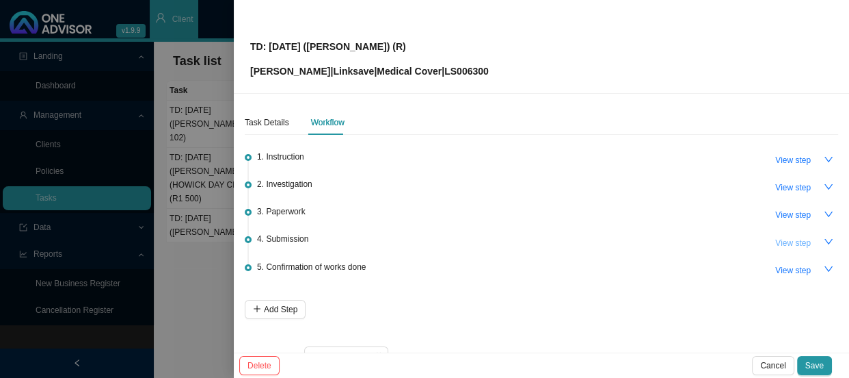
click at [784, 239] on span "View step" at bounding box center [794, 243] width 36 height 14
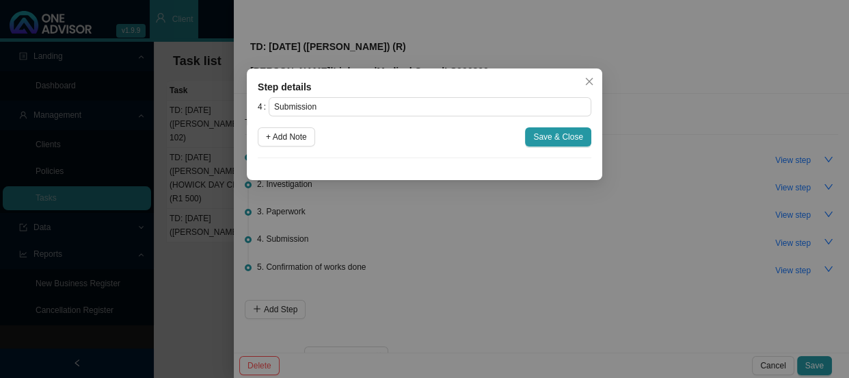
click at [636, 237] on div "Step details 4 Submission + Add Note Save & Close Cancel OK" at bounding box center [424, 189] width 849 height 378
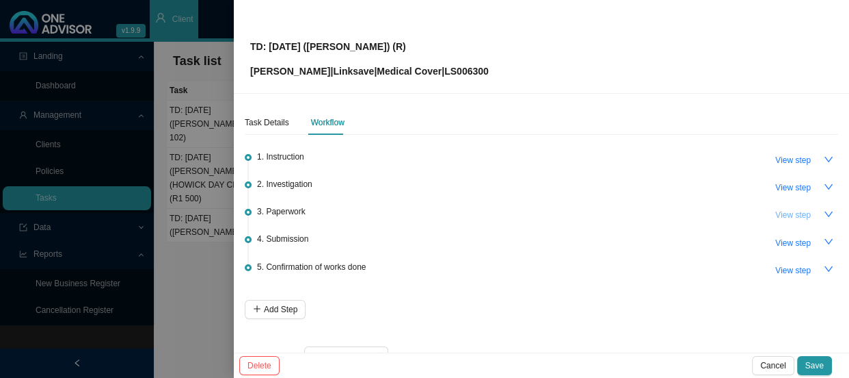
click at [776, 213] on span "View step" at bounding box center [794, 215] width 36 height 14
type input "Paperwork"
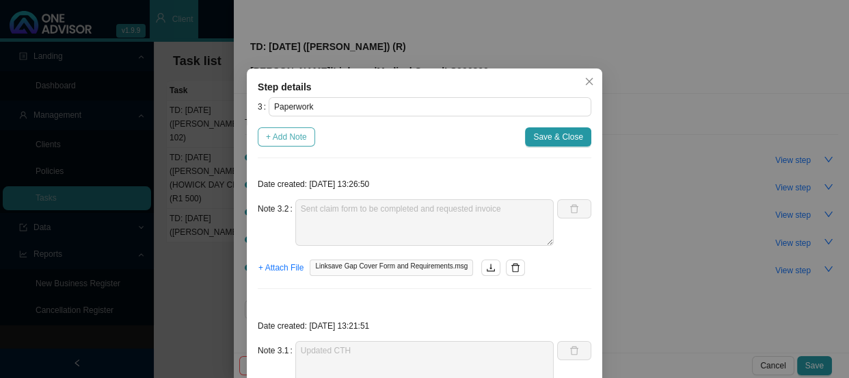
click at [287, 135] on span "+ Add Note" at bounding box center [286, 137] width 41 height 14
type textarea "Sent claim form to be completed and requested invoice"
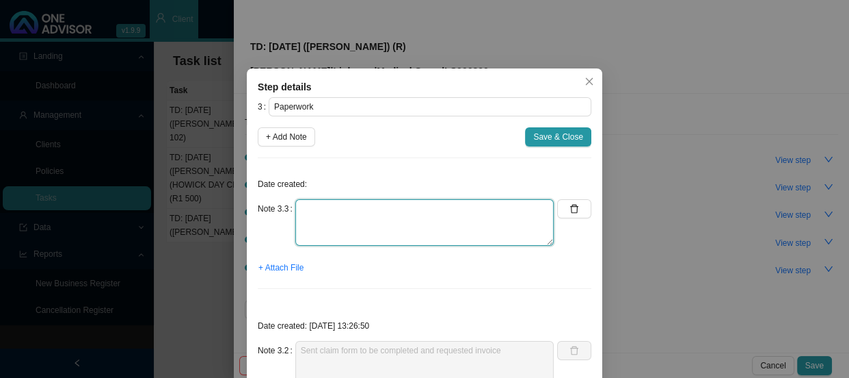
click at [341, 218] on textarea at bounding box center [424, 222] width 259 height 47
paste textarea "Received signed claim form"
type textarea "Received signed claim form"
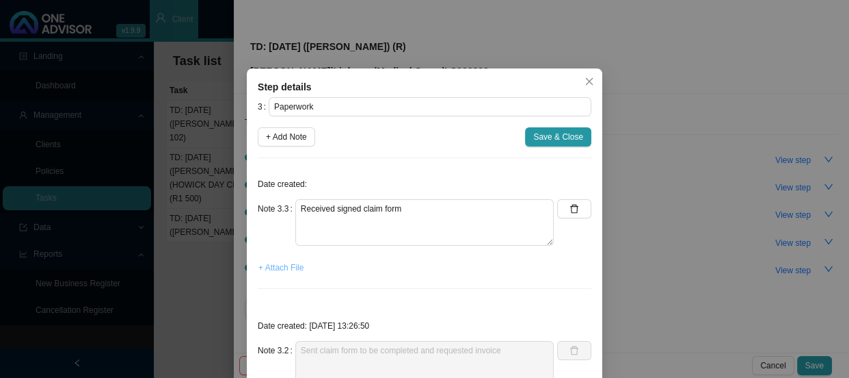
click at [289, 270] on span "+ Attach File" at bounding box center [281, 268] width 45 height 14
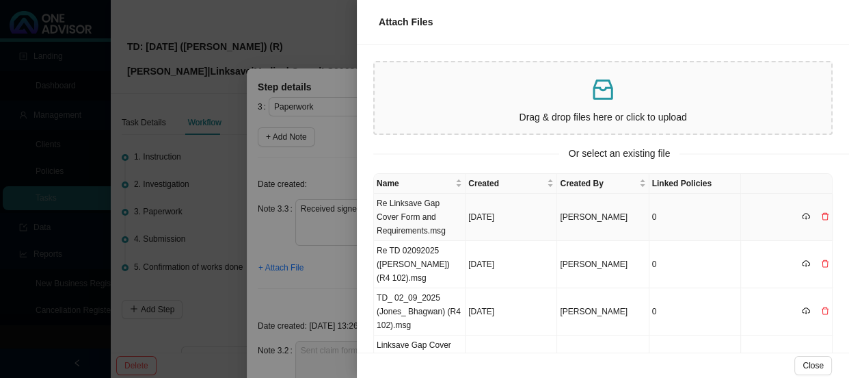
click at [427, 219] on td "Re Linksave Gap Cover Form and Requirements.msg" at bounding box center [420, 217] width 92 height 47
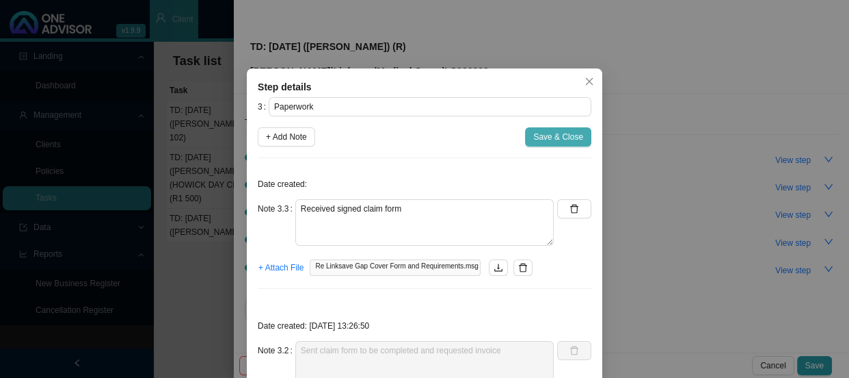
click at [552, 136] on span "Save & Close" at bounding box center [558, 137] width 50 height 14
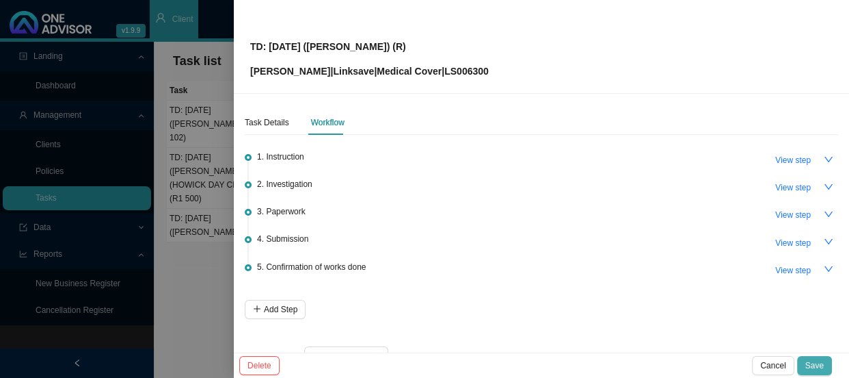
click at [818, 362] on span "Save" at bounding box center [815, 365] width 18 height 14
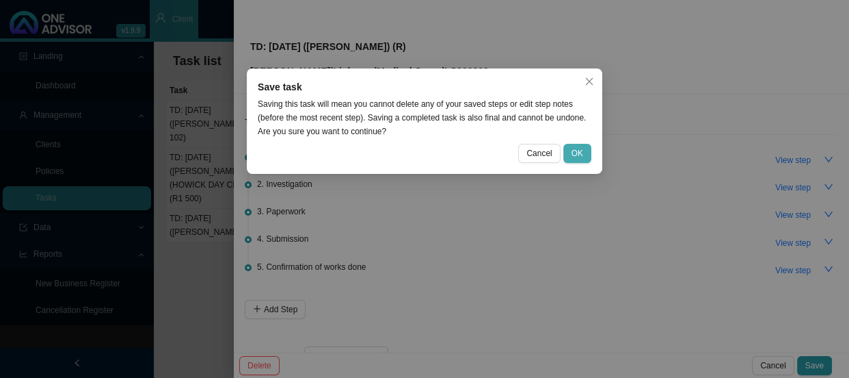
click at [579, 150] on span "OK" at bounding box center [578, 153] width 12 height 14
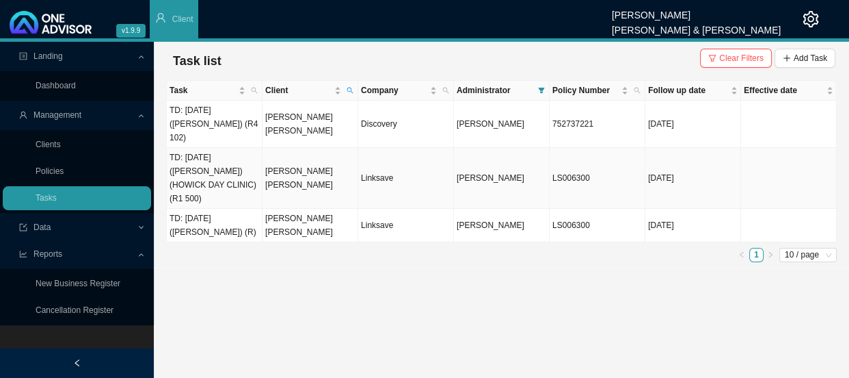
click at [233, 159] on td "TD: [DATE] ([PERSON_NAME]) (HOWICK DAY CLINIC) (R1 500)" at bounding box center [215, 178] width 96 height 61
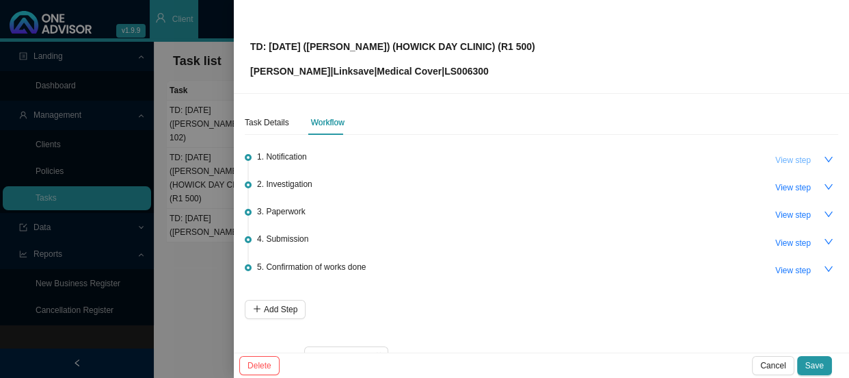
click at [785, 157] on span "View step" at bounding box center [794, 160] width 36 height 14
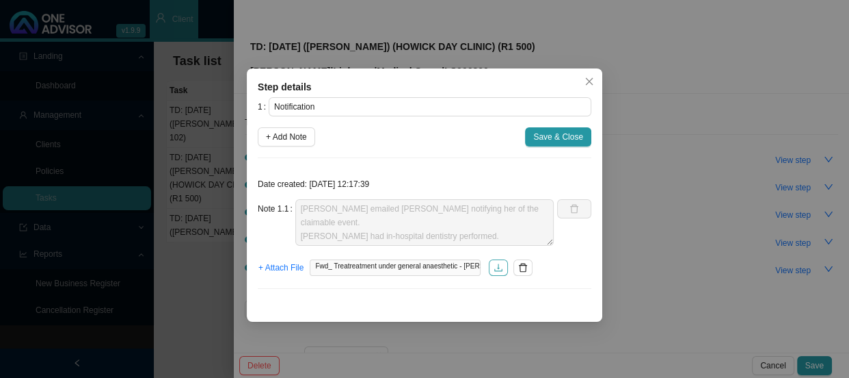
click at [495, 269] on icon "download" at bounding box center [499, 267] width 8 height 8
click at [624, 231] on div "Step details 1 Notification + Add Note Save & Close Date created: [DATE] 12:17:…" at bounding box center [424, 189] width 849 height 378
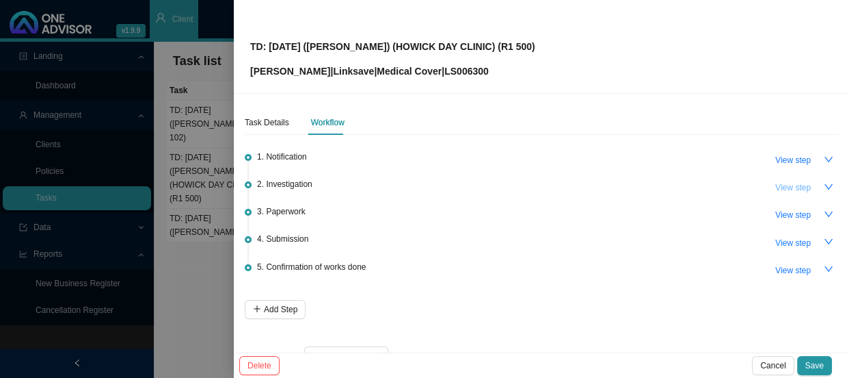
click at [776, 185] on span "View step" at bounding box center [794, 188] width 36 height 14
type input "Investigation"
type textarea "Child under 13 performed in a day clinic = R1 500 co-payment. Day hospital clai…"
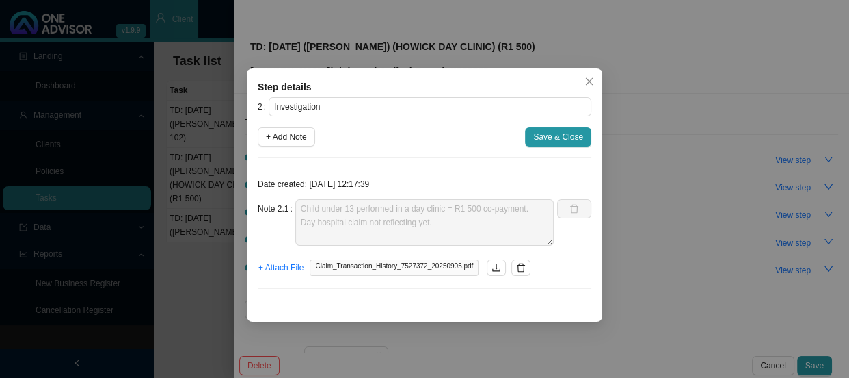
click at [675, 274] on div "Step details 2 Investigation + Add Note Save & Close Date created: [DATE] 12:17…" at bounding box center [424, 189] width 849 height 378
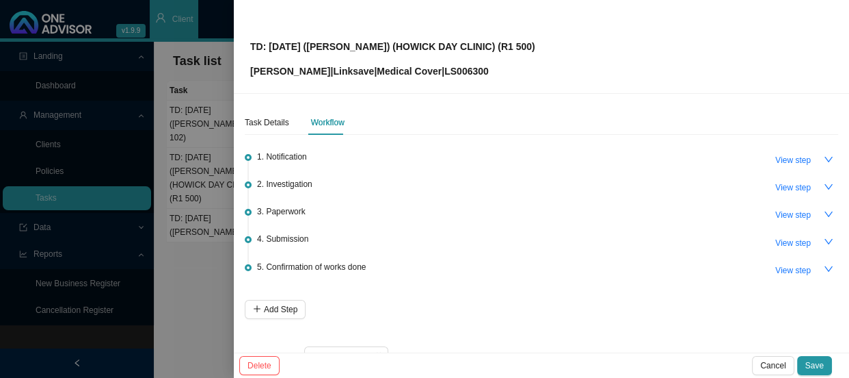
click at [278, 207] on span "3. Paperwork" at bounding box center [281, 211] width 49 height 14
click at [780, 219] on span "View step" at bounding box center [794, 215] width 36 height 14
type input "Paperwork"
type textarea "Received signed claim form"
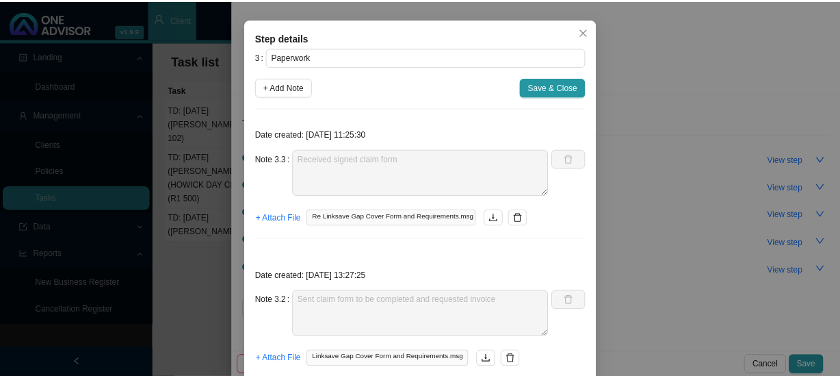
scroll to position [0, 0]
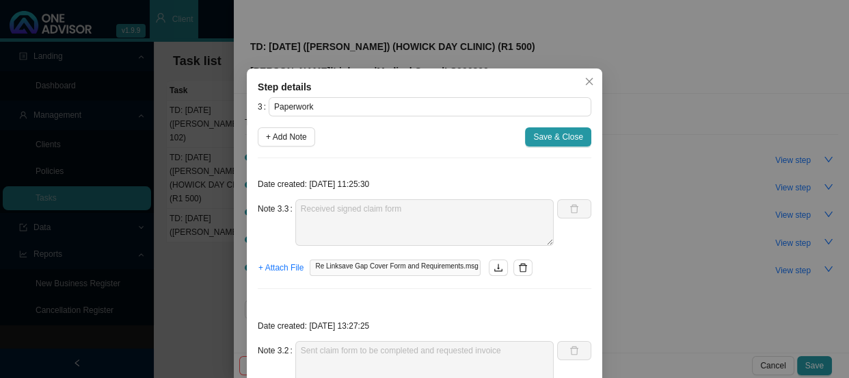
click at [645, 226] on div "Step details 3 Paperwork + Add Note Save & Close Date created: [DATE] 11:25:30 …" at bounding box center [424, 189] width 849 height 378
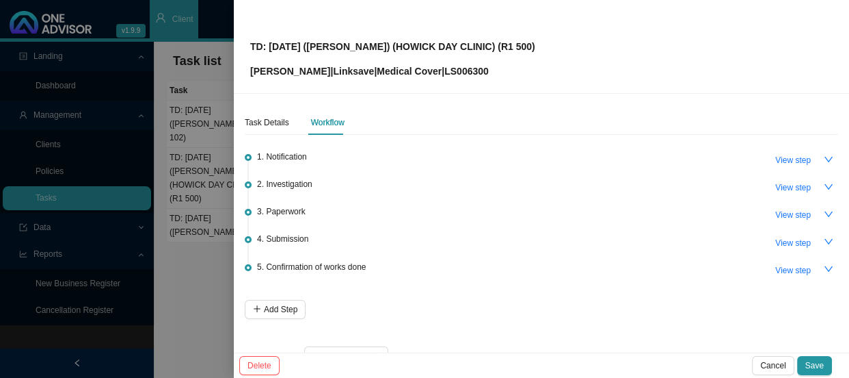
click at [220, 232] on div at bounding box center [424, 189] width 849 height 378
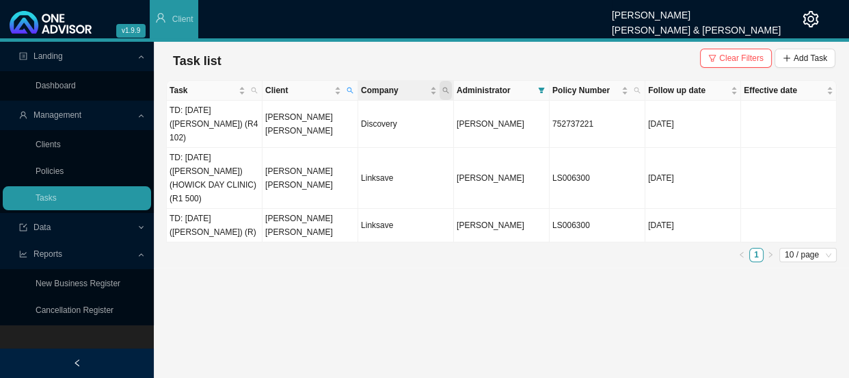
click at [447, 89] on icon "search" at bounding box center [445, 90] width 7 height 7
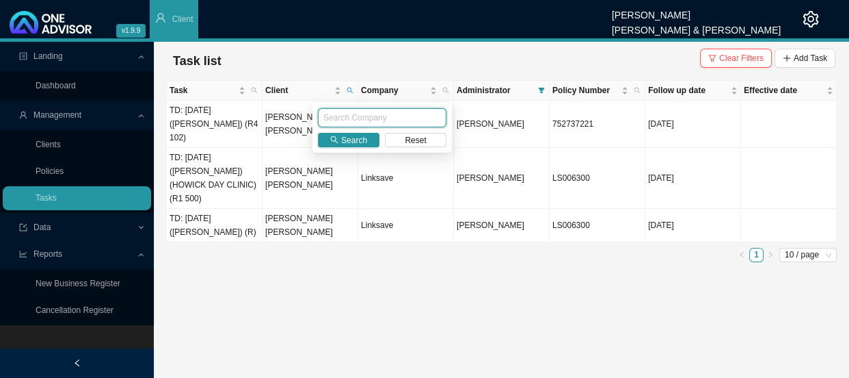
click at [383, 118] on input "text" at bounding box center [382, 117] width 129 height 19
type input "linksave"
click at [354, 138] on span "Search" at bounding box center [354, 140] width 26 height 14
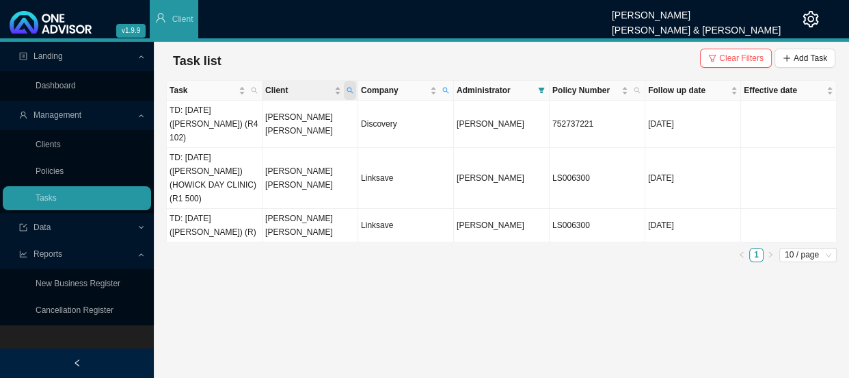
click at [353, 93] on icon "search" at bounding box center [350, 90] width 7 height 7
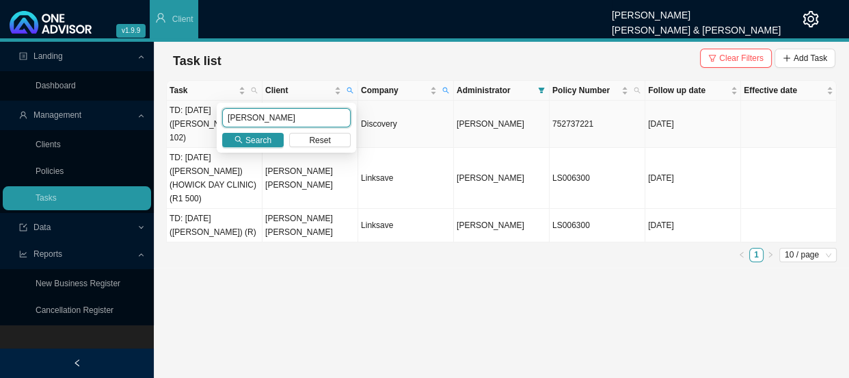
drag, startPoint x: 252, startPoint y: 116, endPoint x: 198, endPoint y: 119, distance: 54.8
click at [198, 119] on body "v1.9.9 [PERSON_NAME] [PERSON_NAME] & [PERSON_NAME] Client Landing Dashboard Man…" at bounding box center [424, 189] width 849 height 378
click at [259, 142] on span "Search" at bounding box center [259, 140] width 26 height 14
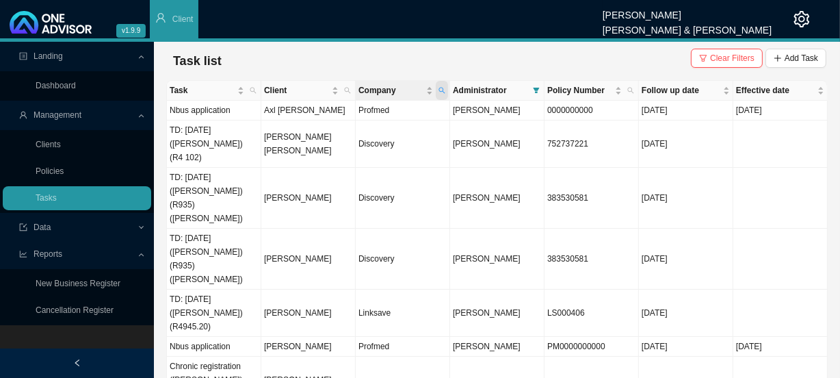
click at [440, 87] on icon "search" at bounding box center [441, 90] width 7 height 7
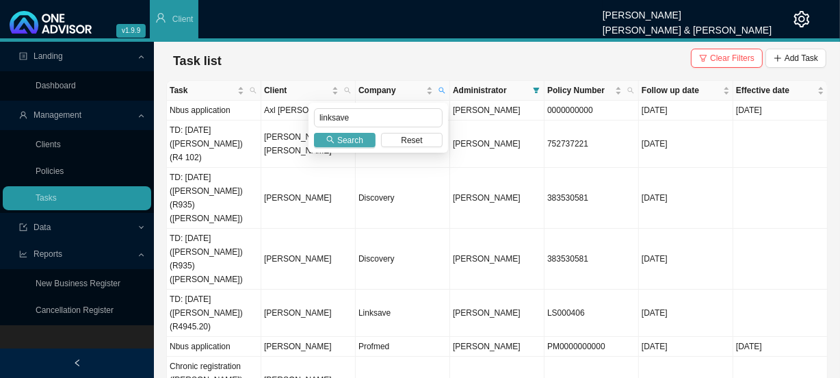
click at [349, 140] on span "Search" at bounding box center [350, 140] width 26 height 14
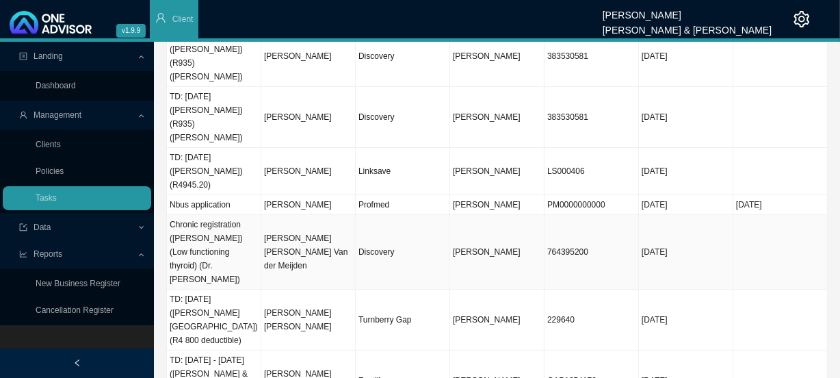
scroll to position [150, 0]
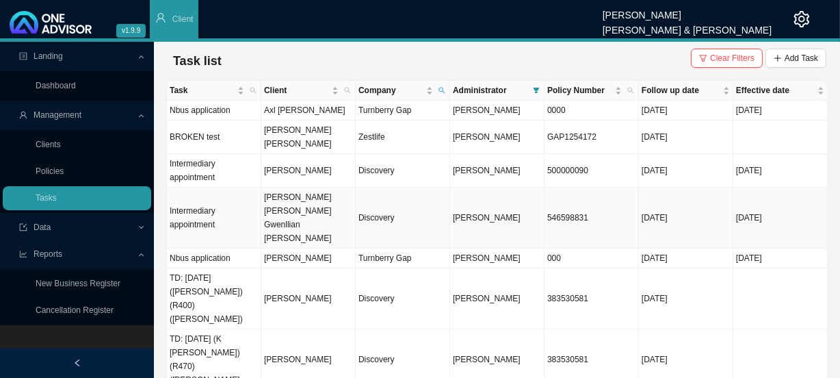
scroll to position [41, 0]
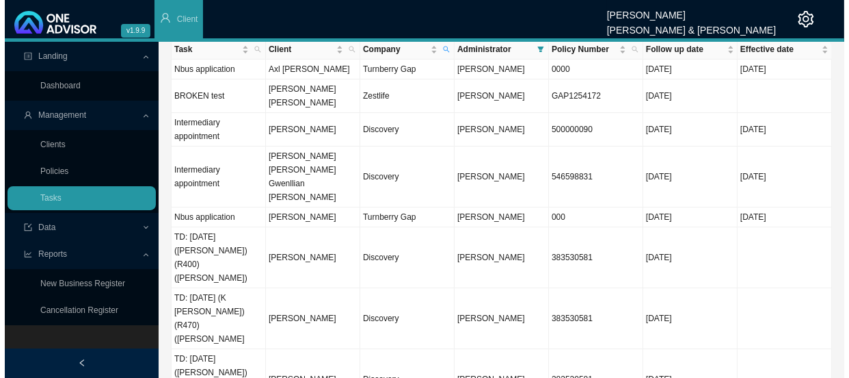
scroll to position [0, 0]
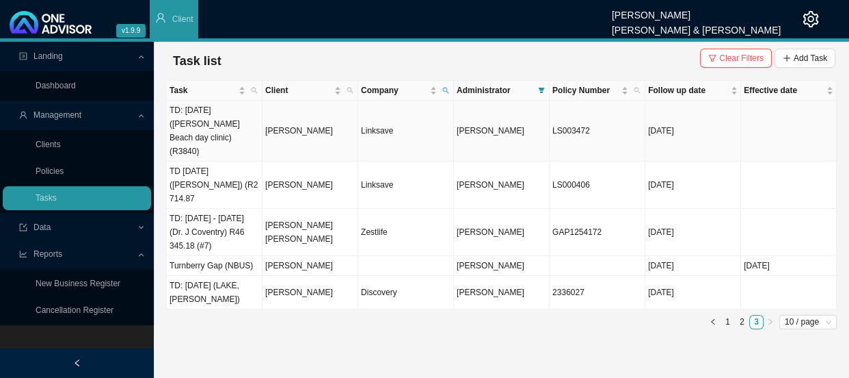
click at [307, 115] on td "[PERSON_NAME]" at bounding box center [311, 131] width 96 height 61
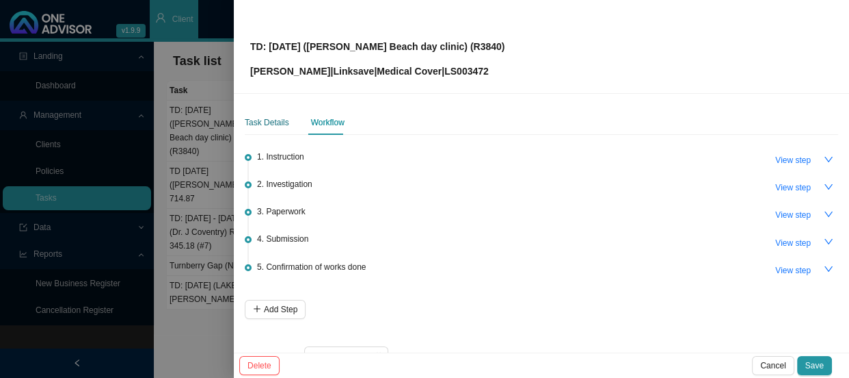
click at [266, 119] on div "Task Details" at bounding box center [267, 123] width 44 height 14
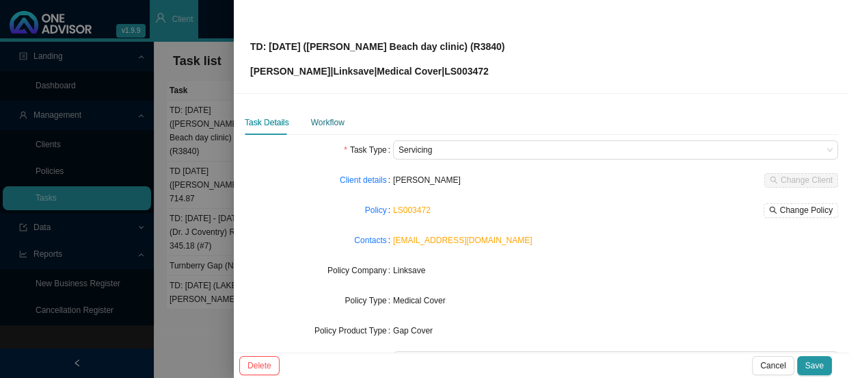
click at [328, 123] on div "Workflow" at bounding box center [328, 123] width 34 height 14
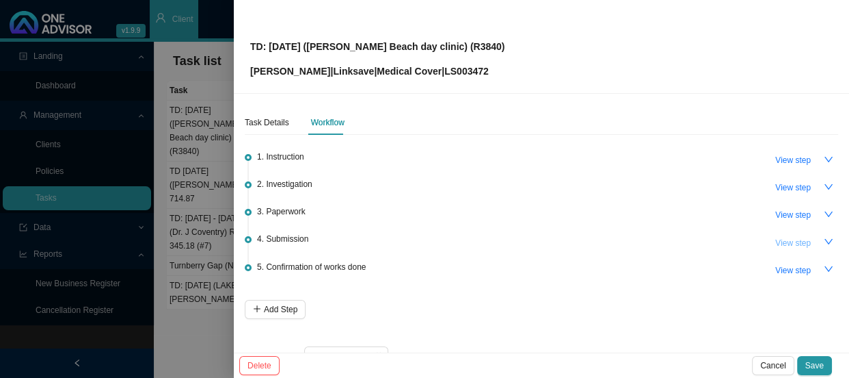
click at [780, 239] on span "View step" at bounding box center [794, 243] width 36 height 14
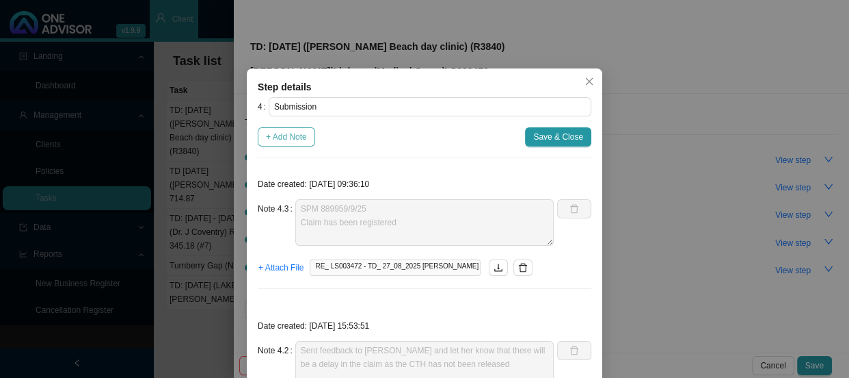
click at [281, 133] on span "+ Add Note" at bounding box center [286, 137] width 41 height 14
type textarea "SPM 889959/9/25 Claim has been registered"
type textarea "Sent feedback to [PERSON_NAME] and let her know that there will be a delay in t…"
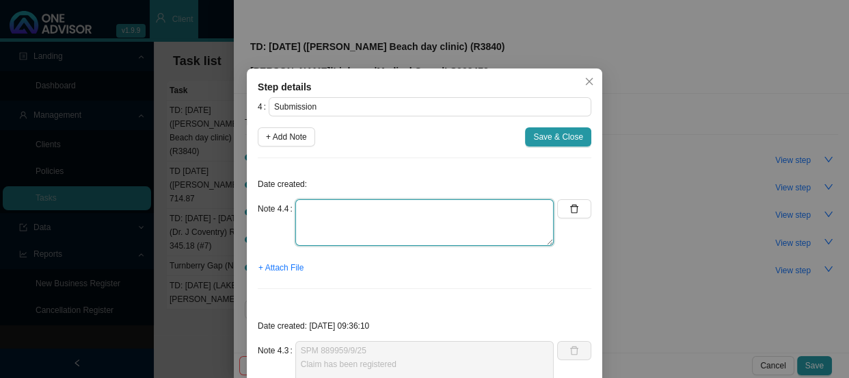
click at [314, 217] on textarea at bounding box center [424, 222] width 259 height 47
click at [347, 211] on textarea at bounding box center [424, 222] width 259 height 47
type textarea "j"
click at [347, 211] on textarea "[PERSON_NAME] has reqeusted the CTH" at bounding box center [424, 222] width 259 height 47
click at [341, 208] on textarea "[PERSON_NAME] has reqeusted the CTH" at bounding box center [424, 222] width 259 height 47
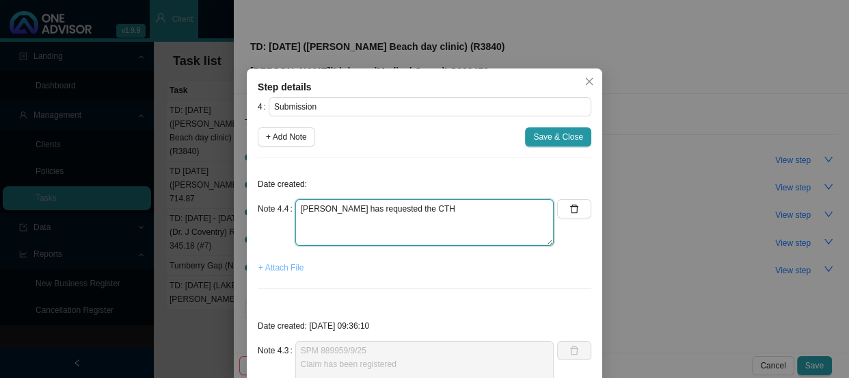
type textarea "[PERSON_NAME] has requested the CTH"
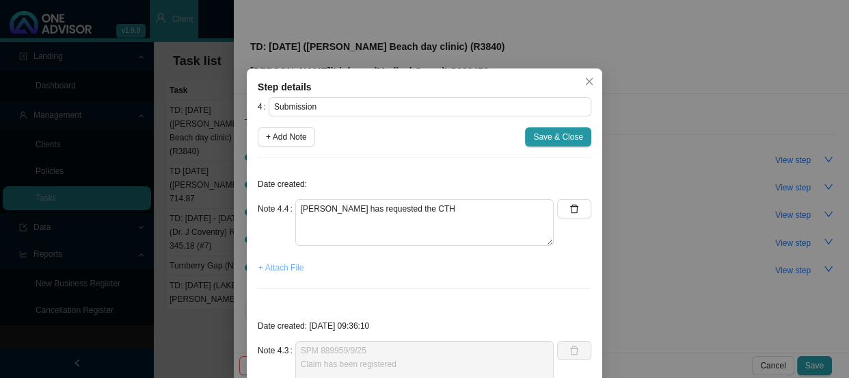
click at [259, 265] on span "+ Attach File" at bounding box center [281, 268] width 45 height 14
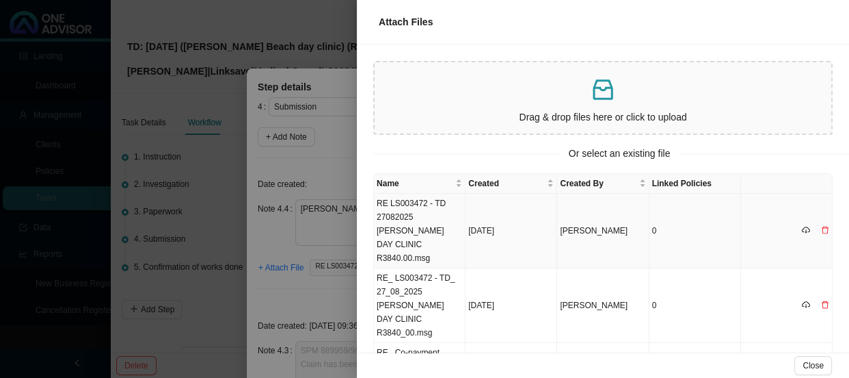
click at [420, 225] on td "RE LS003472 - TD 27082025 [PERSON_NAME] DAY CLINIC R3840.00.msg" at bounding box center [420, 231] width 92 height 75
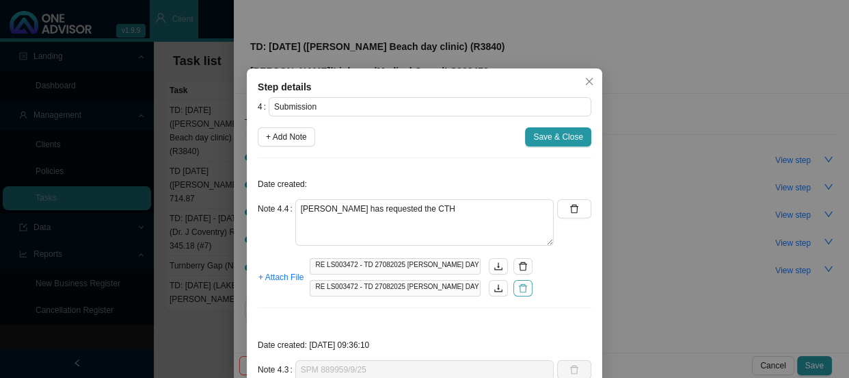
click at [519, 291] on icon "delete" at bounding box center [523, 288] width 8 height 9
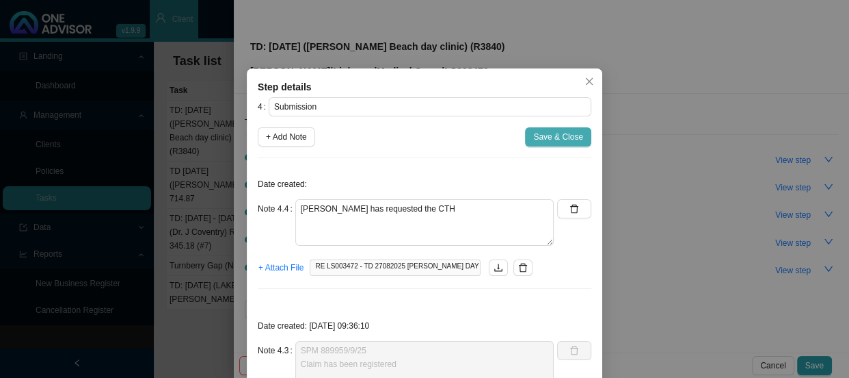
click at [544, 136] on span "Save & Close" at bounding box center [558, 137] width 50 height 14
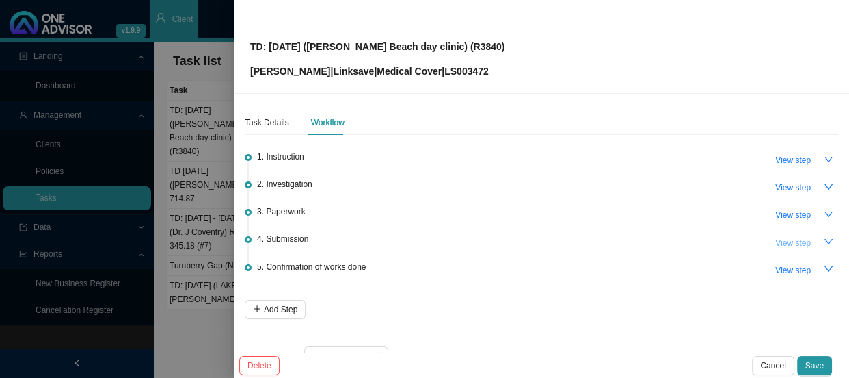
click at [778, 237] on span "View step" at bounding box center [794, 243] width 36 height 14
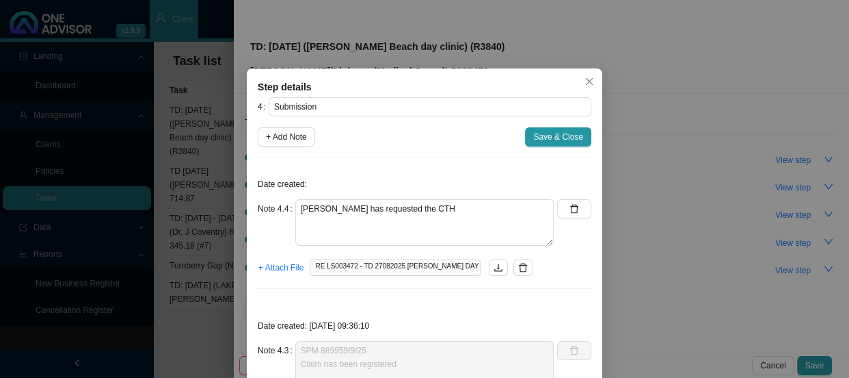
click at [657, 249] on div "Step details 4 Submission + Add Note Save & Close Date created: Note 4.4 [PERSO…" at bounding box center [424, 189] width 849 height 378
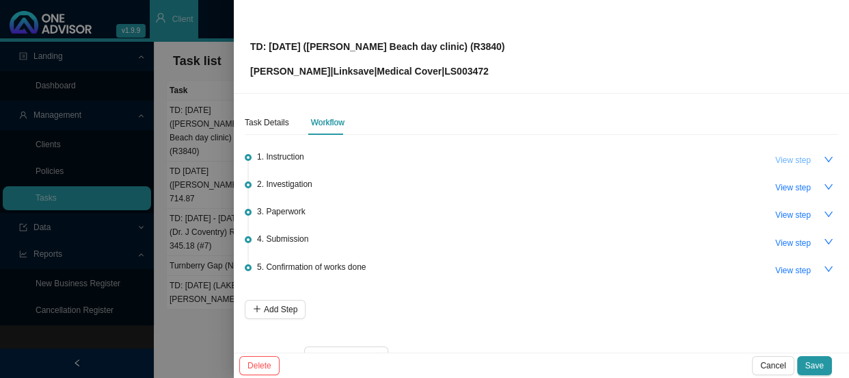
click at [776, 163] on span "View step" at bounding box center [794, 160] width 36 height 14
type input "Instruction"
type textarea "[PERSON_NAME] called [PERSON_NAME] and notified her that she has just been in h…"
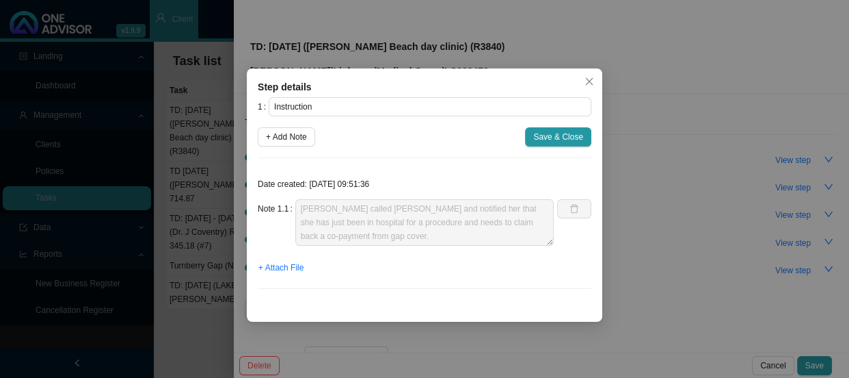
click at [704, 218] on div "Step details 1 Instruction + Add Note Save & Close Date created: [DATE] 09:51:3…" at bounding box center [424, 189] width 849 height 378
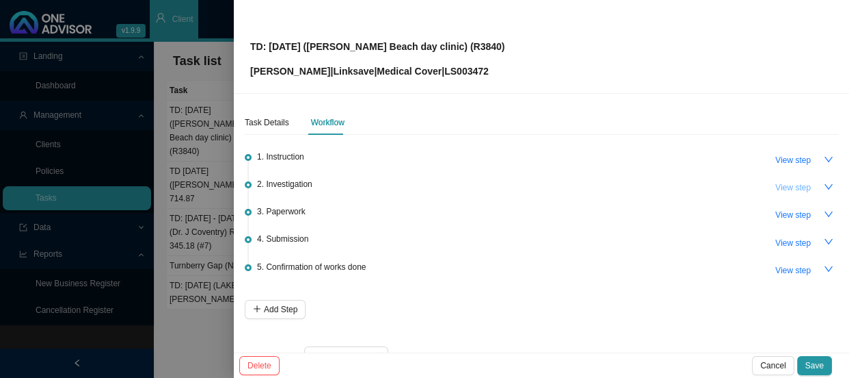
click at [780, 182] on span "View step" at bounding box center [794, 188] width 36 height 14
type input "Investigation"
type textarea "Jo downloaded the auth letter from MH. R3850 procedure co-payment. No CTH avail…"
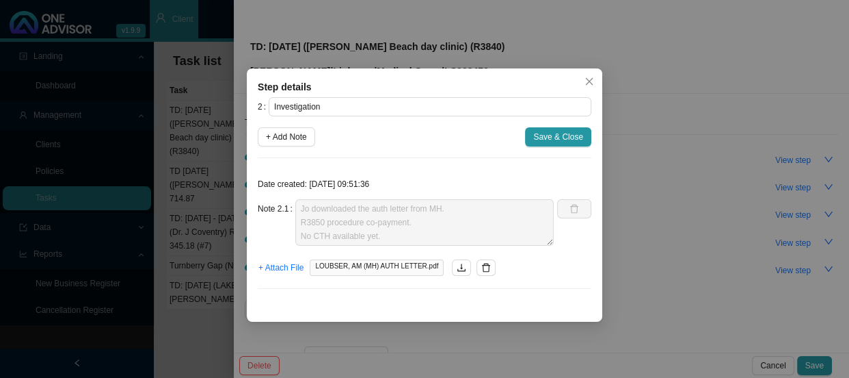
click at [701, 223] on div "Step details 2 Investigation + Add Note Save & Close Date created: [DATE] 09:51…" at bounding box center [424, 189] width 849 height 378
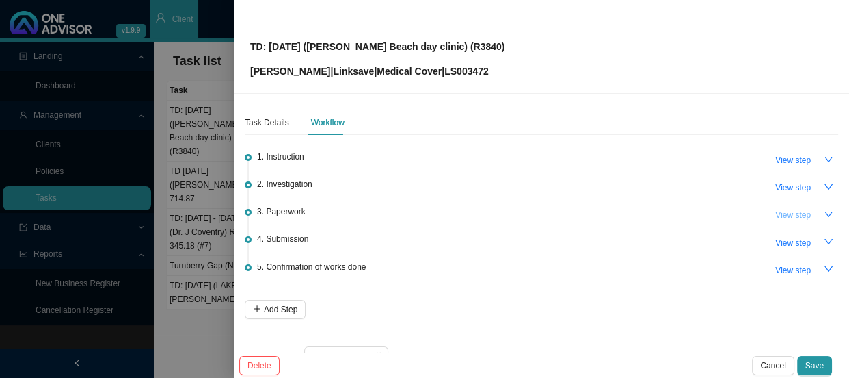
click at [784, 210] on span "View step" at bounding box center [794, 215] width 36 height 14
type input "Paperwork"
type textarea "Received the hospital account"
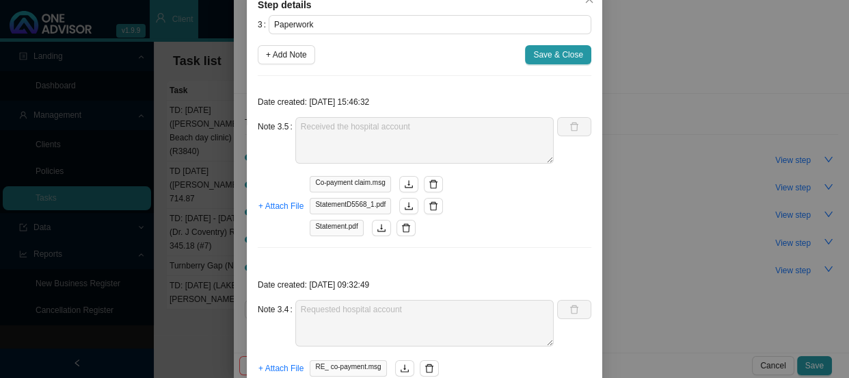
scroll to position [62, 0]
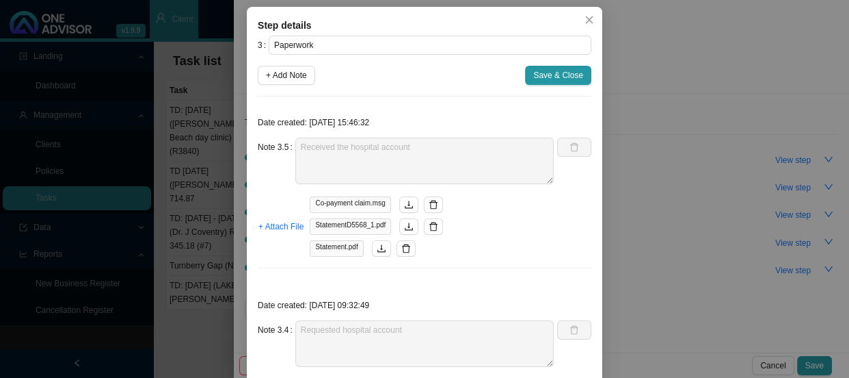
click at [639, 270] on div "Step details 3 Paperwork + Add Note Save & Close Date created: [DATE] 15:46:32 …" at bounding box center [424, 189] width 849 height 378
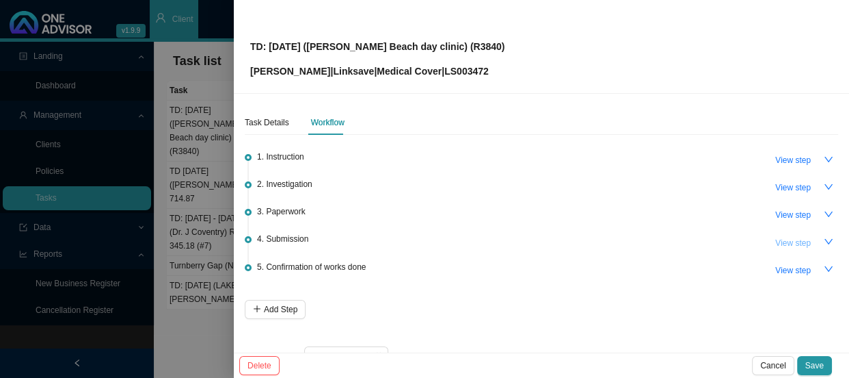
click at [767, 233] on button "View step" at bounding box center [793, 242] width 52 height 19
type input "Submission"
type textarea "[PERSON_NAME] has requested the CTH"
type textarea "SPM 889959/9/25 Claim has been registered"
type textarea "Sent feedback to [PERSON_NAME] and let her know that there will be a delay in t…"
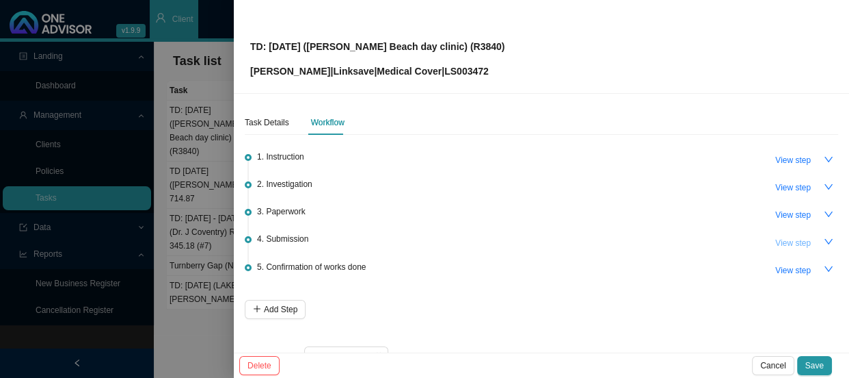
type textarea "Submitted claim MH CTH has not been released as yet"
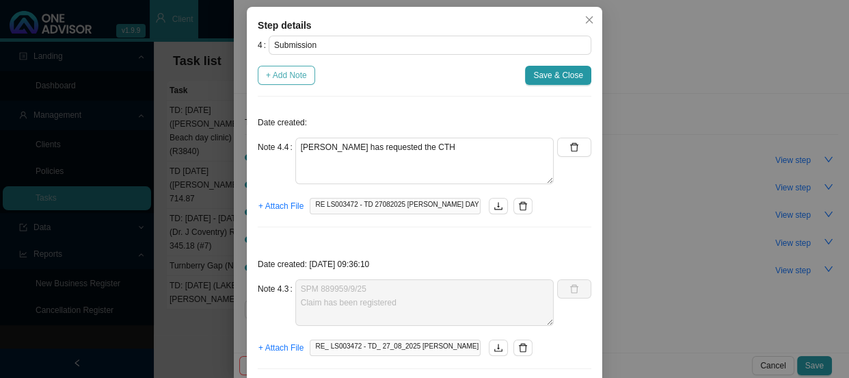
click at [294, 82] on span "+ Add Note" at bounding box center [286, 75] width 41 height 14
type textarea "[PERSON_NAME] has requested the CTH"
type textarea "SPM 889959/9/25 Claim has been registered"
type textarea "Sent feedback to [PERSON_NAME] and let her know that there will be a delay in t…"
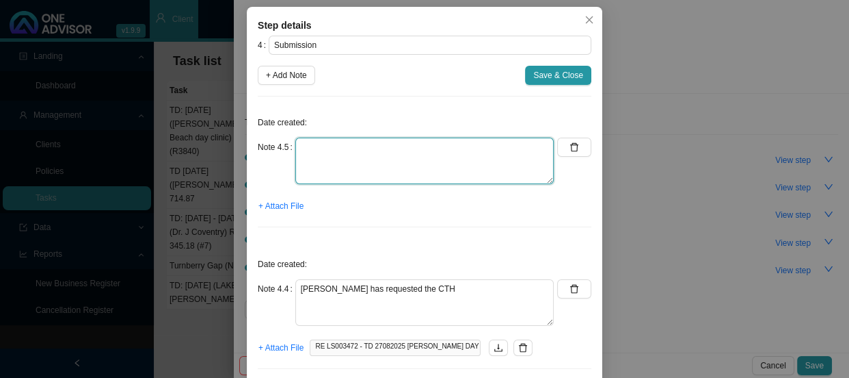
click at [344, 184] on textarea at bounding box center [424, 160] width 259 height 47
type textarea "Sent the CTH to [PERSON_NAME]"
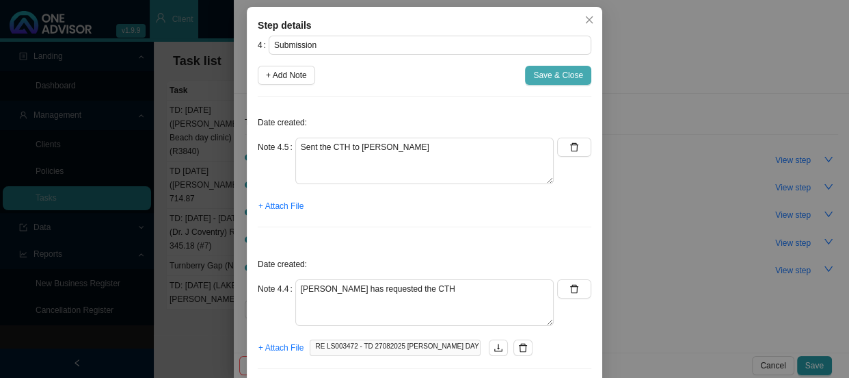
click at [568, 82] on span "Save & Close" at bounding box center [558, 75] width 50 height 14
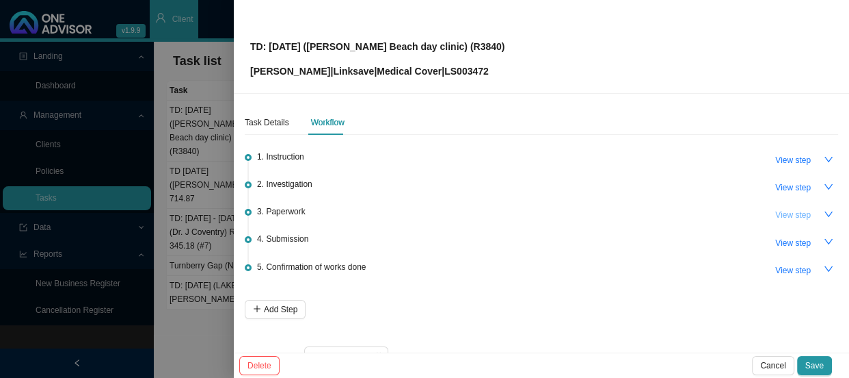
click at [787, 215] on span "View step" at bounding box center [794, 215] width 36 height 14
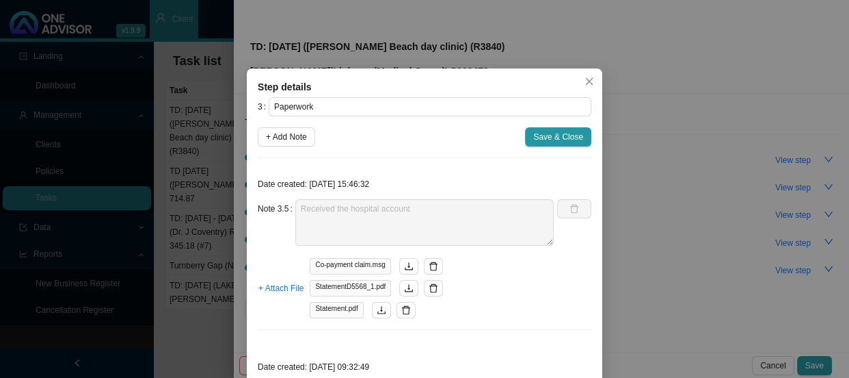
click at [695, 236] on div "Step details 3 Paperwork + Add Note Save & Close Date created: [DATE] 15:46:32 …" at bounding box center [424, 189] width 849 height 378
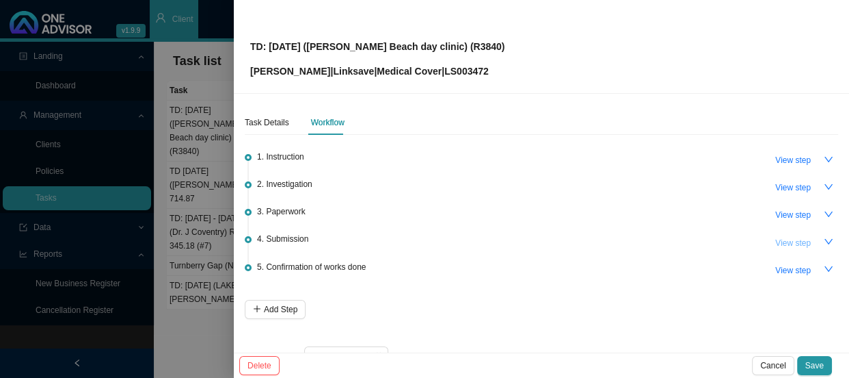
click at [776, 241] on span "View step" at bounding box center [794, 243] width 36 height 14
type input "Submission"
type textarea "Sent the CTH to [PERSON_NAME]"
type textarea "[PERSON_NAME] has requested the CTH"
type textarea "SPM 889959/9/25 Claim has been registered"
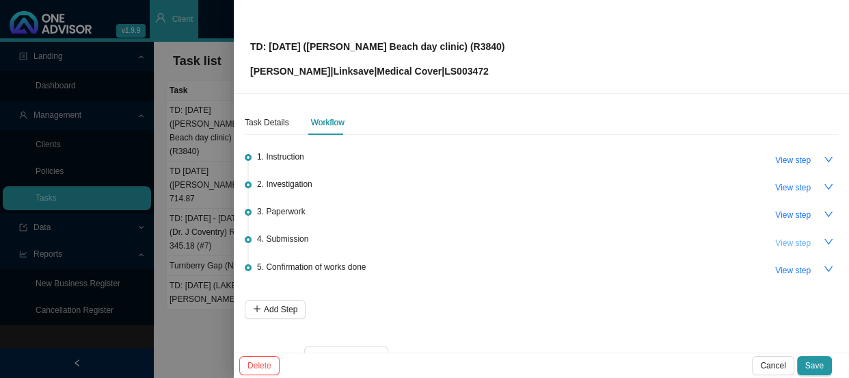
type textarea "Sent feedback to [PERSON_NAME] and let her know that there will be a delay in t…"
type textarea "Submitted claim MH CTH has not been released as yet"
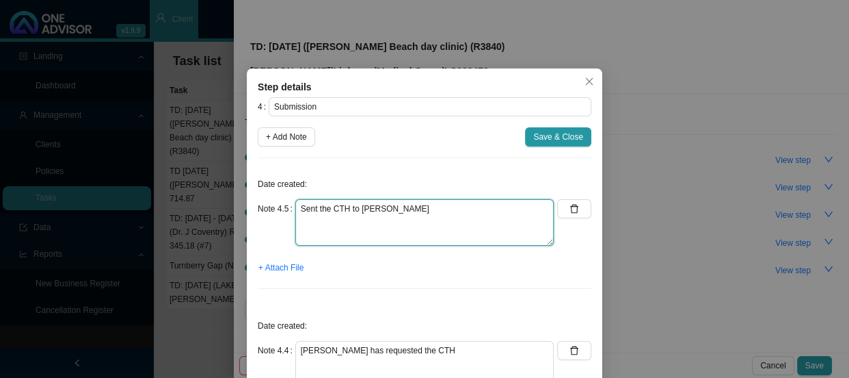
drag, startPoint x: 329, startPoint y: 207, endPoint x: 281, endPoint y: 200, distance: 48.5
click at [281, 200] on div "Note 4.5 Sent the CTH to [PERSON_NAME]" at bounding box center [406, 222] width 296 height 47
click at [484, 206] on textarea "CTH is not available. Emailed [PERSON_NAME] and let her know i will send it onc…" at bounding box center [424, 222] width 259 height 47
click at [330, 224] on textarea "CTH is not available. Emailed [PERSON_NAME] and let her know I will send it onc…" at bounding box center [424, 222] width 259 height 47
click at [317, 219] on textarea "CTH is not available. Emailed [PERSON_NAME] and let her know I will send it onc…" at bounding box center [424, 222] width 259 height 47
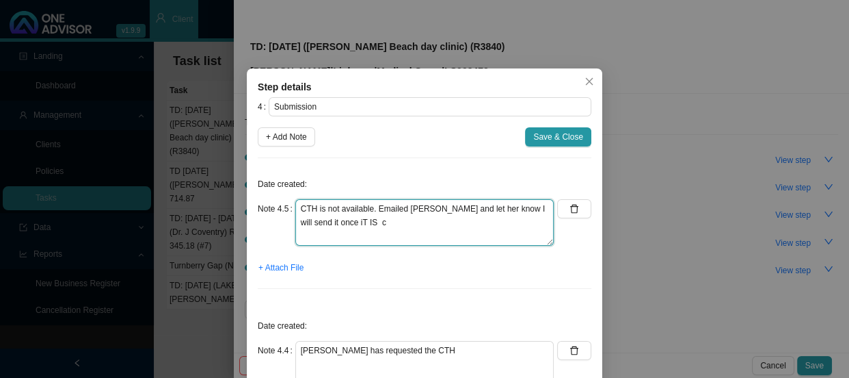
drag, startPoint x: 356, startPoint y: 222, endPoint x: 322, endPoint y: 223, distance: 33.5
click at [322, 223] on textarea "CTH is not available. Emailed [PERSON_NAME] and let her know I will send it onc…" at bounding box center [424, 222] width 259 height 47
type textarea "CTH is not available. Emailed [PERSON_NAME] and let her know I will send it onc…"
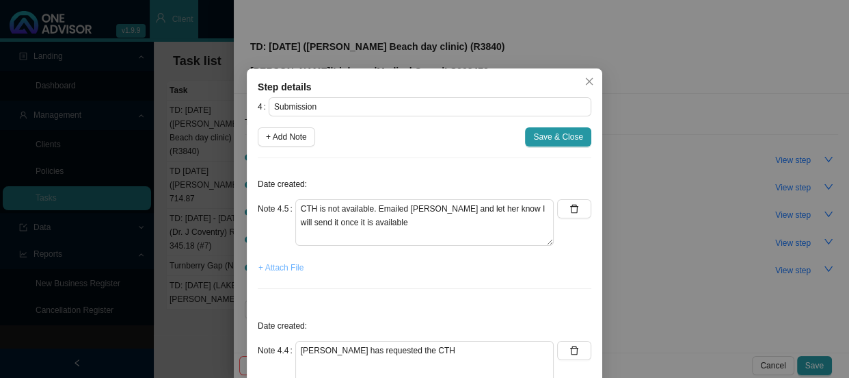
click at [287, 268] on span "+ Attach File" at bounding box center [281, 268] width 45 height 14
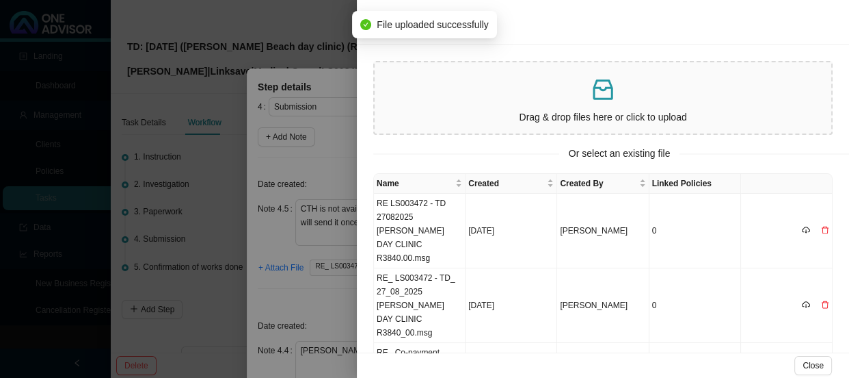
click at [319, 150] on div at bounding box center [424, 189] width 849 height 378
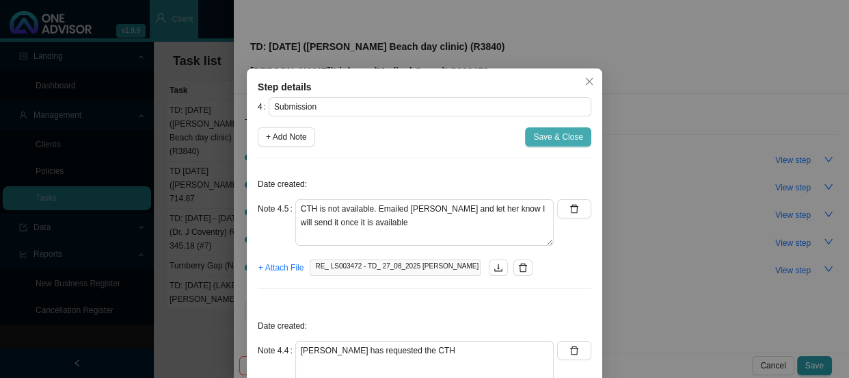
click at [548, 137] on span "Save & Close" at bounding box center [558, 137] width 50 height 14
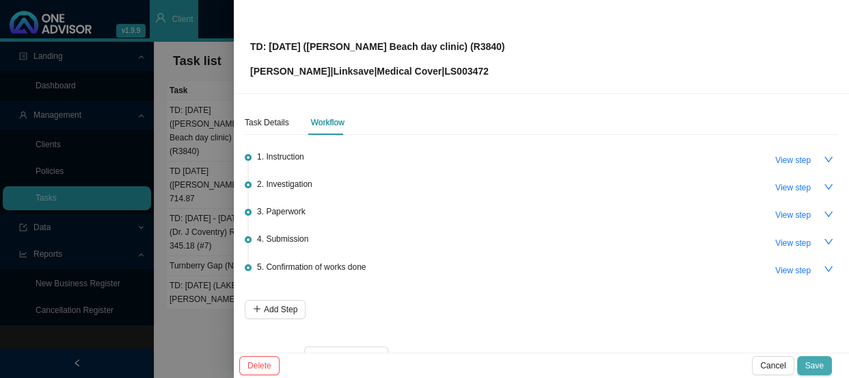
click at [820, 362] on span "Save" at bounding box center [815, 365] width 18 height 14
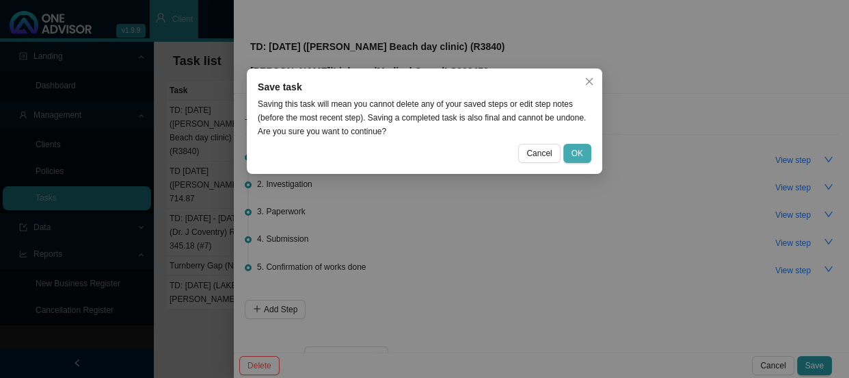
click at [579, 144] on button "OK" at bounding box center [578, 153] width 28 height 19
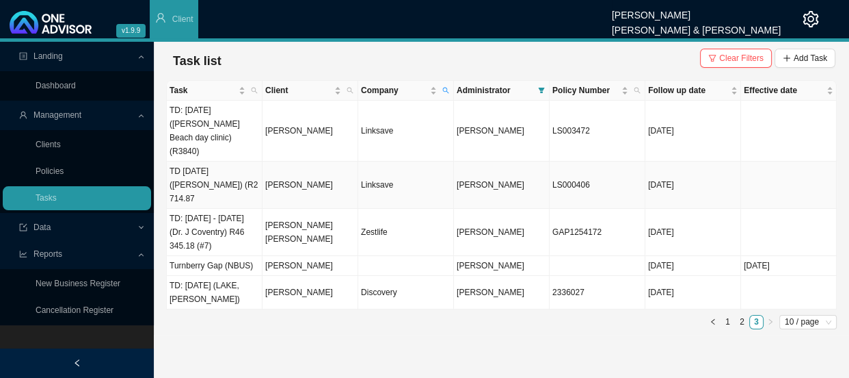
click at [359, 161] on td "Linksave" at bounding box center [406, 184] width 96 height 47
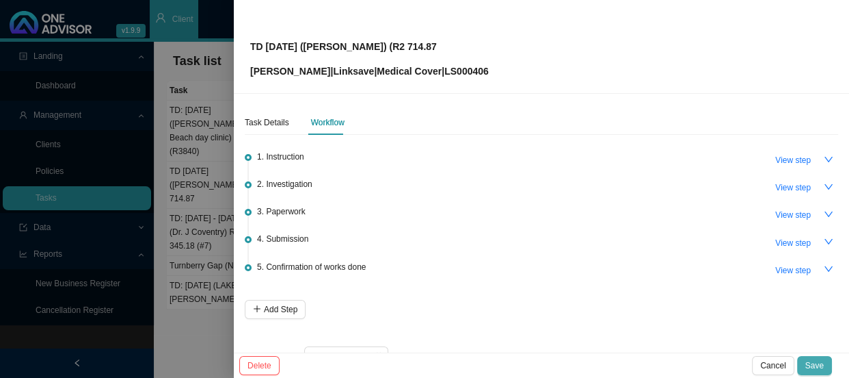
click at [812, 361] on span "Save" at bounding box center [815, 365] width 18 height 14
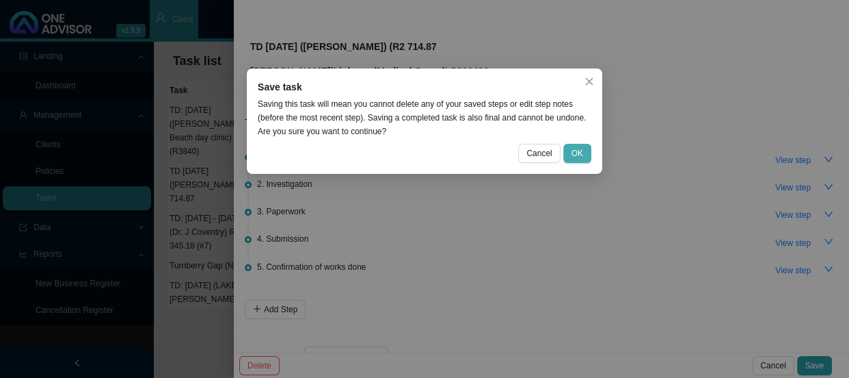
click at [578, 148] on span "OK" at bounding box center [578, 153] width 12 height 14
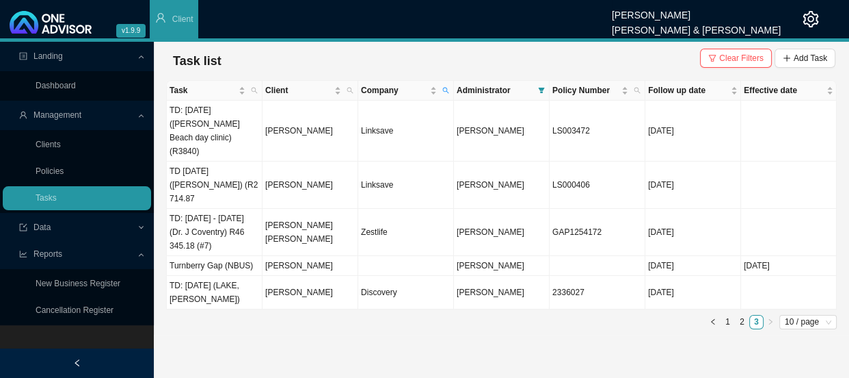
click at [286, 303] on div "Task Client Company Administrator Policy Number Follow up date Effective date T…" at bounding box center [501, 207] width 671 height 254
click at [369, 339] on main "Landing Dashboard Management Clients Policies Tasks Data Reports New Business R…" at bounding box center [424, 210] width 849 height 336
